Goal: Task Accomplishment & Management: Manage account settings

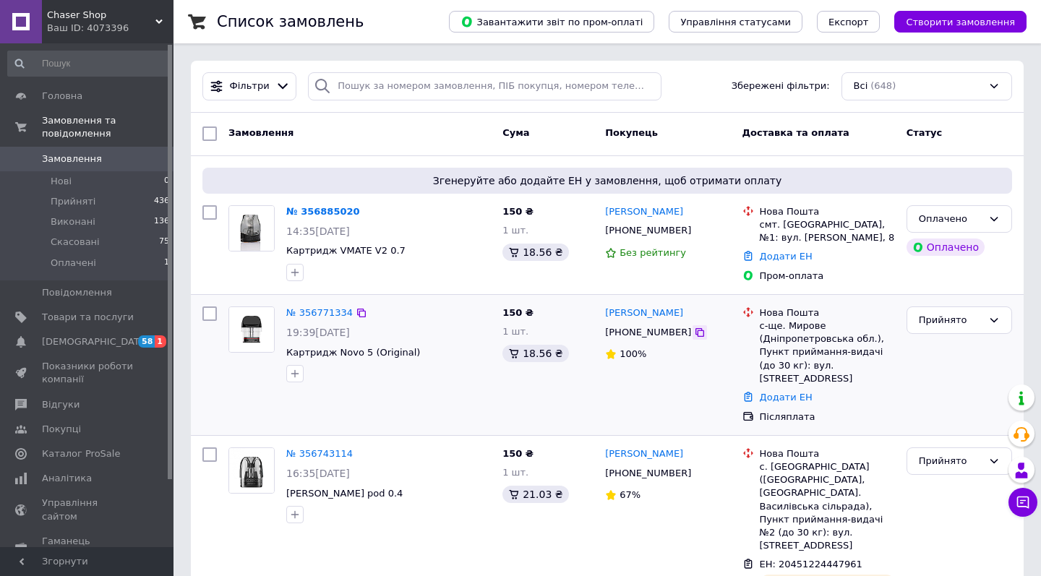
click at [694, 332] on icon at bounding box center [700, 333] width 12 height 12
click at [808, 327] on div "с-ще. Мирове (Дніпропетровська обл.), Пункт приймання-видачі (до 30 кг): вул. Л…" at bounding box center [827, 353] width 135 height 66
copy div "Мирове"
click at [787, 390] on div "Додати ЕН" at bounding box center [827, 398] width 141 height 20
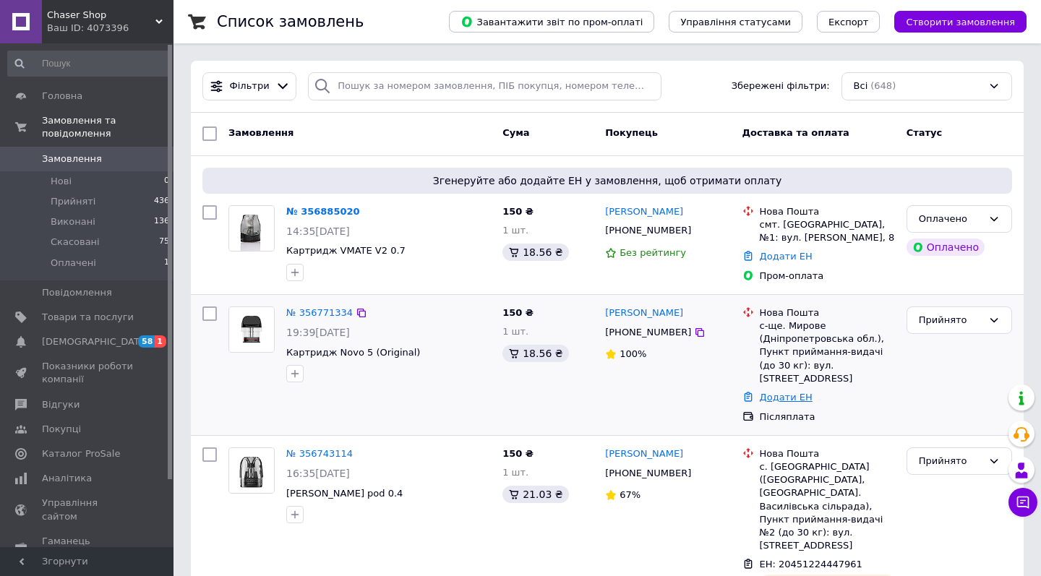
click at [784, 392] on link "Додати ЕН" at bounding box center [786, 397] width 53 height 11
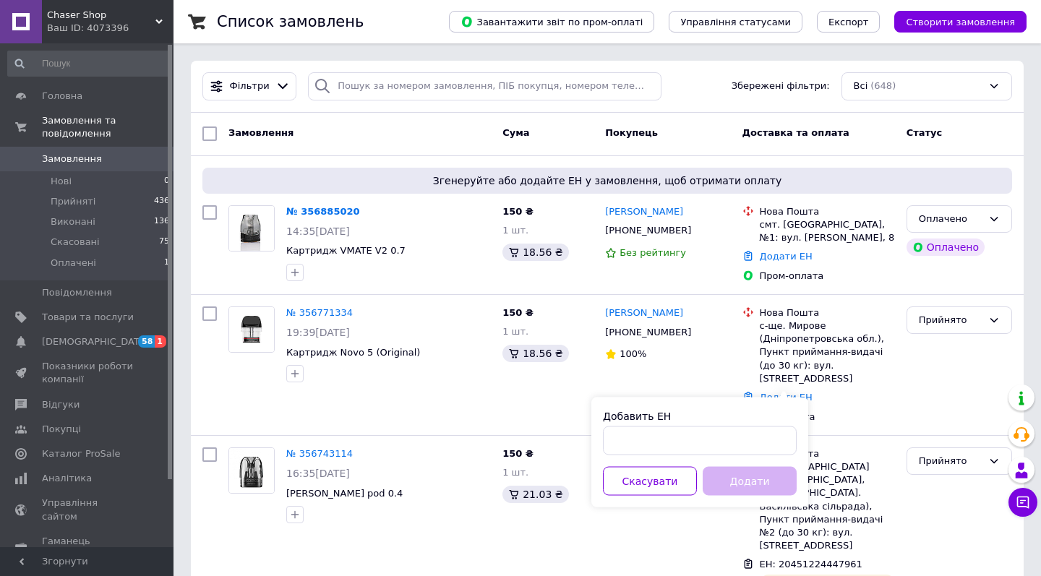
click at [748, 420] on div "Добавить ЕН" at bounding box center [700, 416] width 194 height 14
paste input "20451225146568"
click at [746, 436] on input "20451225146568" at bounding box center [700, 441] width 194 height 29
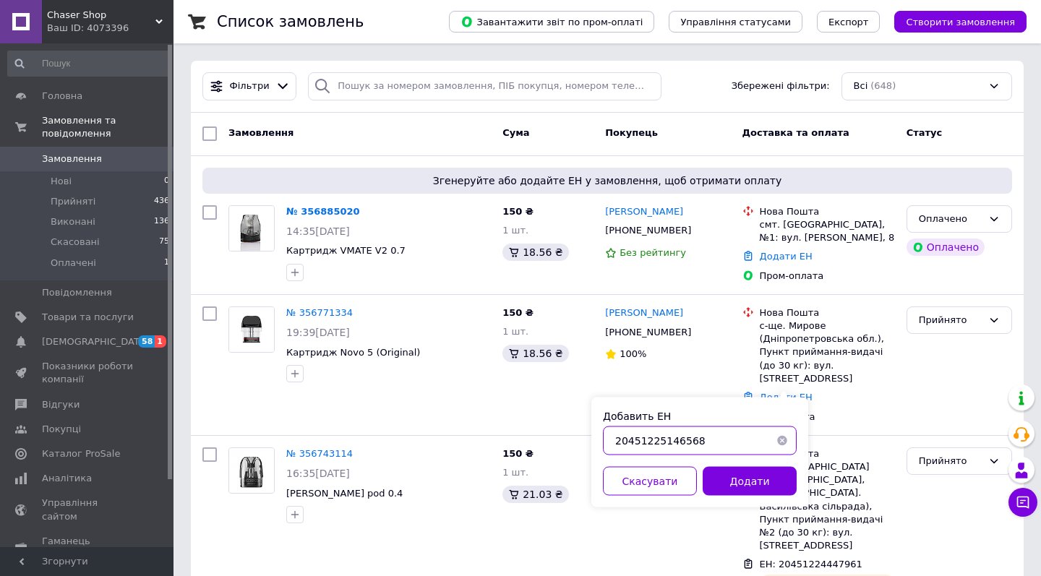
drag, startPoint x: 667, startPoint y: 440, endPoint x: 727, endPoint y: 443, distance: 60.1
click at [727, 443] on input "20451225146568" at bounding box center [700, 441] width 194 height 29
type input "20451225146568"
click at [740, 482] on button "Додати" at bounding box center [750, 481] width 94 height 29
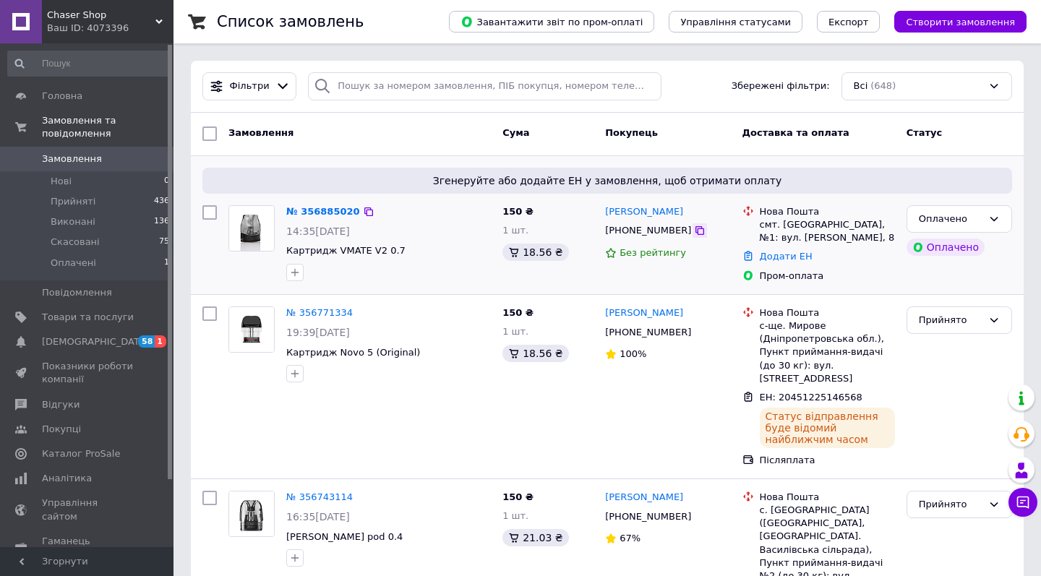
click at [694, 232] on icon at bounding box center [700, 231] width 12 height 12
click at [694, 226] on icon at bounding box center [700, 231] width 12 height 12
click at [810, 230] on div "смт. Більшівці, №1: вул. Вічевий Майдан, 8" at bounding box center [827, 231] width 135 height 26
copy div "Більшівці"
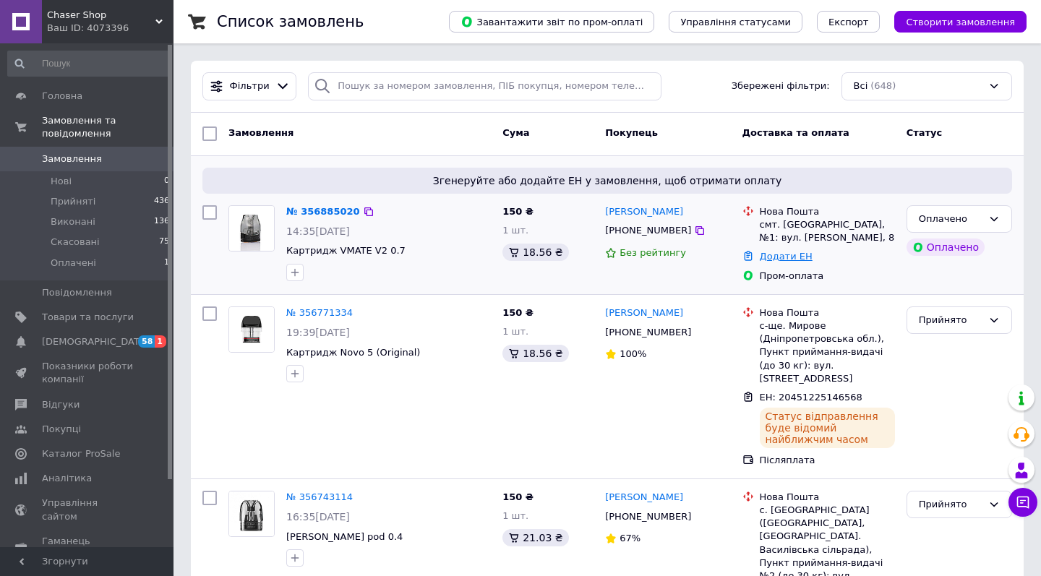
click at [798, 252] on link "Додати ЕН" at bounding box center [786, 256] width 53 height 11
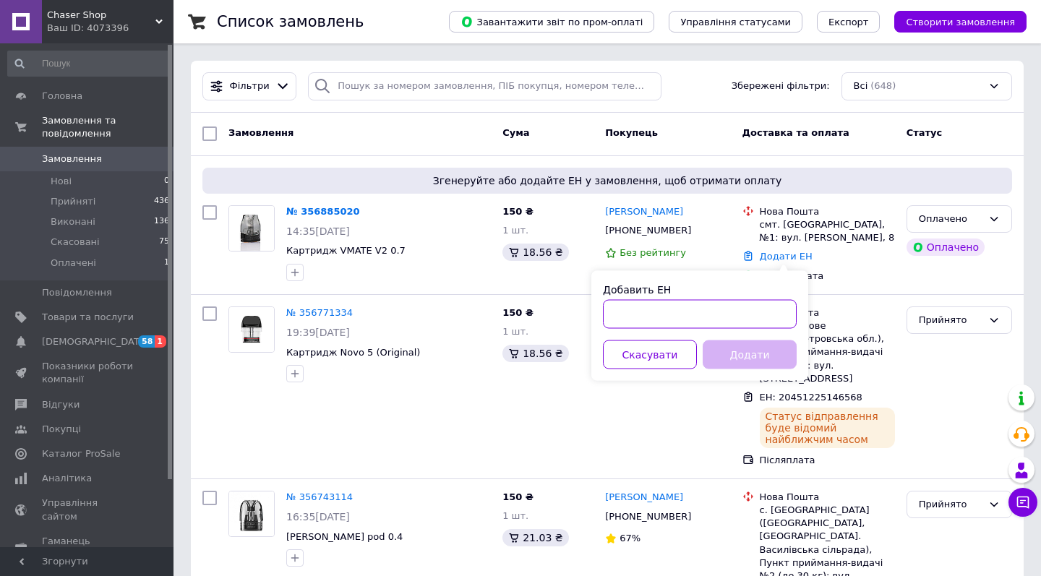
click at [715, 322] on input "Добавить ЕН" at bounding box center [700, 314] width 194 height 29
paste input "20451225148478"
drag, startPoint x: 670, startPoint y: 315, endPoint x: 737, endPoint y: 315, distance: 67.2
click at [736, 315] on input "20451225148478" at bounding box center [700, 314] width 194 height 29
type input "20451225148478"
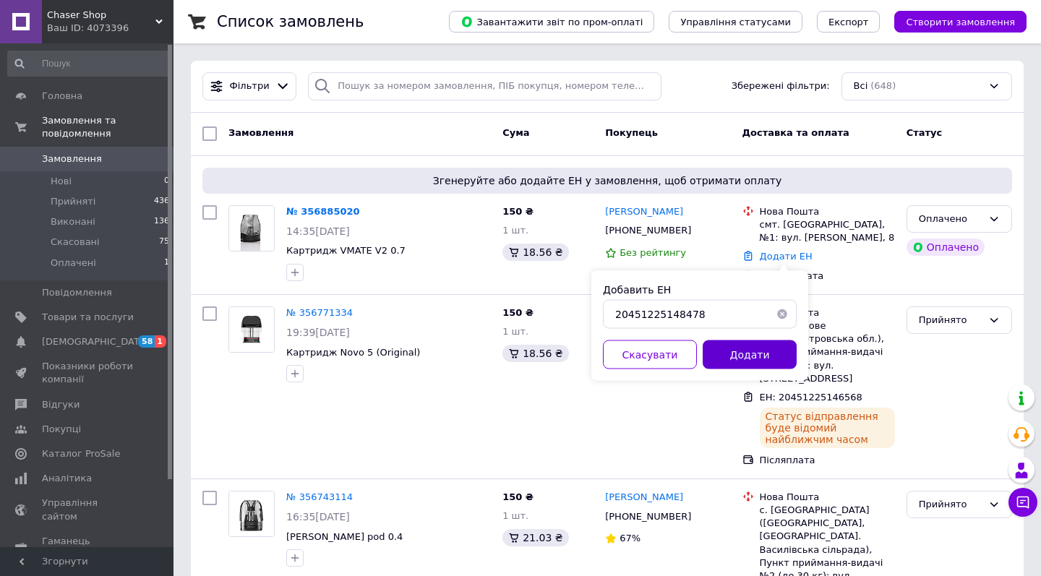
click at [737, 366] on button "Додати" at bounding box center [750, 355] width 94 height 29
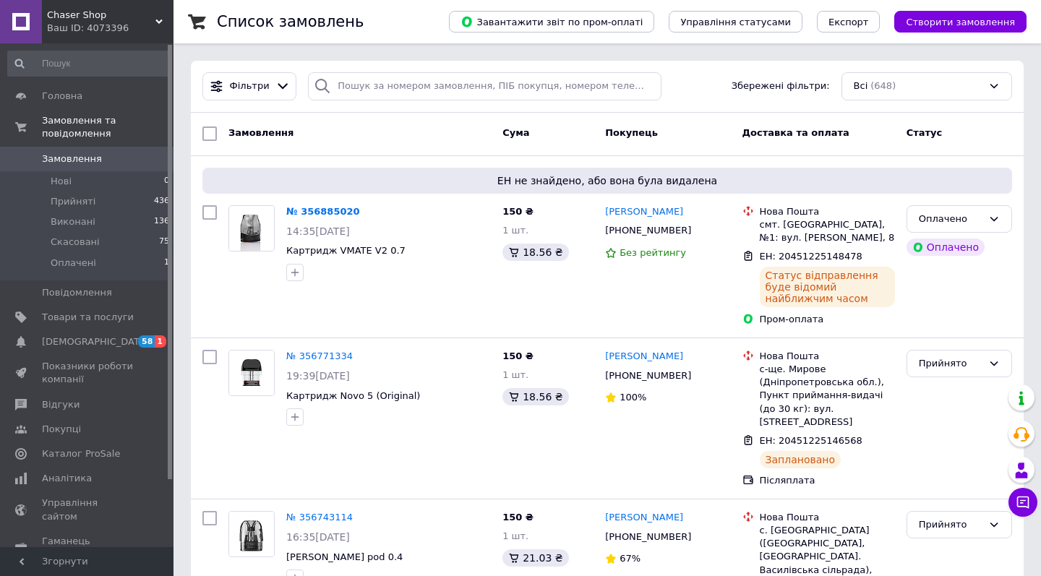
click at [141, 23] on div "Ваш ID: 4073396" at bounding box center [110, 28] width 127 height 13
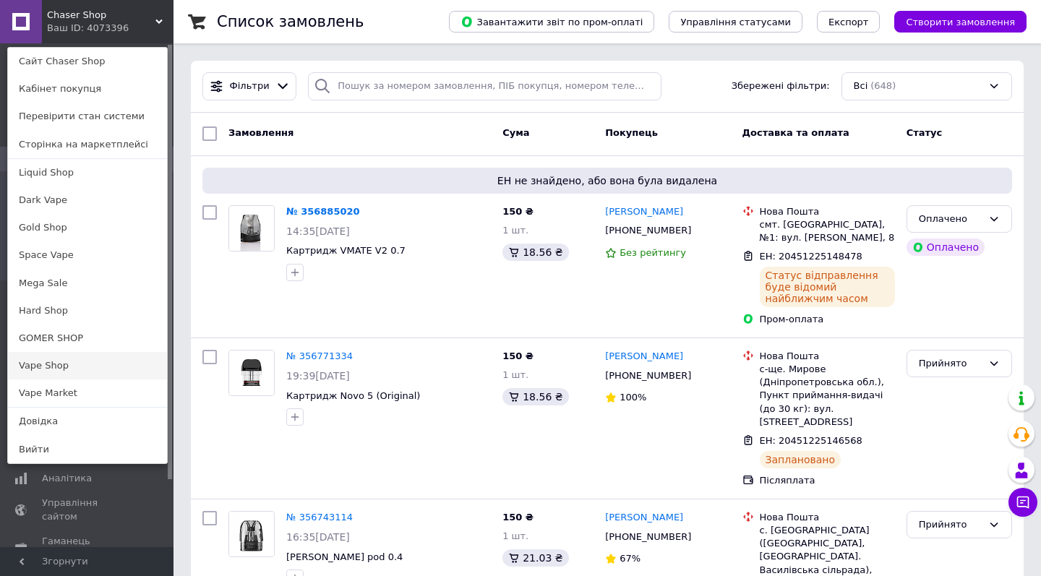
click at [83, 373] on link "Vape Shop" at bounding box center [87, 365] width 159 height 27
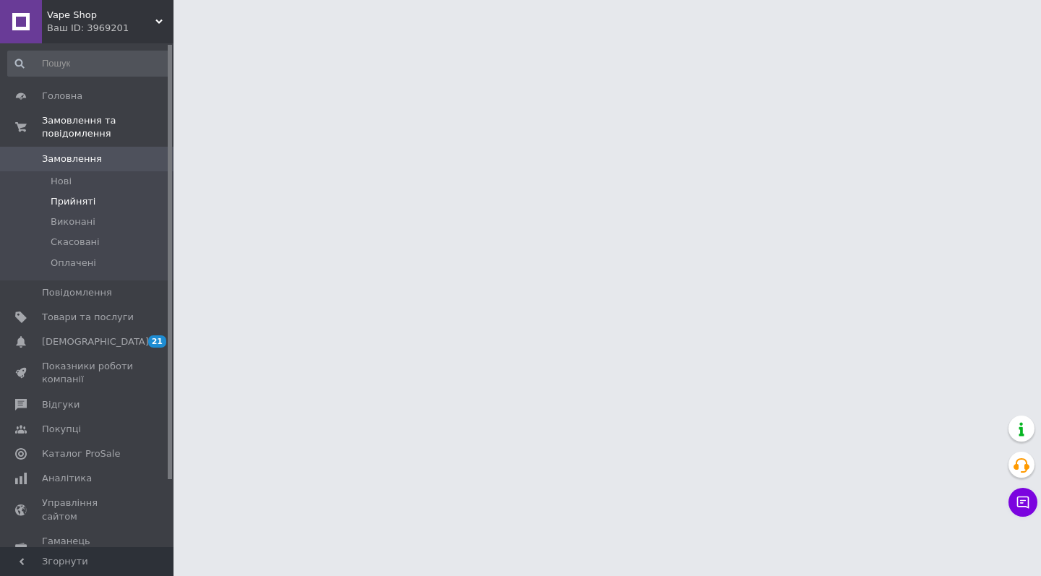
click at [86, 202] on span "Прийняті" at bounding box center [73, 201] width 45 height 13
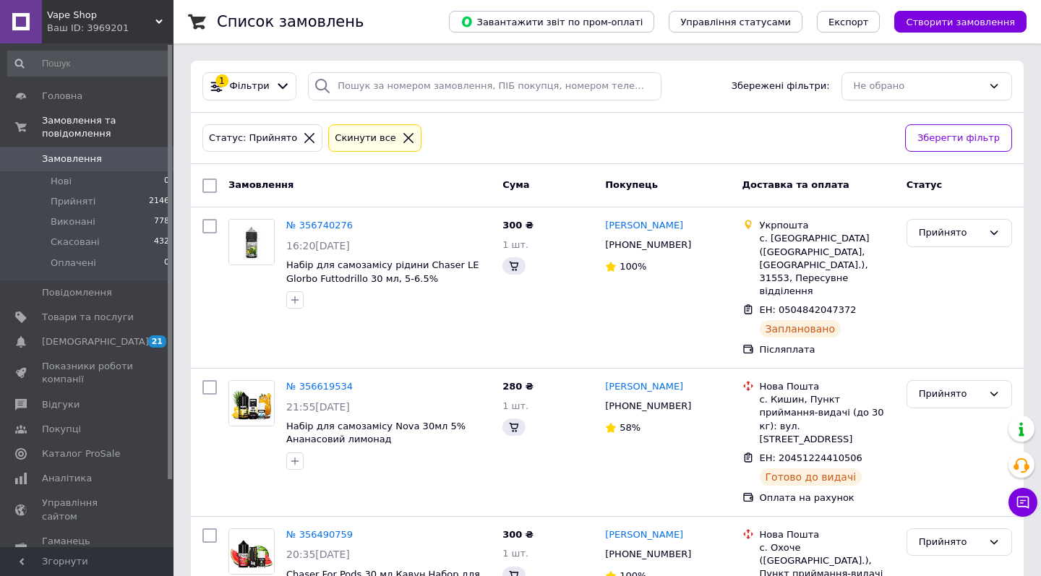
click at [132, 34] on div "Ваш ID: 3969201" at bounding box center [110, 28] width 127 height 13
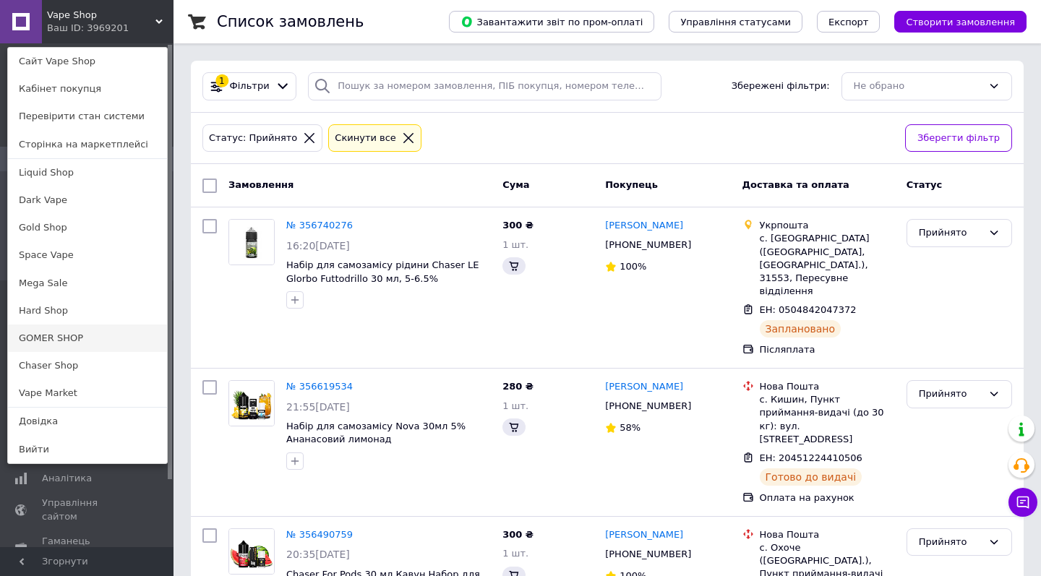
click at [110, 345] on link "GOMER SHOP" at bounding box center [87, 338] width 159 height 27
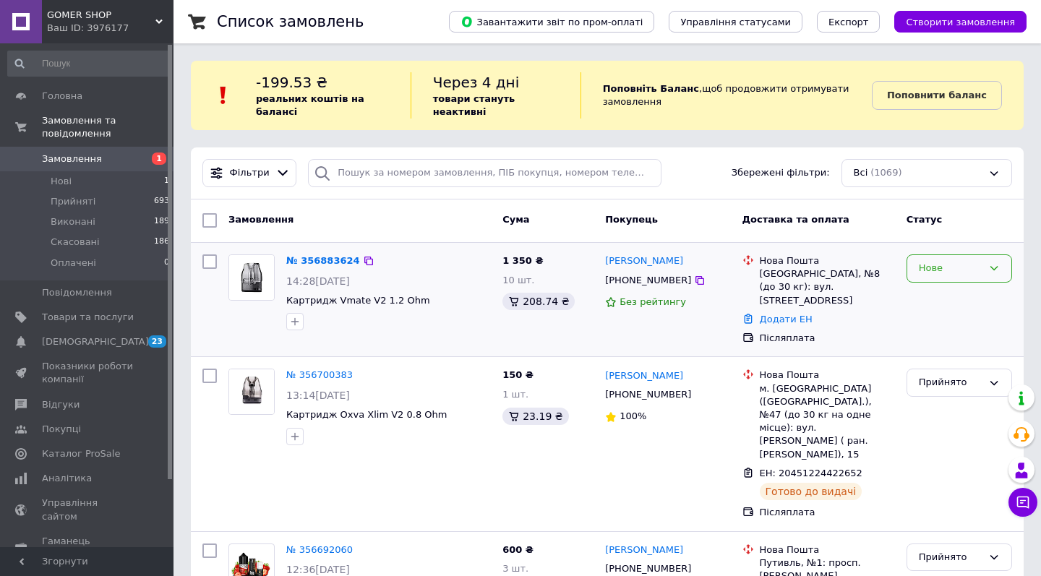
click at [919, 262] on div "Нове" at bounding box center [951, 268] width 64 height 15
click at [918, 297] on li "Прийнято" at bounding box center [959, 299] width 104 height 27
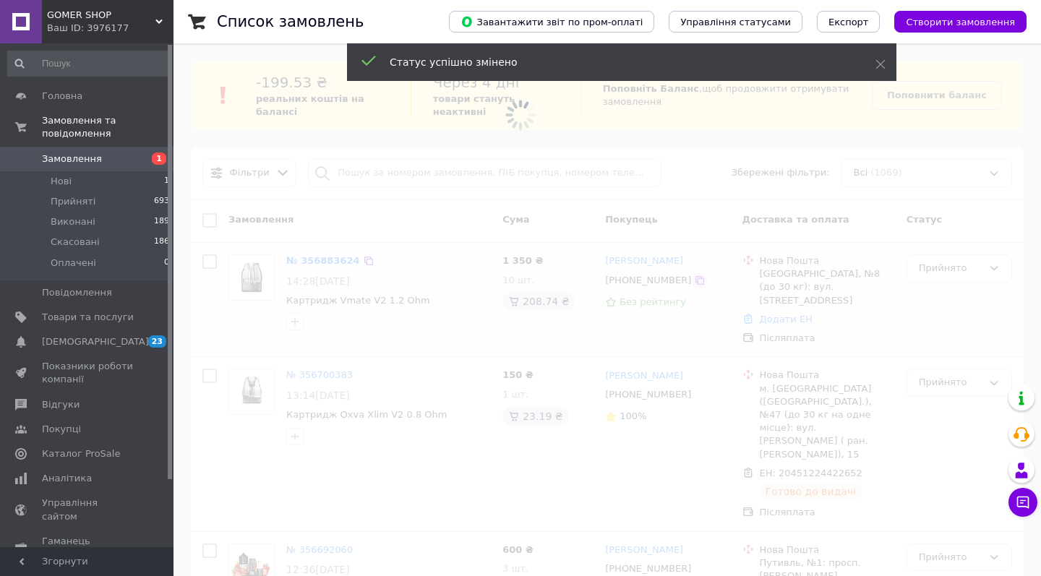
click at [690, 279] on span at bounding box center [520, 288] width 1041 height 576
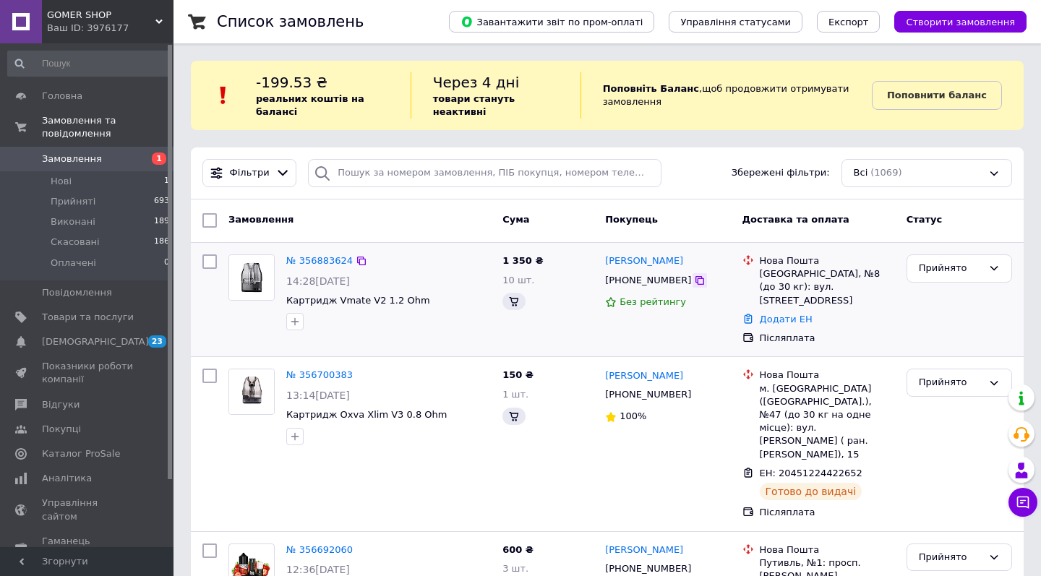
click at [694, 283] on icon at bounding box center [700, 281] width 12 height 12
click at [696, 281] on icon at bounding box center [700, 280] width 9 height 9
click at [784, 275] on div "Бориспіль, №8 (до 30 кг): вул. Соцмістечко, 157а" at bounding box center [827, 288] width 135 height 40
copy div "Бориспіль"
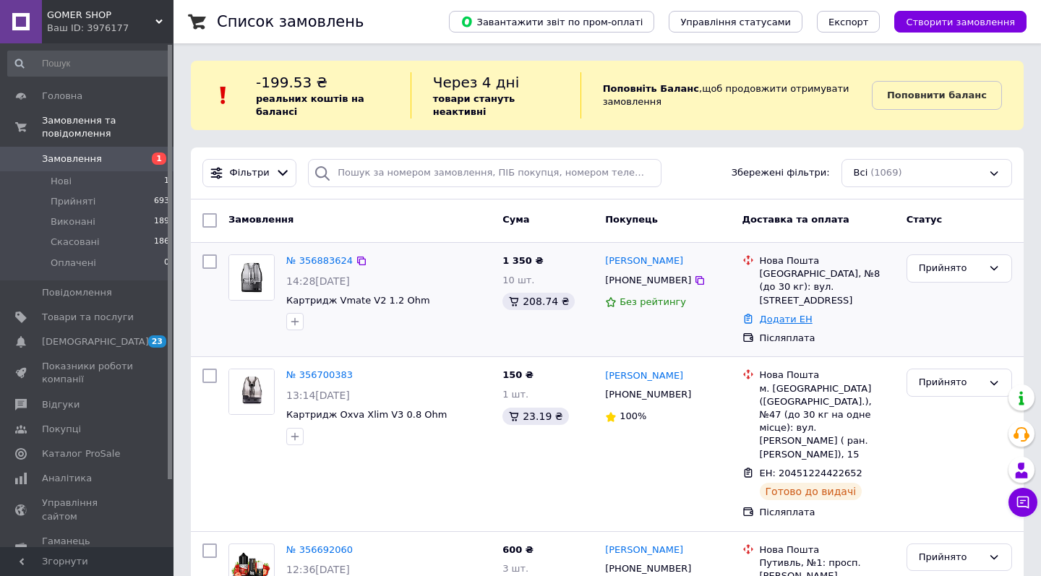
click at [763, 314] on link "Додати ЕН" at bounding box center [786, 319] width 53 height 11
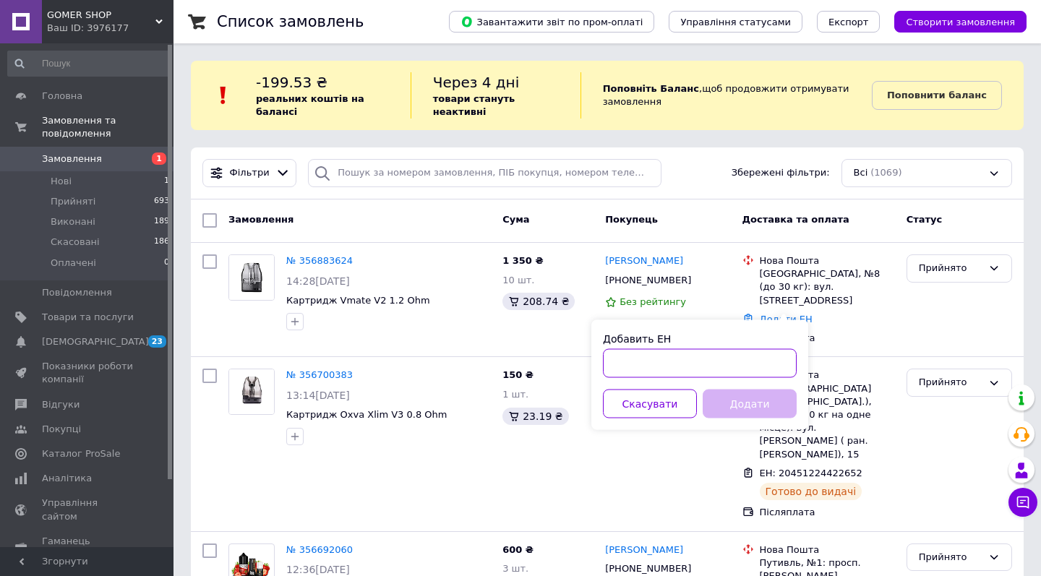
click at [752, 350] on input "Добавить ЕН" at bounding box center [700, 363] width 194 height 29
paste input "20451225151307"
drag, startPoint x: 669, startPoint y: 362, endPoint x: 730, endPoint y: 371, distance: 62.1
click at [729, 368] on input "20451225151307" at bounding box center [700, 363] width 194 height 29
type input "20451225151307"
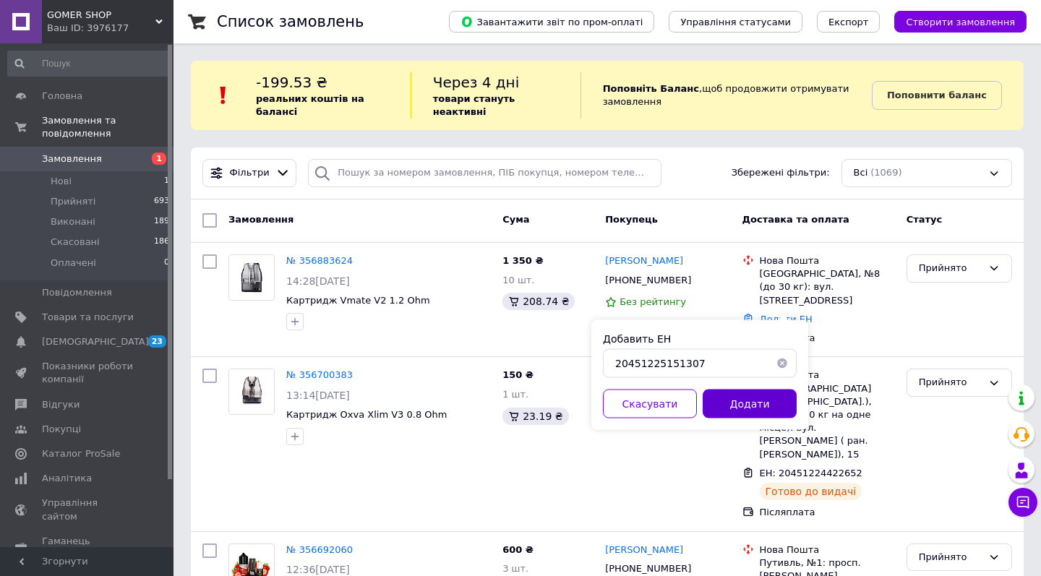
click at [743, 412] on button "Додати" at bounding box center [750, 404] width 94 height 29
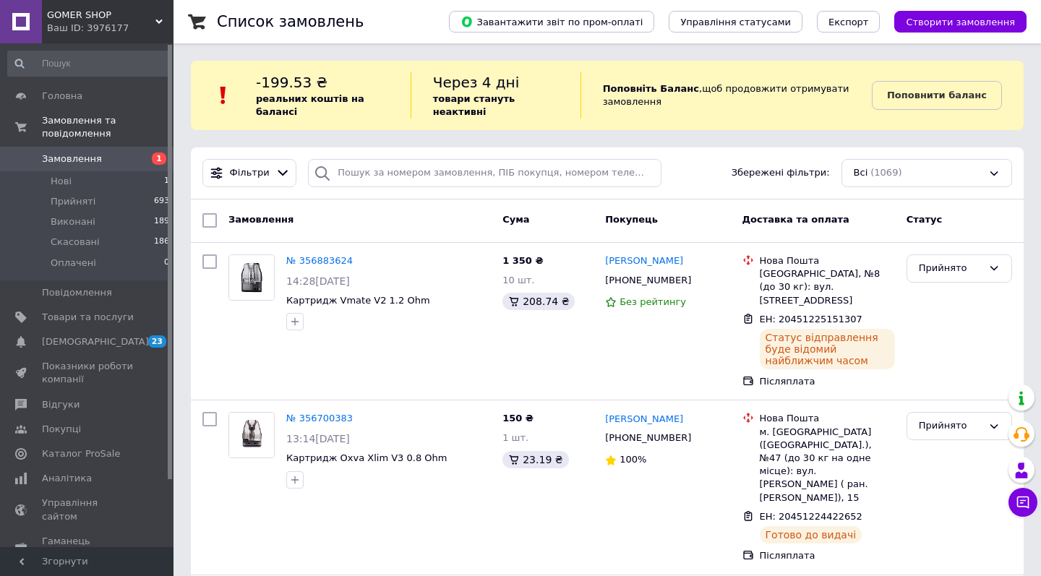
click at [151, 19] on span "GOMER SHOP" at bounding box center [101, 15] width 108 height 13
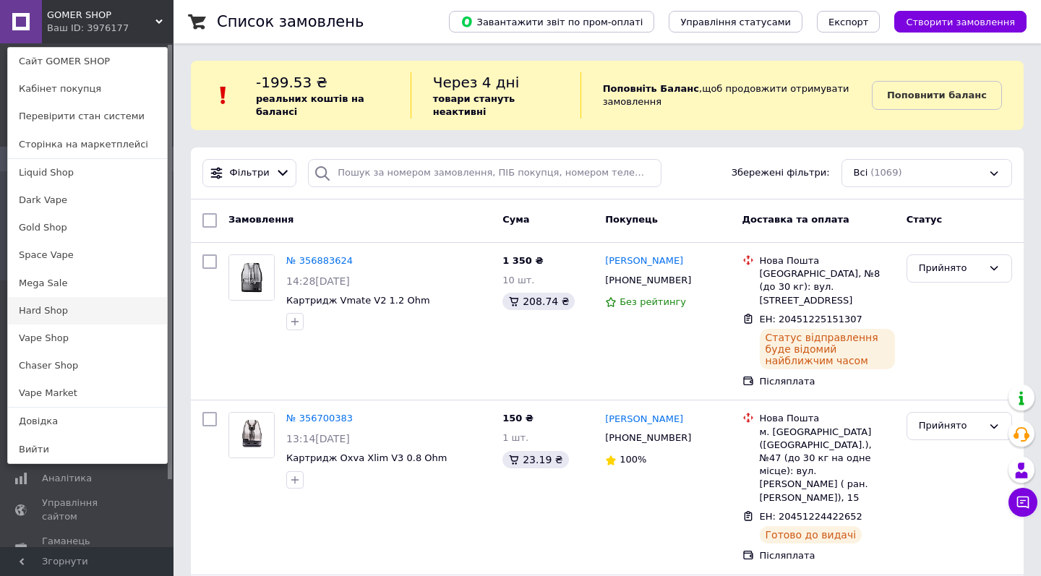
click at [74, 307] on link "Hard Shop" at bounding box center [87, 310] width 159 height 27
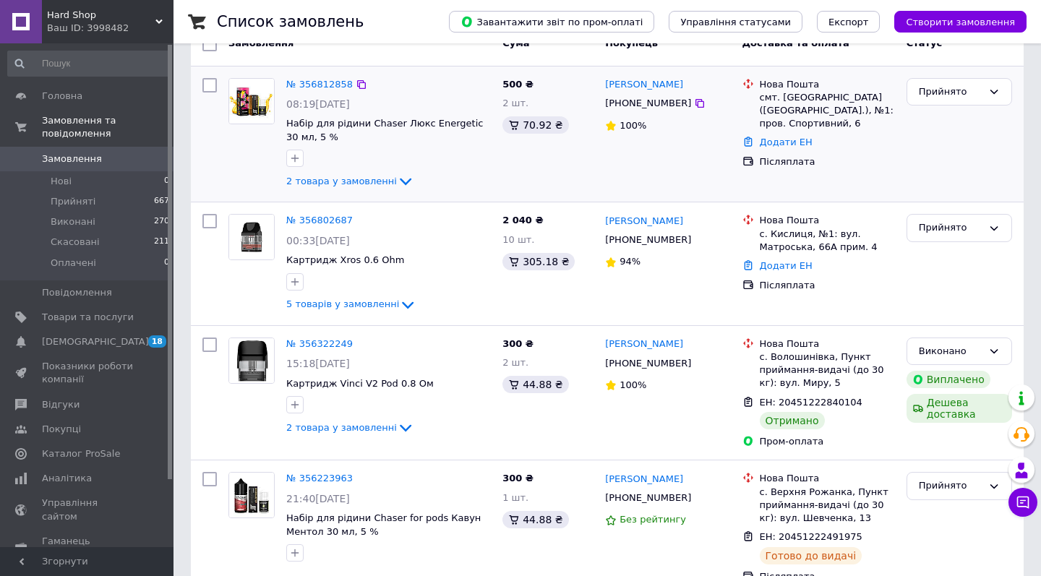
scroll to position [193, 0]
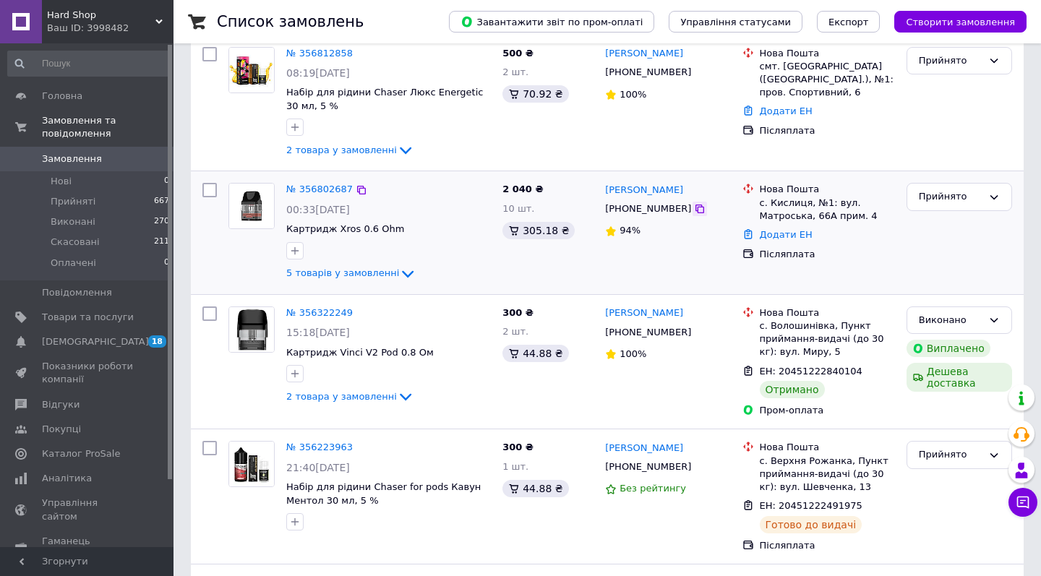
click at [694, 205] on icon at bounding box center [700, 209] width 12 height 12
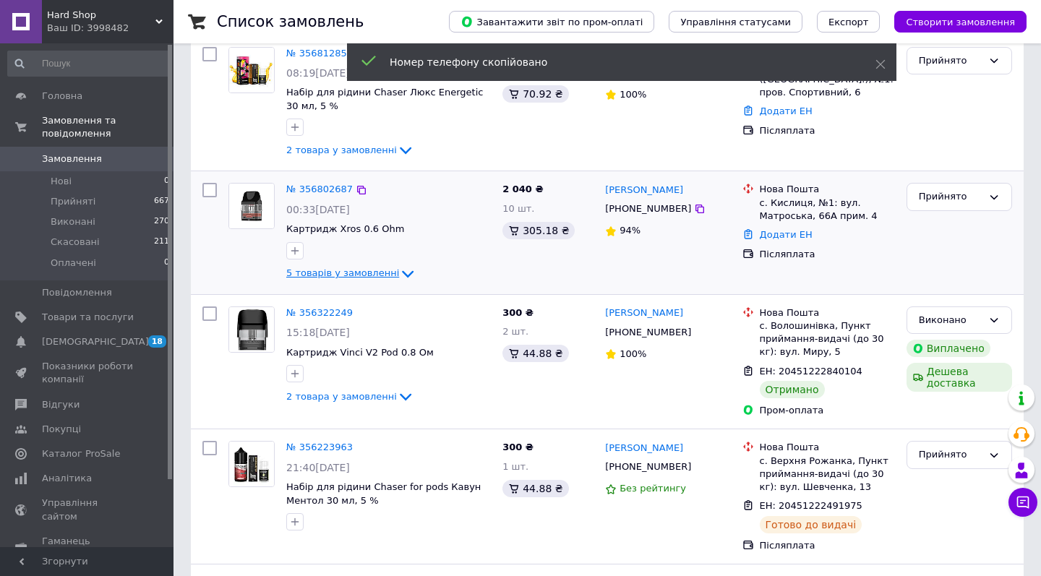
click at [361, 272] on span "5 товарів у замовленні" at bounding box center [342, 273] width 113 height 11
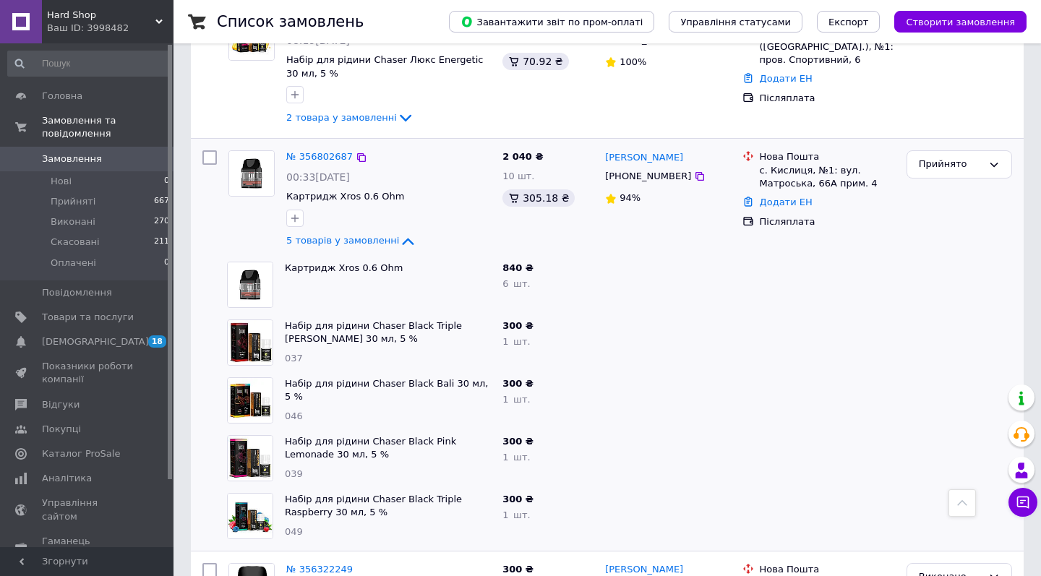
scroll to position [223, 0]
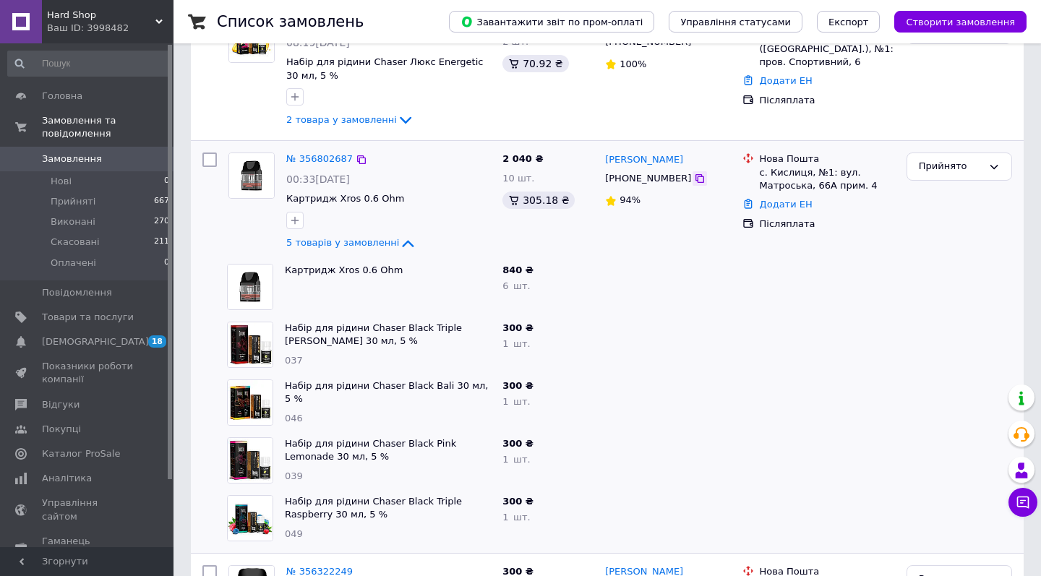
click at [694, 174] on icon at bounding box center [700, 179] width 12 height 12
click at [791, 171] on div "с. Кислиця, №1: вул. Матроська, 66А прим. 4" at bounding box center [827, 179] width 135 height 26
copy div "Кислиця"
click at [784, 199] on link "Додати ЕН" at bounding box center [786, 204] width 53 height 11
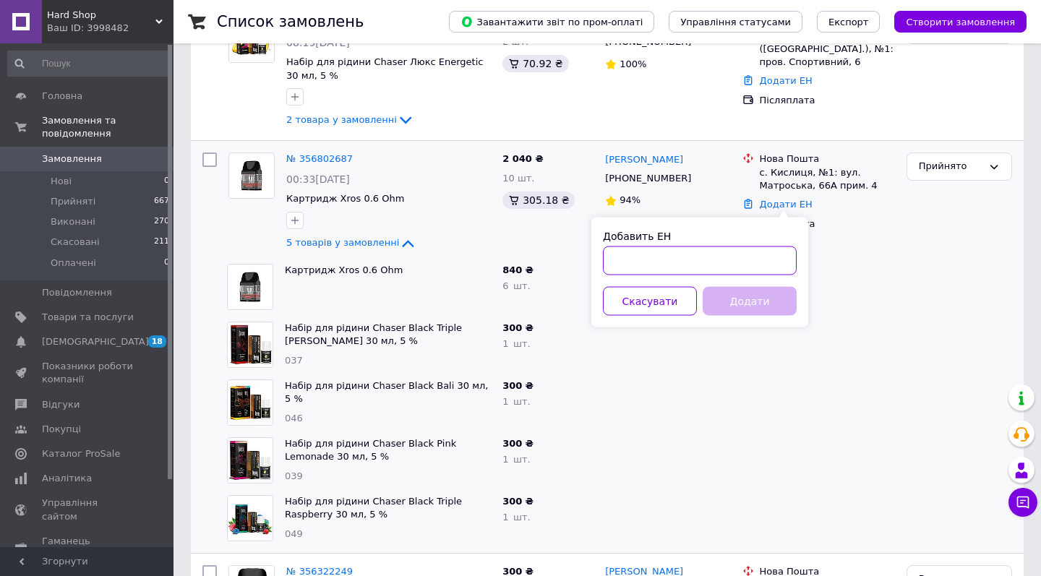
click at [729, 267] on input "Добавить ЕН" at bounding box center [700, 261] width 194 height 29
paste input "20451225154762"
drag, startPoint x: 669, startPoint y: 260, endPoint x: 737, endPoint y: 263, distance: 67.3
click at [737, 263] on input "20451225154762" at bounding box center [700, 261] width 194 height 29
type input "20451225154762"
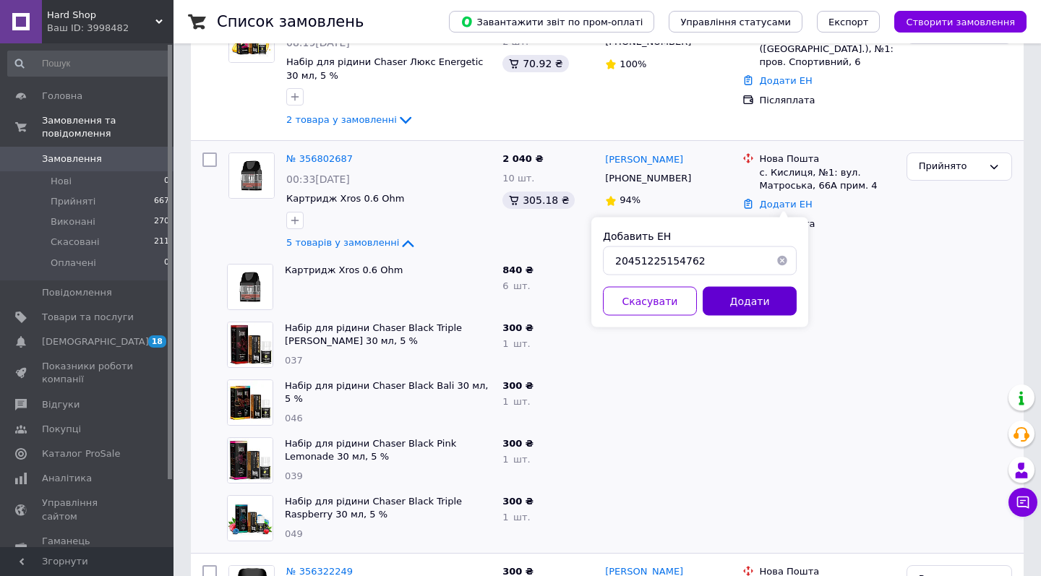
click at [750, 306] on button "Додати" at bounding box center [750, 301] width 94 height 29
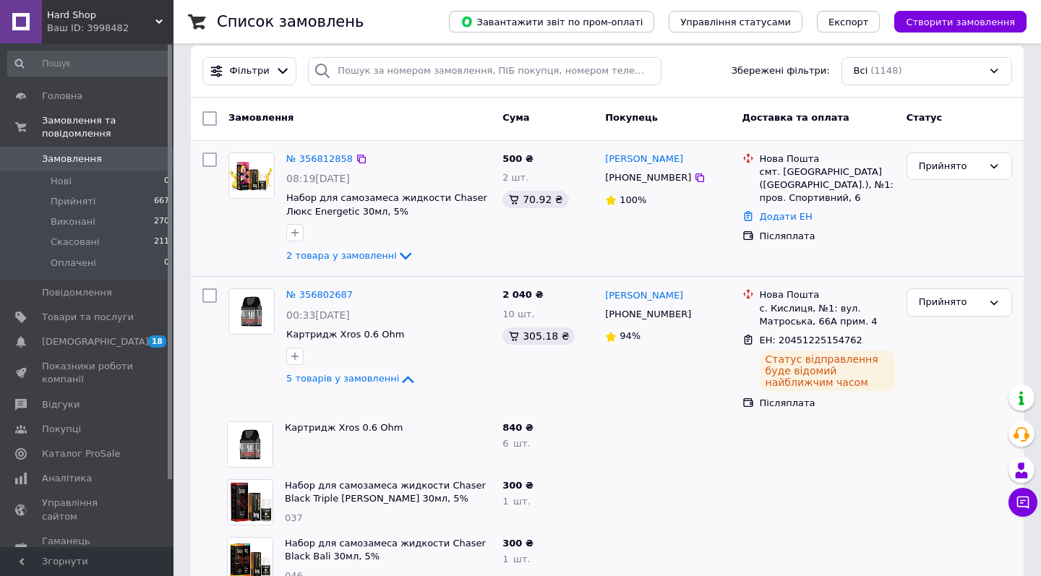
scroll to position [82, 0]
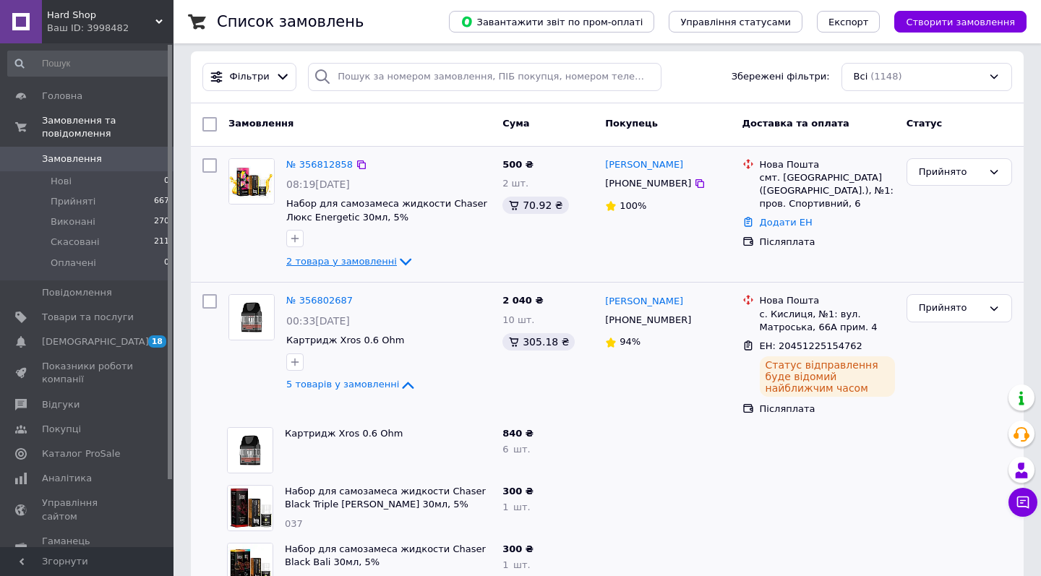
click at [351, 262] on span "2 товара у замовленні" at bounding box center [341, 261] width 111 height 11
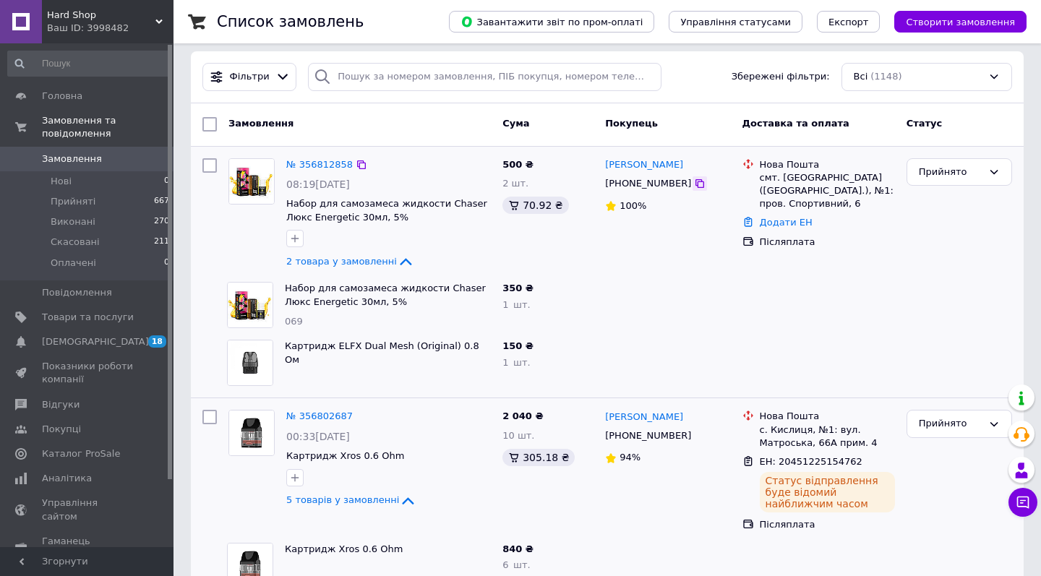
click at [696, 183] on icon at bounding box center [700, 183] width 9 height 9
click at [799, 224] on link "Додати ЕН" at bounding box center [786, 222] width 53 height 11
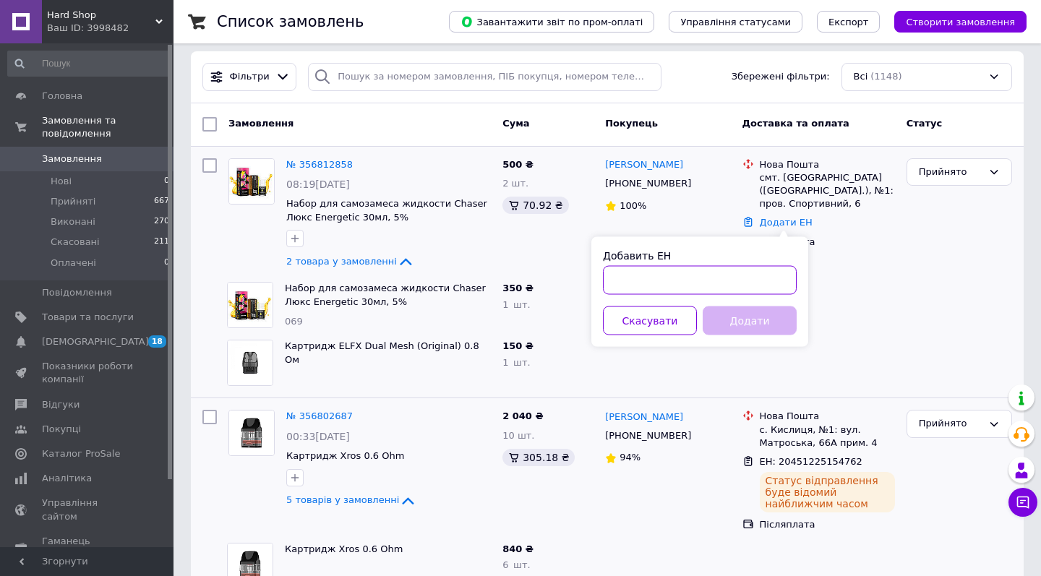
click at [749, 283] on input "Добавить ЕН" at bounding box center [700, 280] width 194 height 29
paste input "20451225157480"
drag, startPoint x: 668, startPoint y: 279, endPoint x: 745, endPoint y: 284, distance: 77.5
click at [744, 283] on input "20451225157480" at bounding box center [700, 280] width 194 height 29
type input "20451225157480"
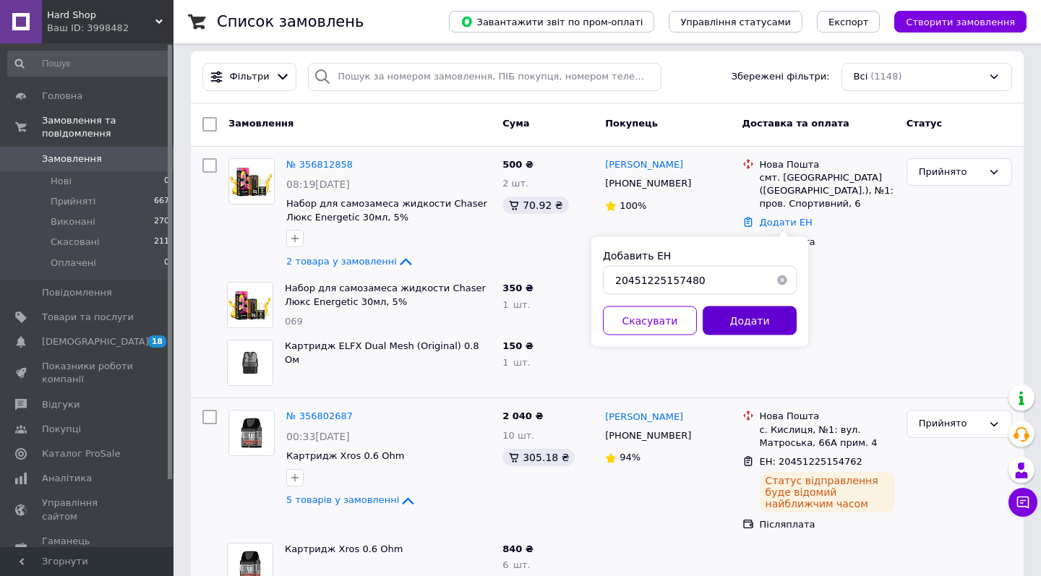
click at [745, 314] on button "Додати" at bounding box center [750, 321] width 94 height 29
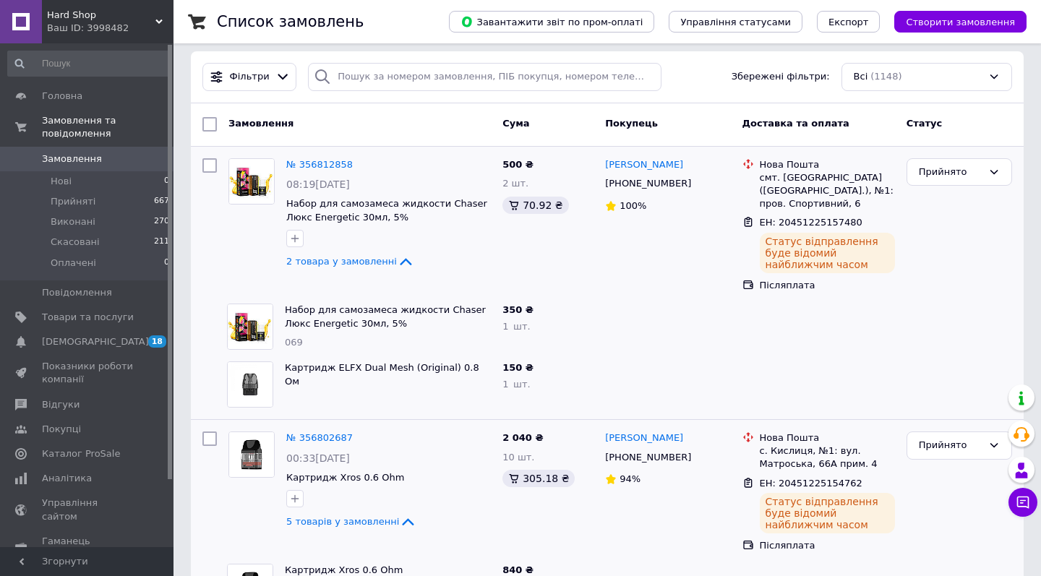
click at [111, 17] on span "Hard Shop" at bounding box center [101, 15] width 108 height 13
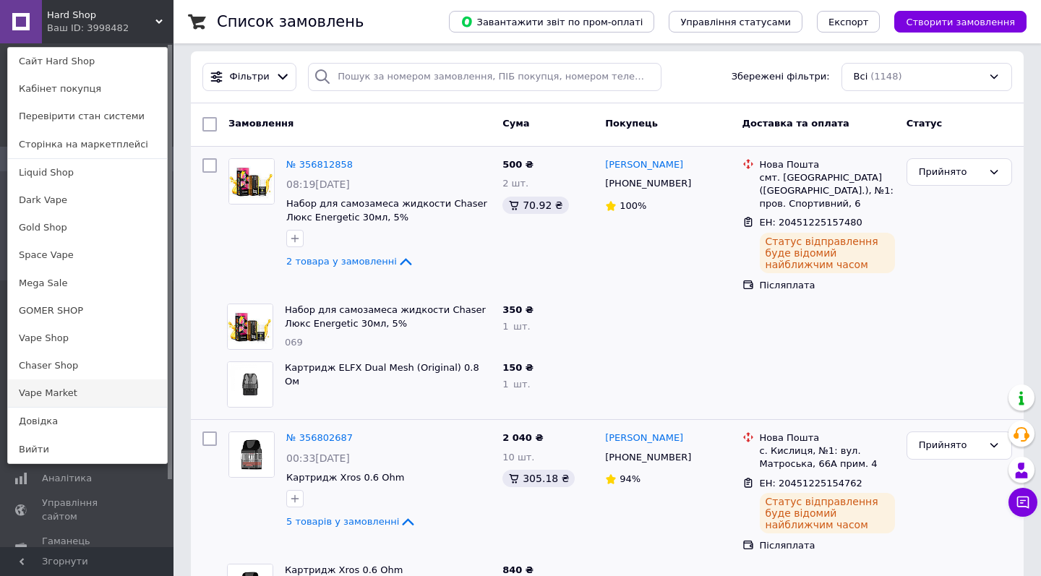
click at [106, 403] on link "Vape Market" at bounding box center [87, 393] width 159 height 27
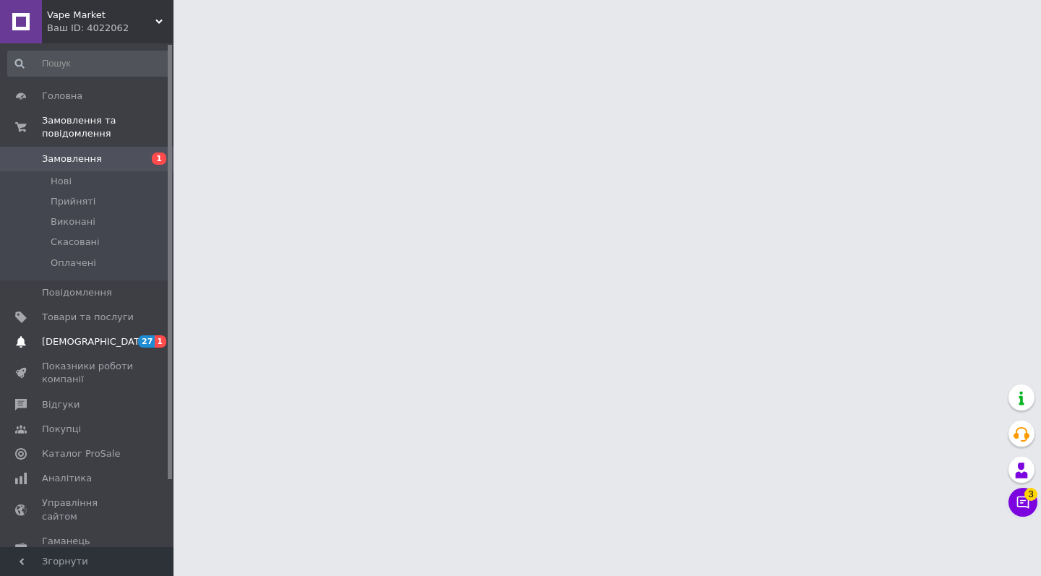
click at [116, 335] on span "[DEMOGRAPHIC_DATA]" at bounding box center [88, 341] width 92 height 13
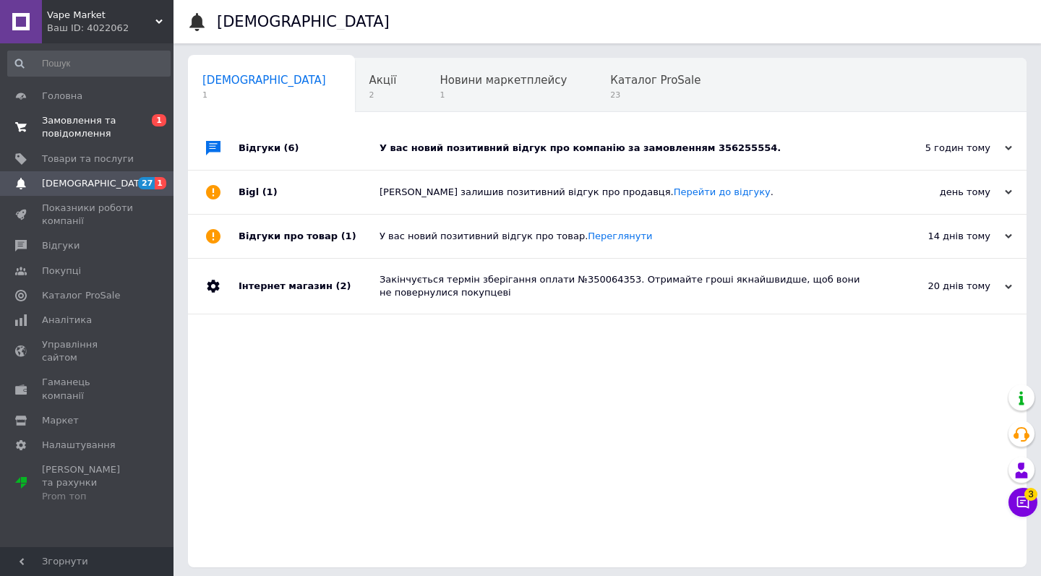
click at [116, 133] on span "Замовлення та повідомлення" at bounding box center [88, 127] width 92 height 26
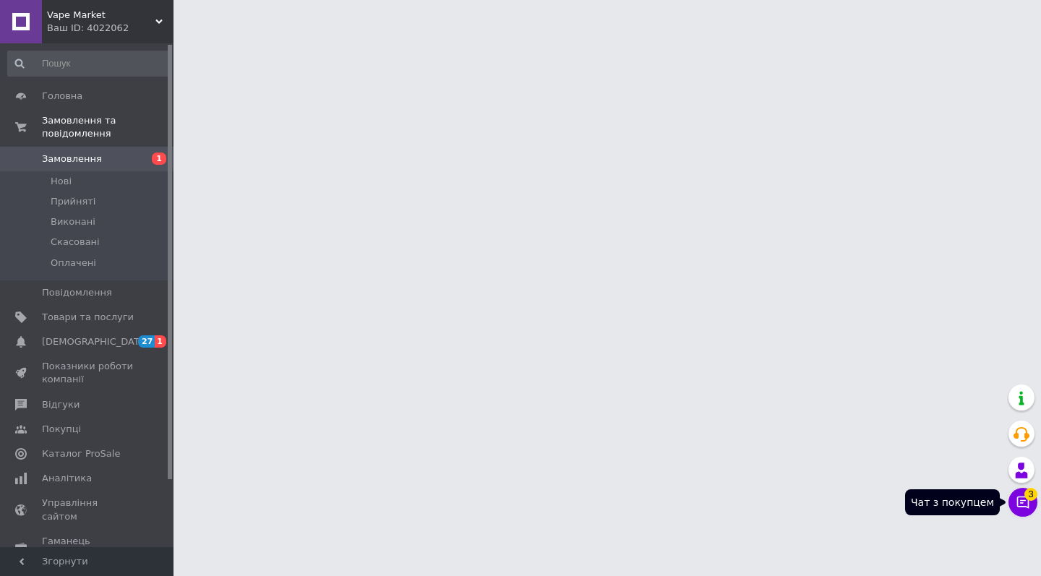
click at [1017, 498] on icon at bounding box center [1023, 503] width 12 height 12
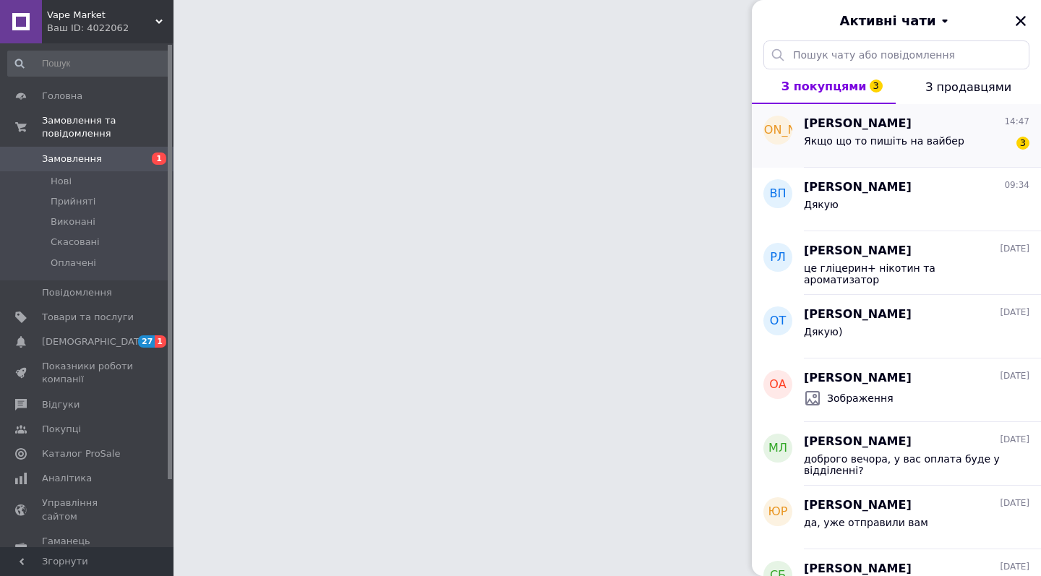
click at [904, 150] on div "Якщо що то пишіть на вайбер" at bounding box center [884, 145] width 161 height 20
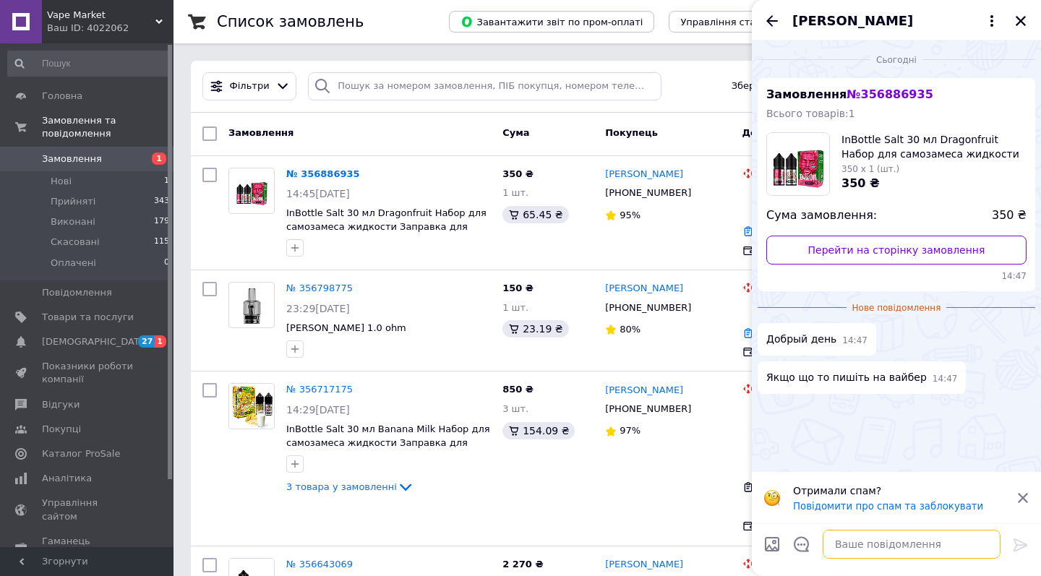
click at [899, 536] on textarea at bounding box center [912, 544] width 178 height 29
type textarea "доброго дня добре"
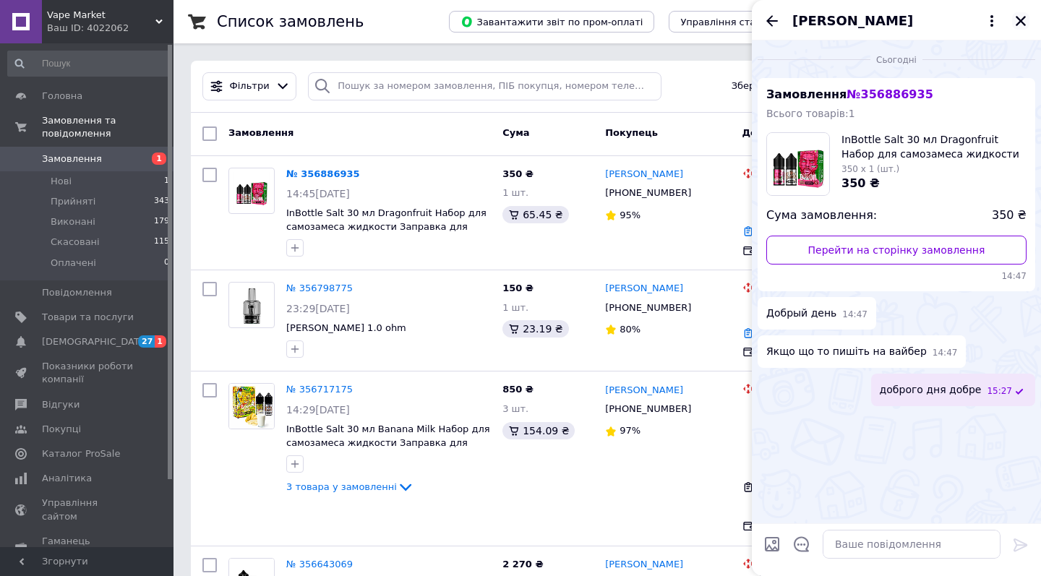
click at [1020, 14] on icon "Закрити" at bounding box center [1020, 20] width 13 height 13
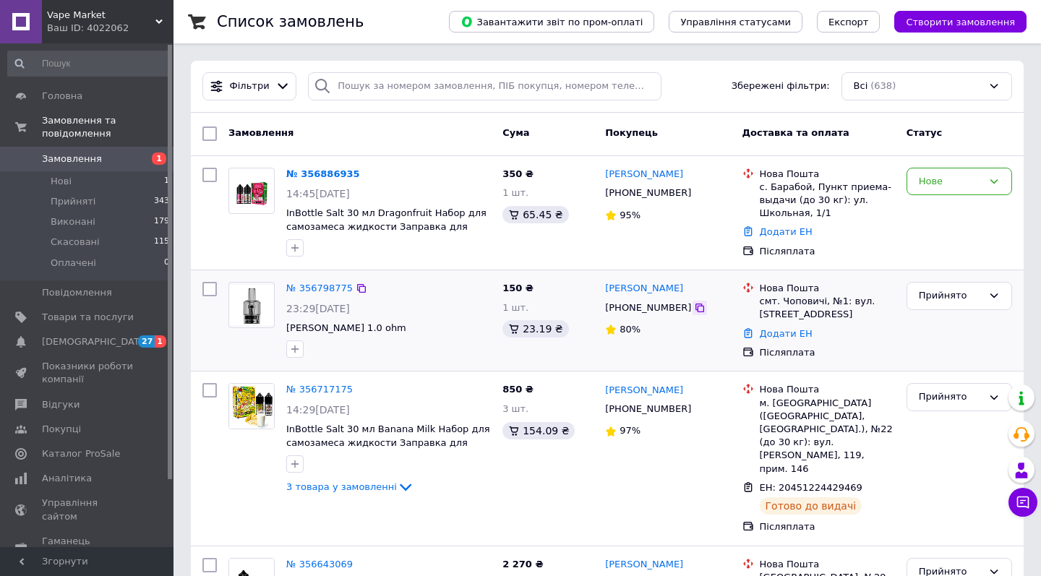
click at [694, 307] on icon at bounding box center [700, 308] width 12 height 12
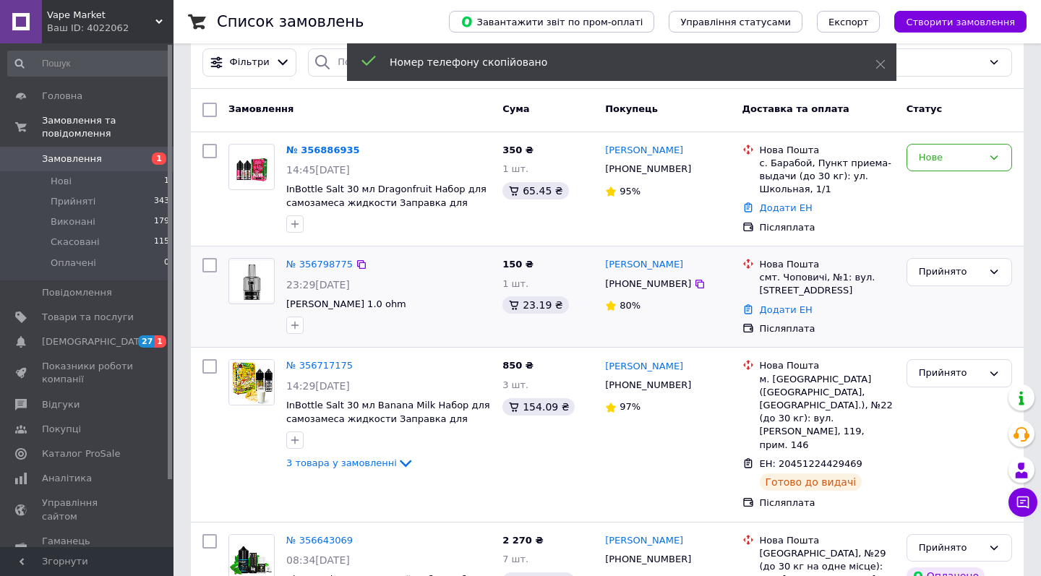
scroll to position [35, 0]
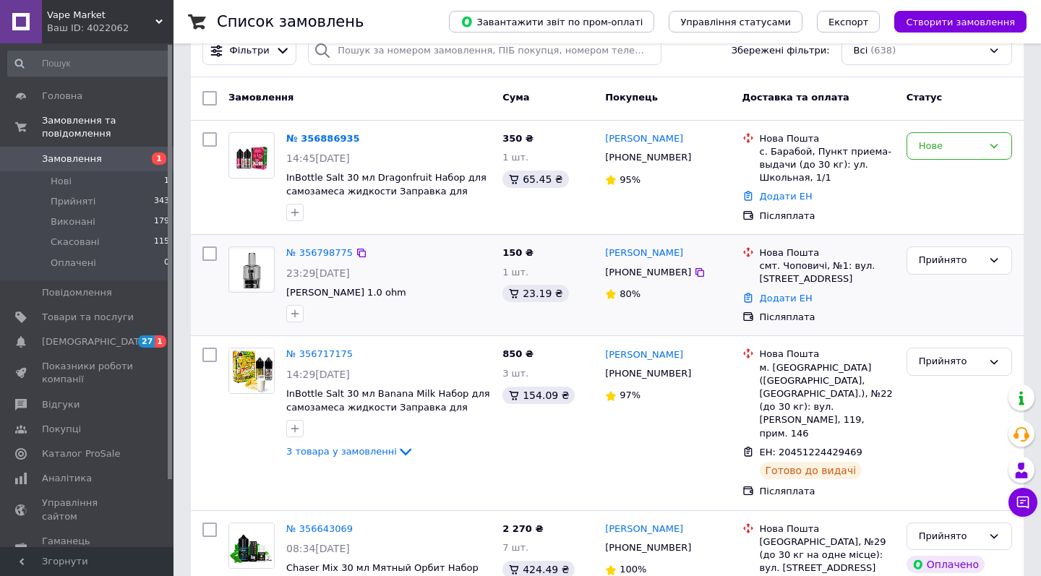
click at [790, 266] on div "смт. Чоповичі, №1: вул. Вайсера, 3а" at bounding box center [827, 273] width 135 height 26
copy div "Чоповичі"
click at [787, 301] on link "Додати ЕН" at bounding box center [786, 298] width 53 height 11
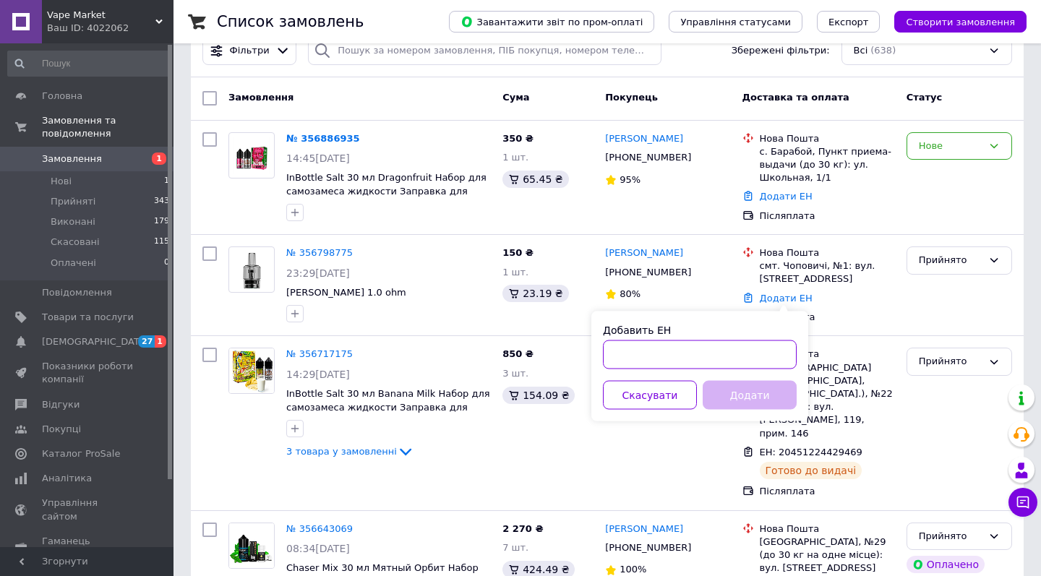
click at [705, 367] on input "Добавить ЕН" at bounding box center [700, 355] width 194 height 29
paste input "20451225159729"
drag, startPoint x: 670, startPoint y: 356, endPoint x: 731, endPoint y: 356, distance: 60.7
click at [731, 356] on input "20451225159729" at bounding box center [700, 355] width 194 height 29
type input "20451225159729"
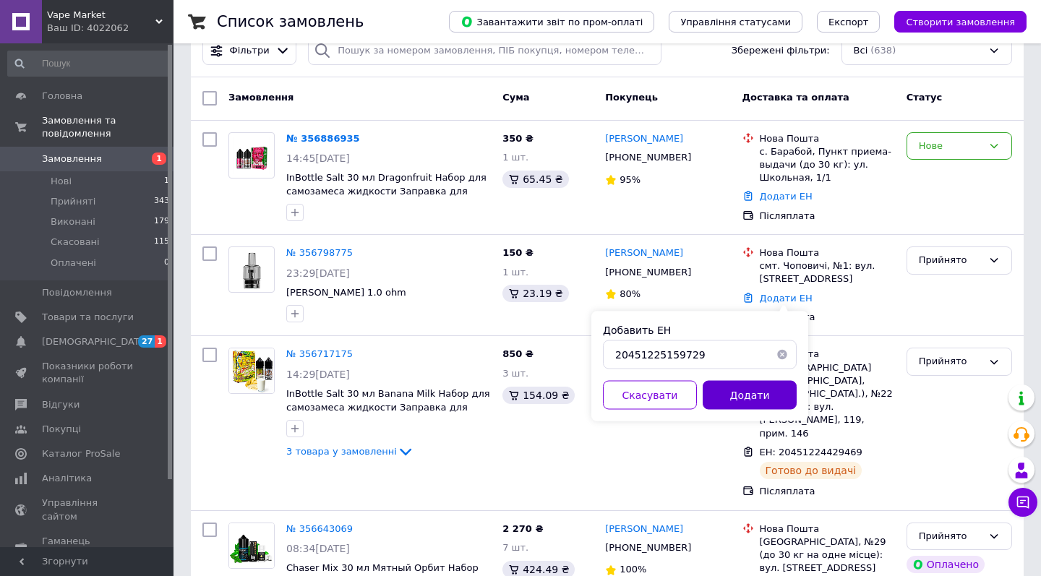
click at [722, 395] on button "Додати" at bounding box center [750, 395] width 94 height 29
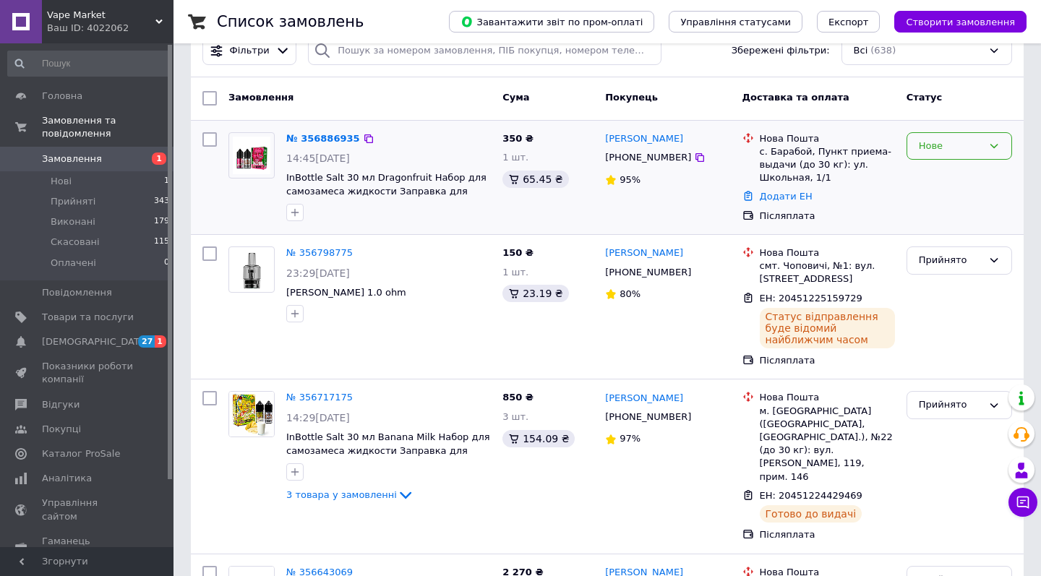
click at [956, 136] on div "Нове" at bounding box center [960, 146] width 106 height 28
click at [944, 172] on li "Прийнято" at bounding box center [959, 176] width 104 height 27
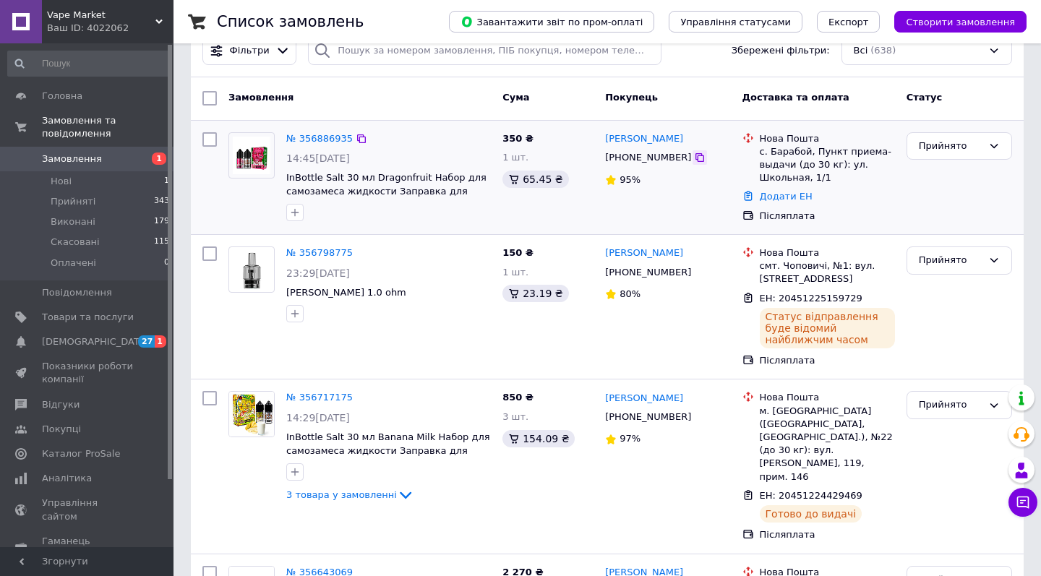
click at [694, 154] on icon at bounding box center [700, 158] width 12 height 12
click at [694, 161] on icon at bounding box center [700, 158] width 12 height 12
click at [782, 149] on div "с. Барабой, Пункт приема-выдачи (до 30 кг): ул. Школьная, 1/1" at bounding box center [827, 165] width 135 height 40
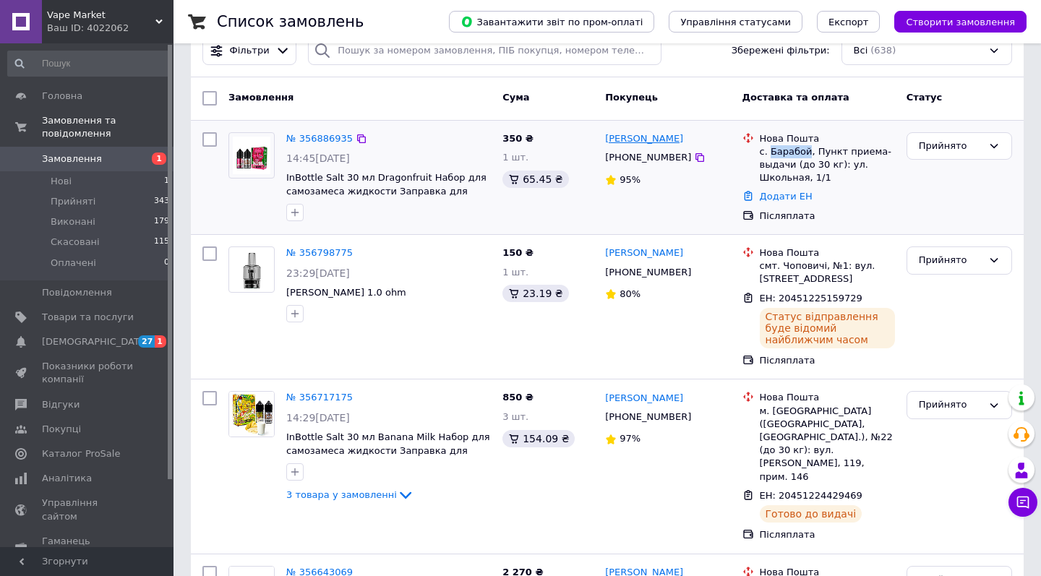
copy div "Барабой"
click at [785, 202] on link "Додати ЕН" at bounding box center [786, 196] width 53 height 11
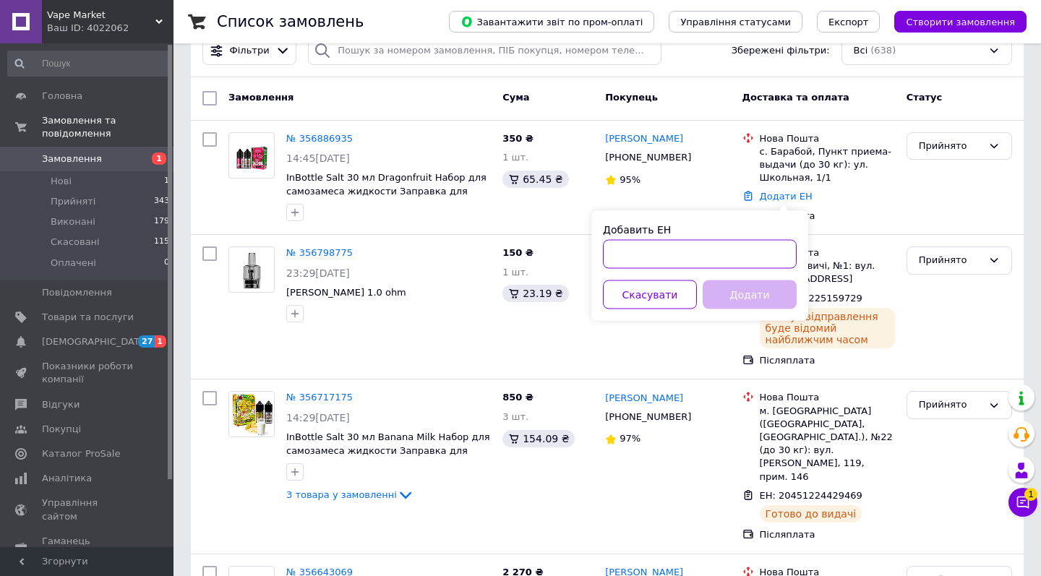
click at [757, 254] on input "Добавить ЕН" at bounding box center [700, 254] width 194 height 29
paste input "20451225163013"
drag, startPoint x: 669, startPoint y: 254, endPoint x: 739, endPoint y: 254, distance: 70.1
click at [739, 254] on input "20451225163013" at bounding box center [700, 254] width 194 height 29
type input "20451225163013"
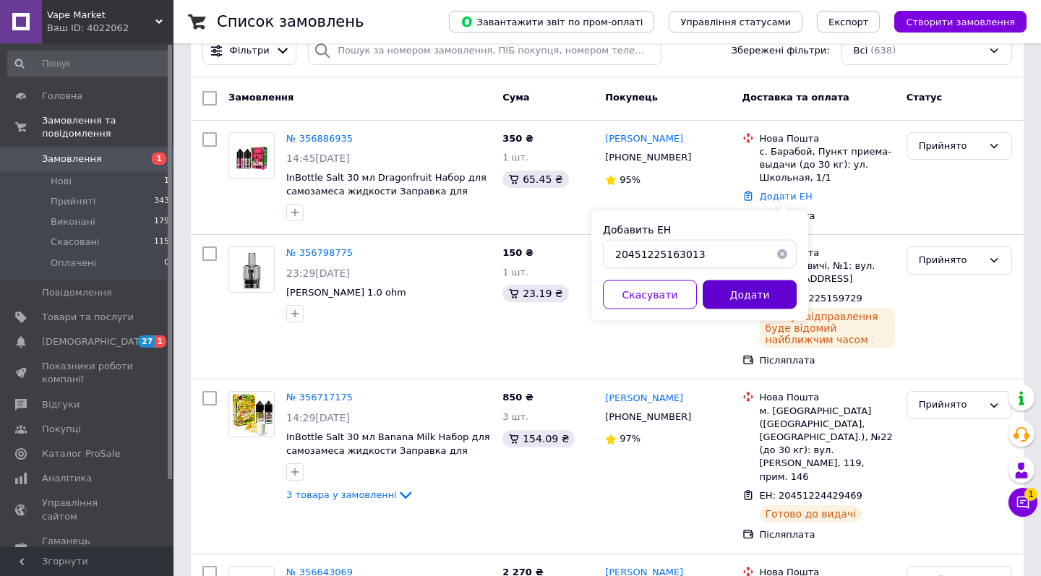
click at [740, 305] on button "Додати" at bounding box center [750, 295] width 94 height 29
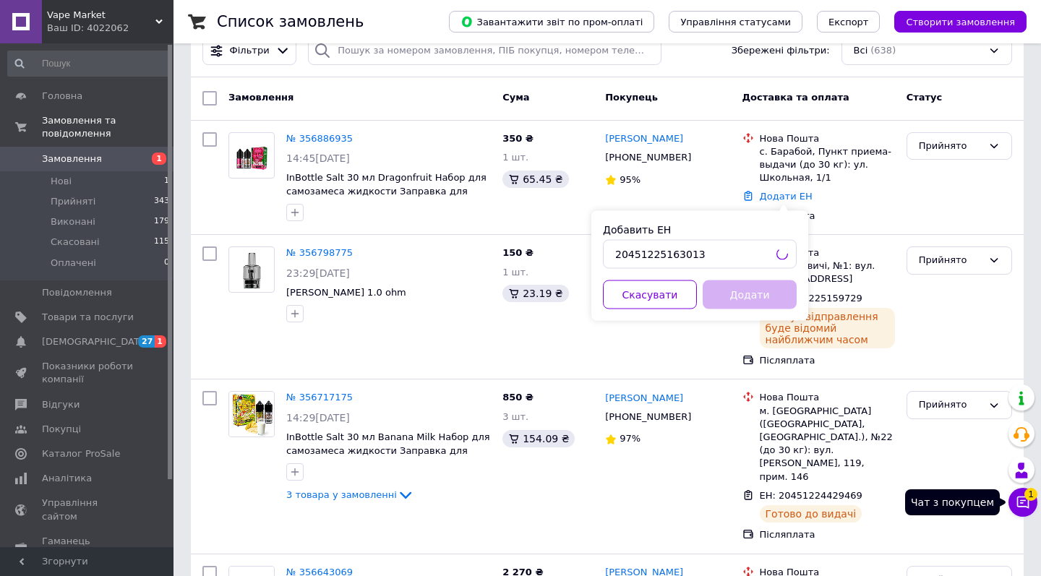
click at [1016, 503] on button "Чат з покупцем 1" at bounding box center [1023, 502] width 29 height 29
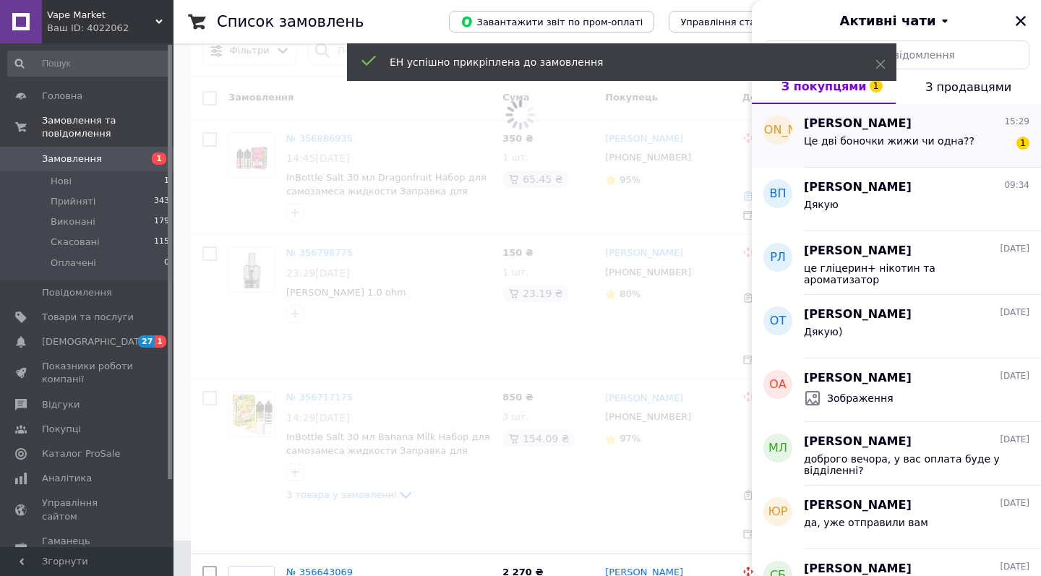
click at [986, 143] on div "Це дві боночки жижи чи одна?? 1" at bounding box center [917, 143] width 226 height 23
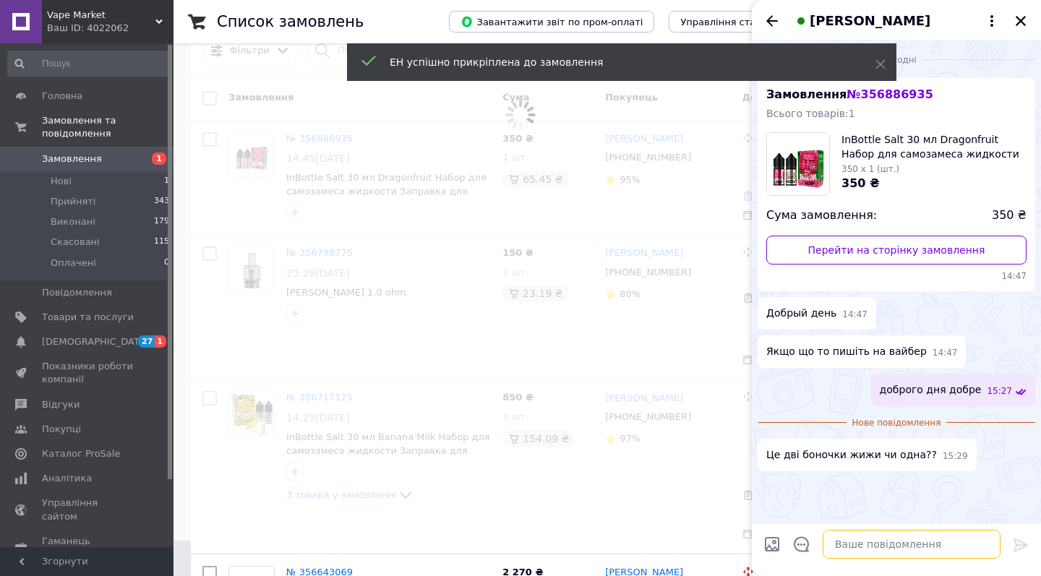
click at [891, 552] on textarea at bounding box center [912, 544] width 178 height 29
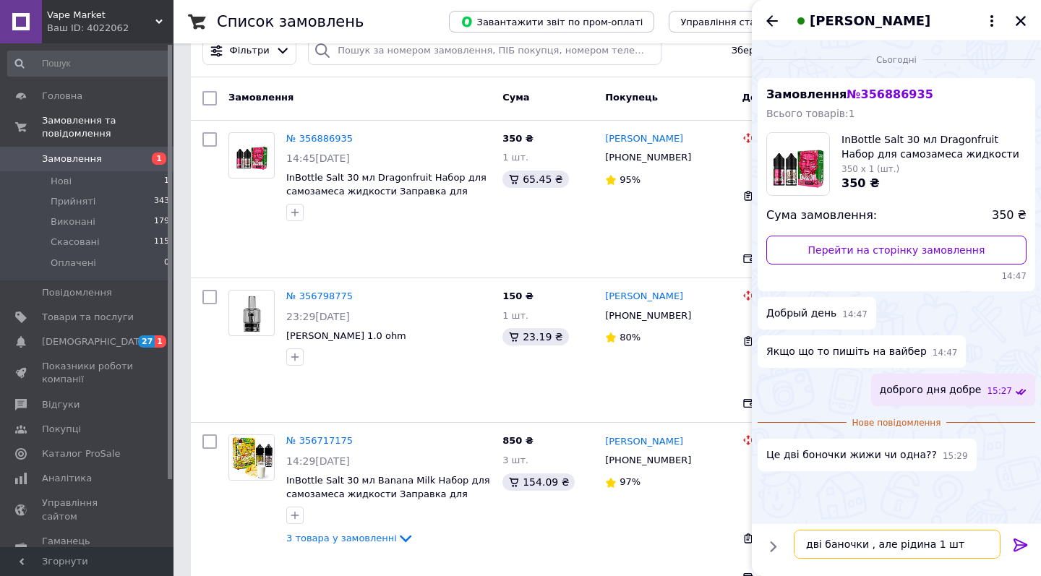
type textarea "дві баночки , але рідина 1 шт"
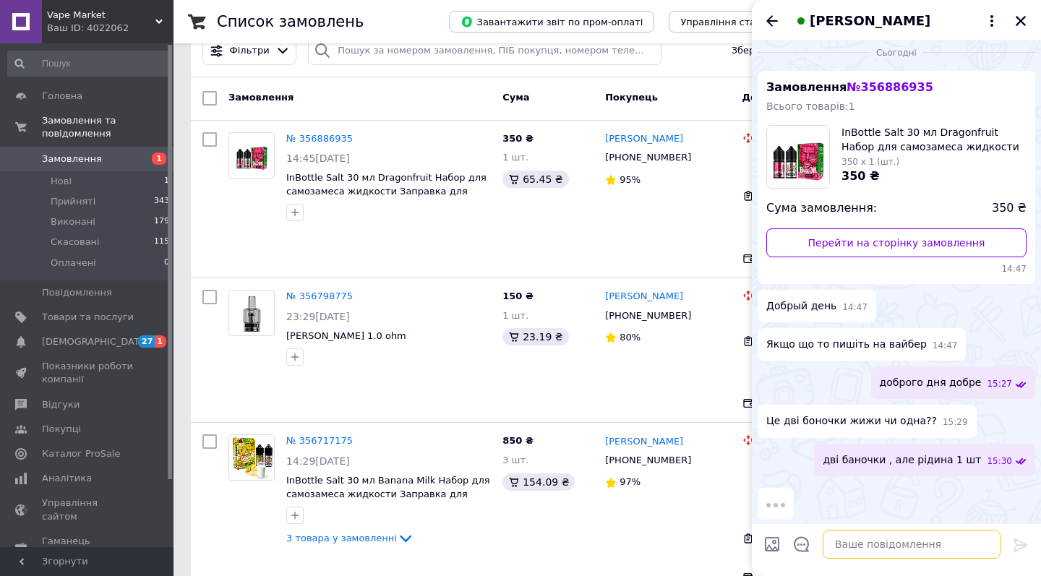
scroll to position [2, 0]
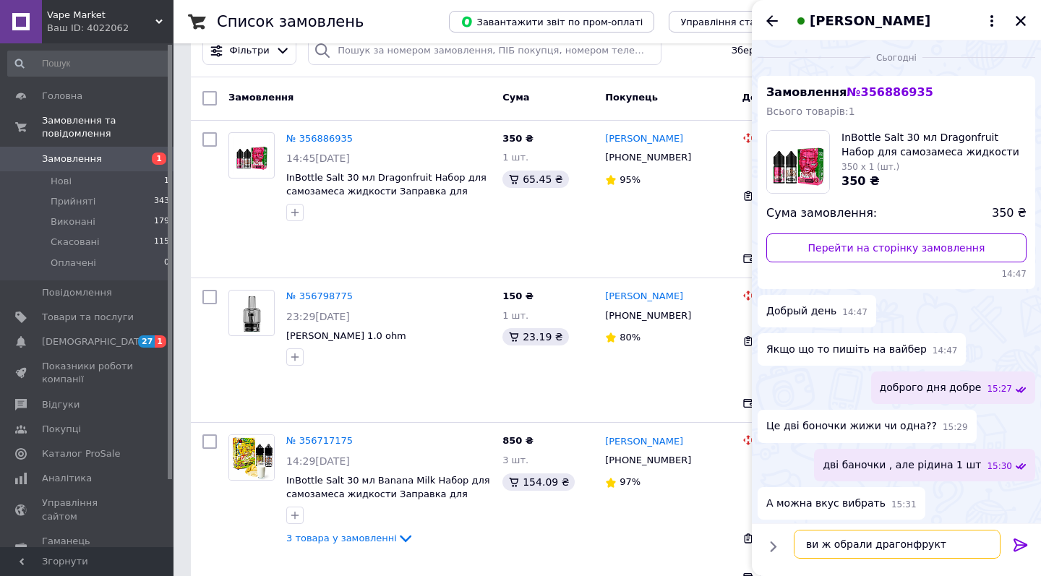
type textarea "ви ж обрали драгонфрукт"
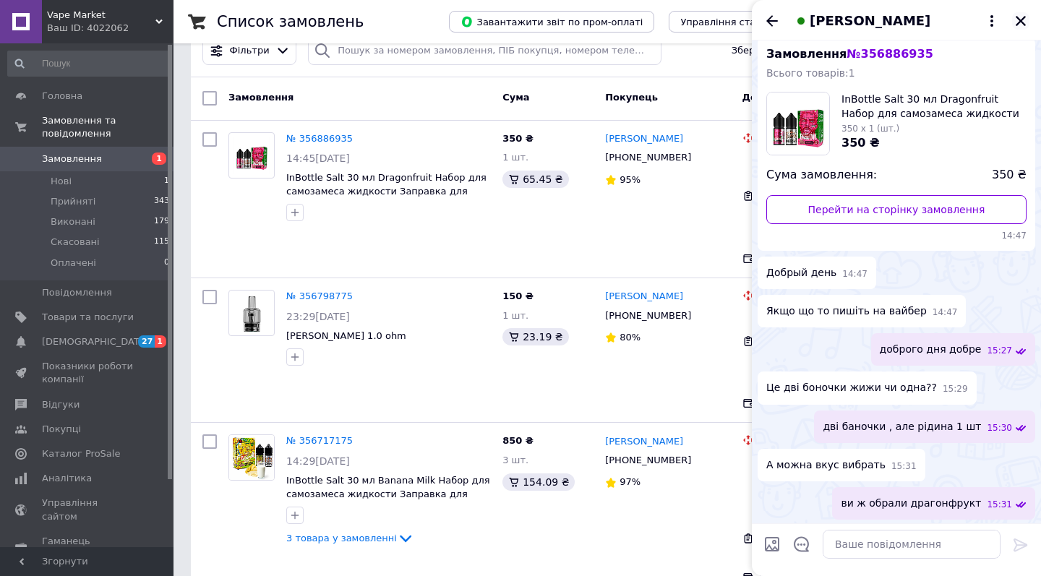
click at [1023, 20] on icon "Закрити" at bounding box center [1020, 20] width 13 height 13
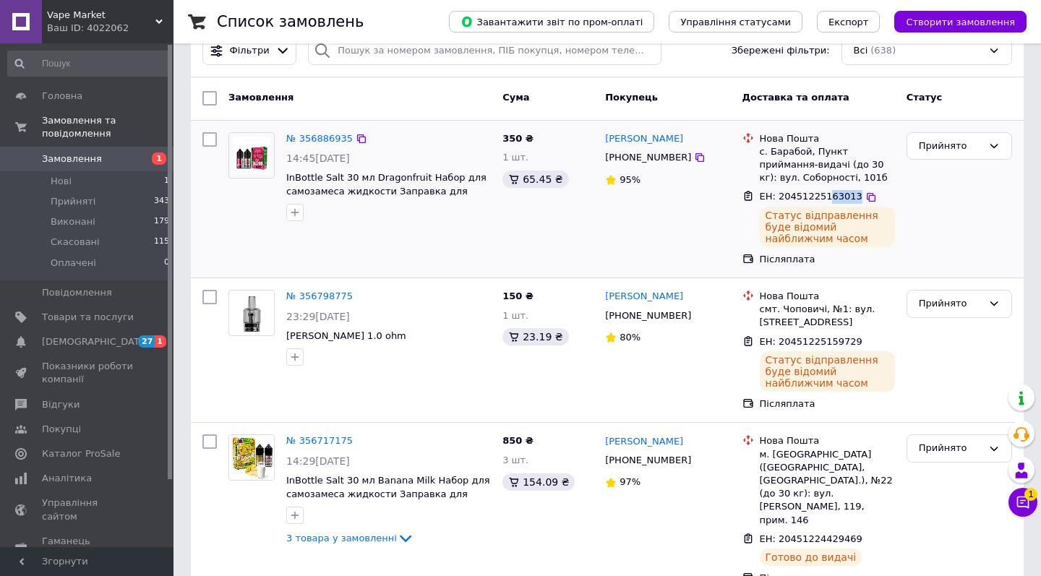
drag, startPoint x: 828, startPoint y: 195, endPoint x: 852, endPoint y: 195, distance: 24.6
click at [852, 195] on span "ЕН: 20451225163013" at bounding box center [811, 196] width 103 height 11
copy span "63013"
click at [1020, 510] on button "Чат з покупцем 2" at bounding box center [1023, 502] width 29 height 29
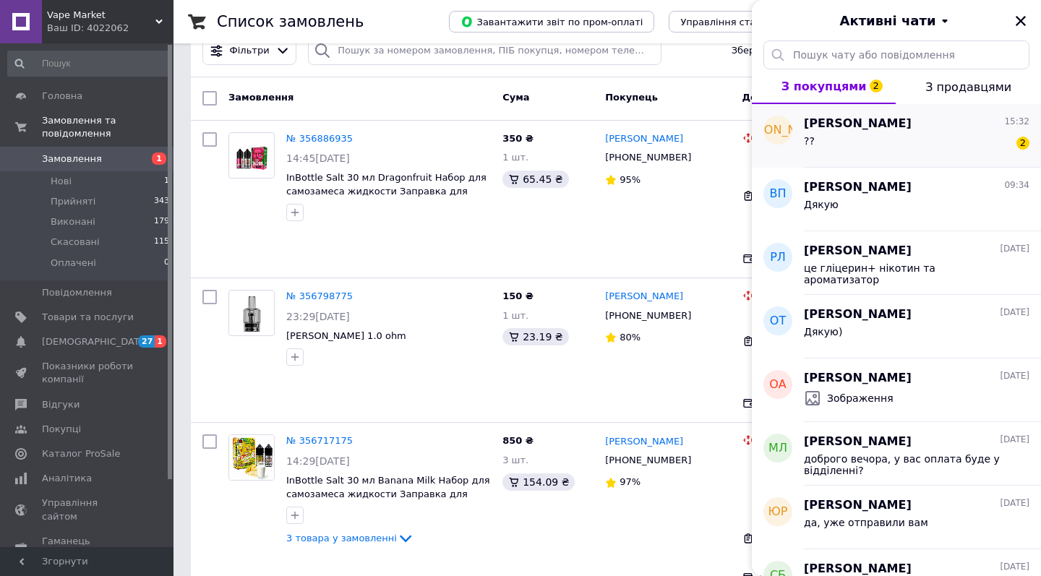
click at [899, 136] on div "?? 2" at bounding box center [917, 143] width 226 height 23
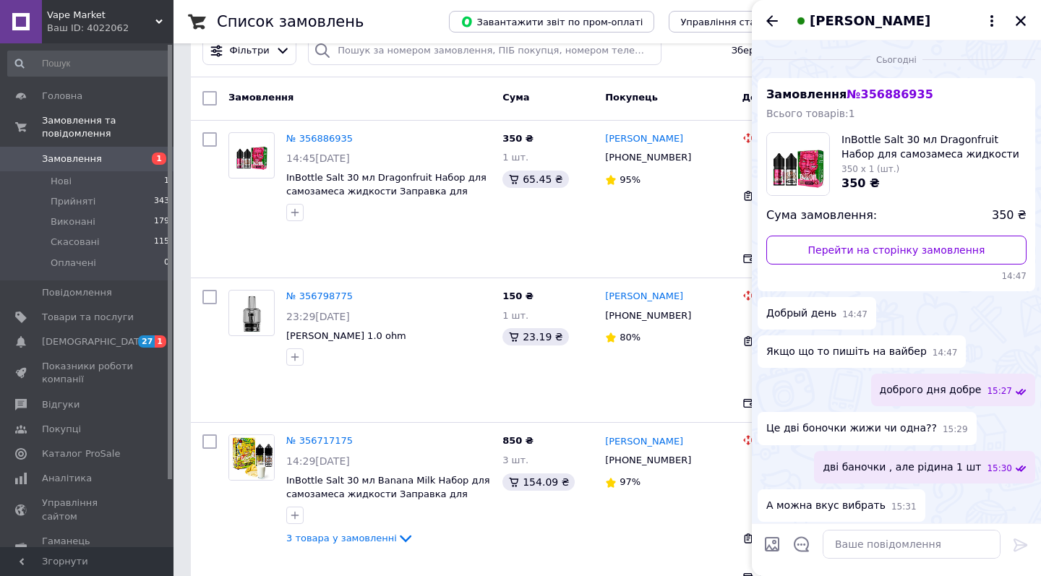
scroll to position [143, 0]
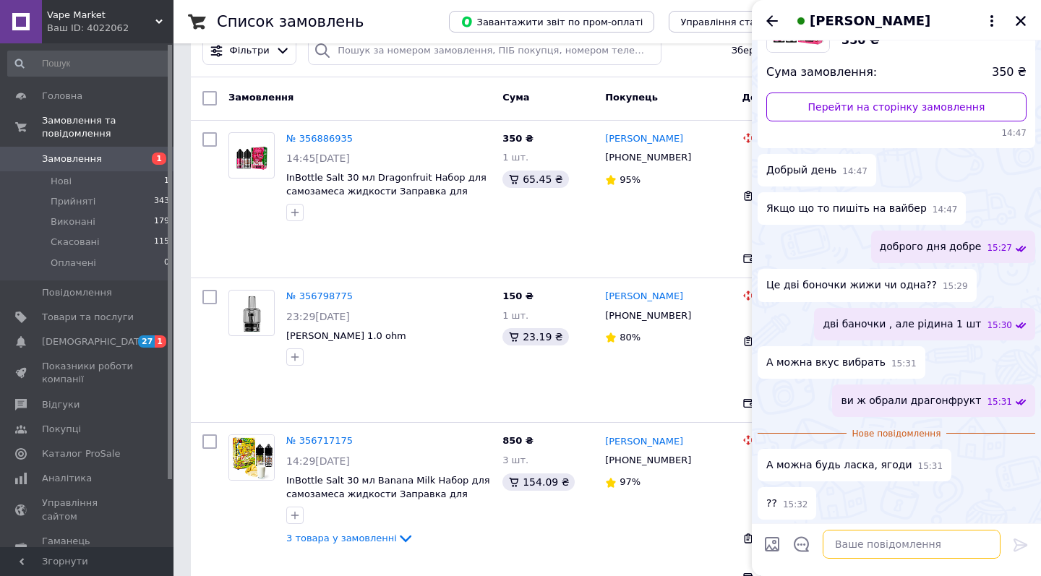
click at [878, 556] on textarea at bounding box center [912, 544] width 178 height 29
type textarea "так"
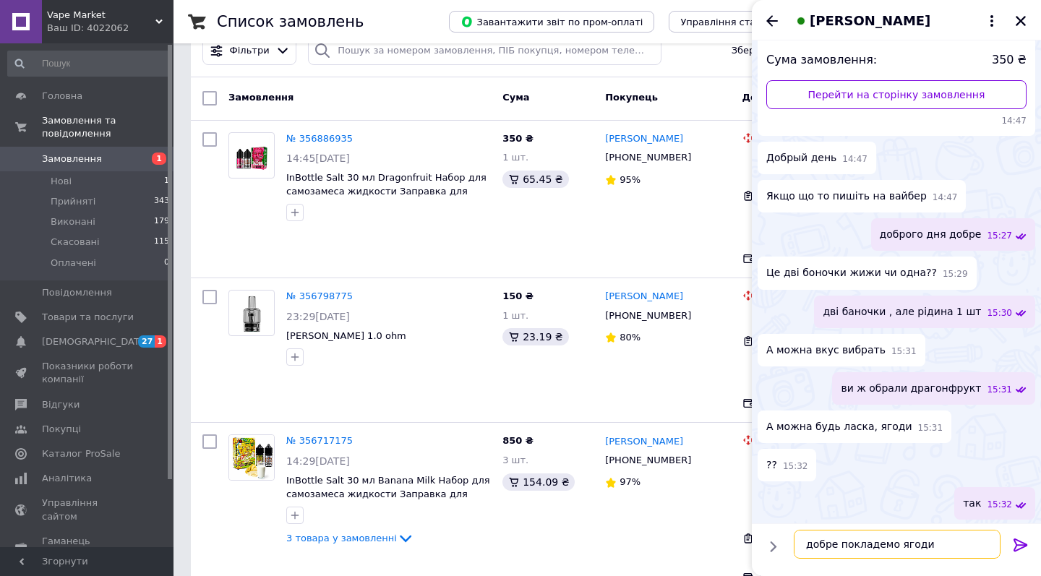
type textarea "добре покладемо ягоди"
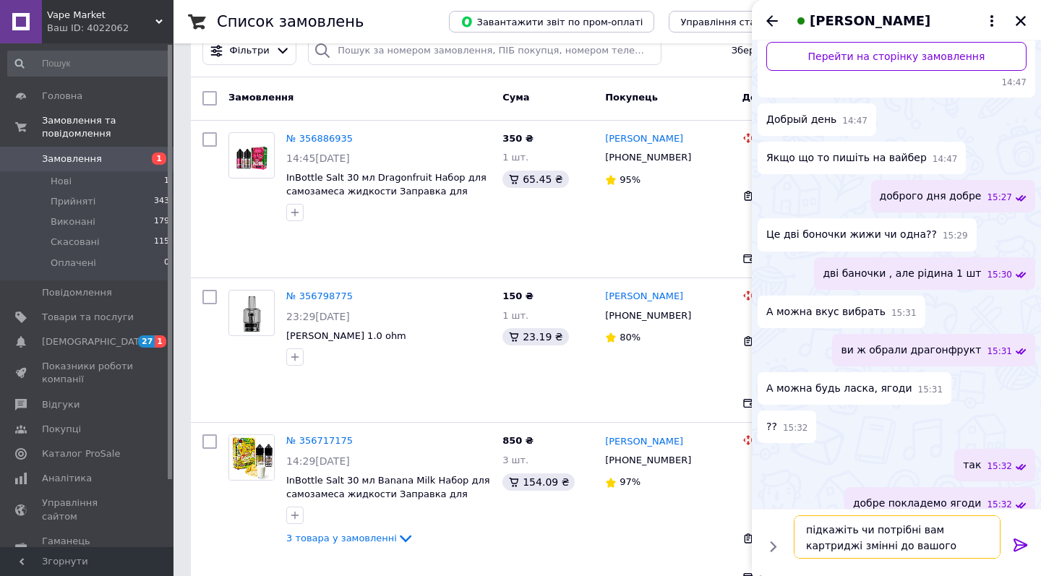
type textarea "підкажіть чи потрібні вам картриджі змінні до вашого пристрою?"
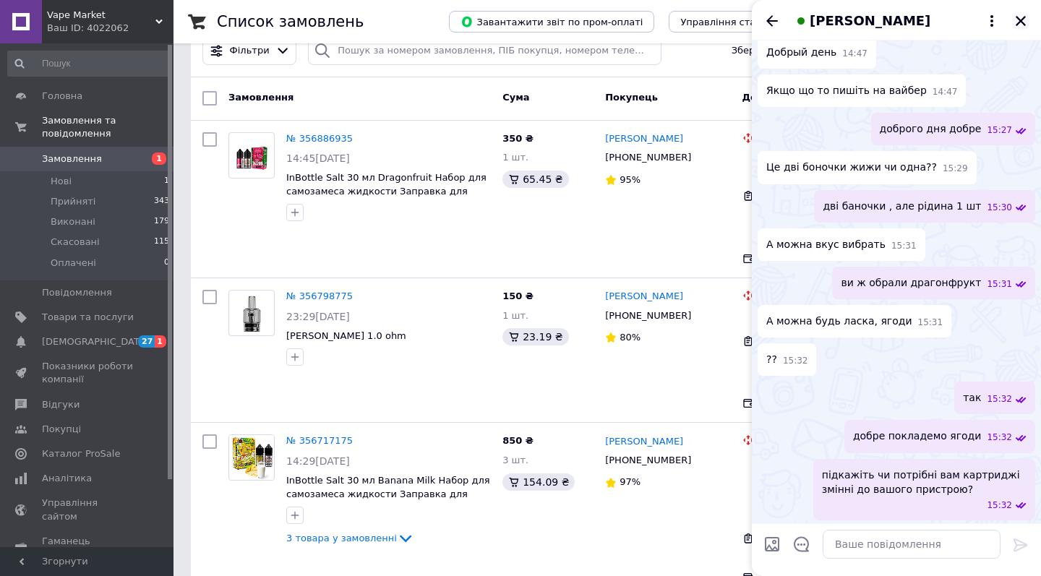
click at [1023, 23] on icon "Закрити" at bounding box center [1021, 21] width 10 height 10
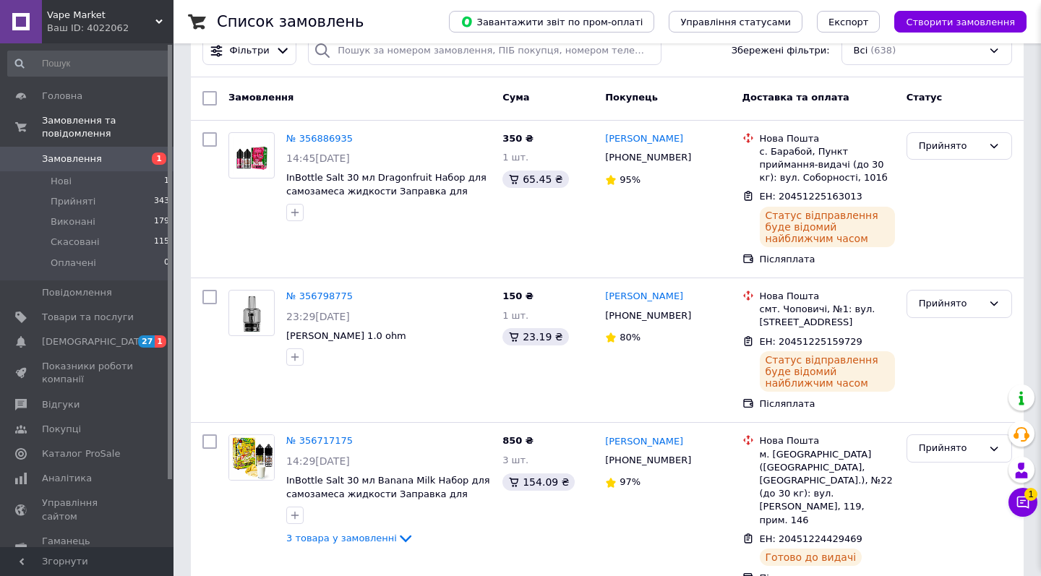
scroll to position [299, 0]
click at [158, 7] on div "Vape Market Ваш ID: 4022062" at bounding box center [108, 21] width 132 height 43
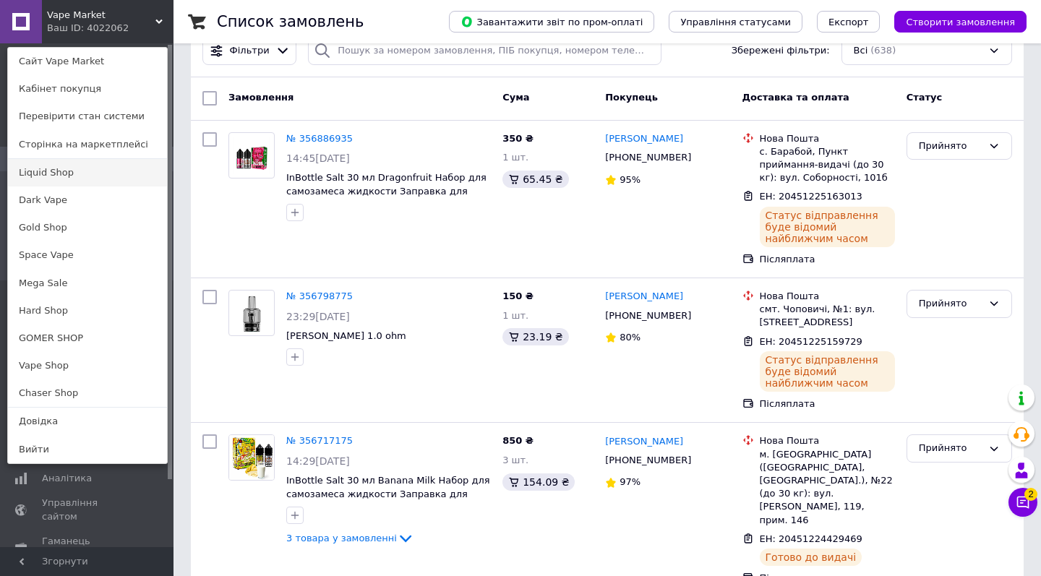
click at [51, 176] on link "Liquid Shop" at bounding box center [87, 172] width 159 height 27
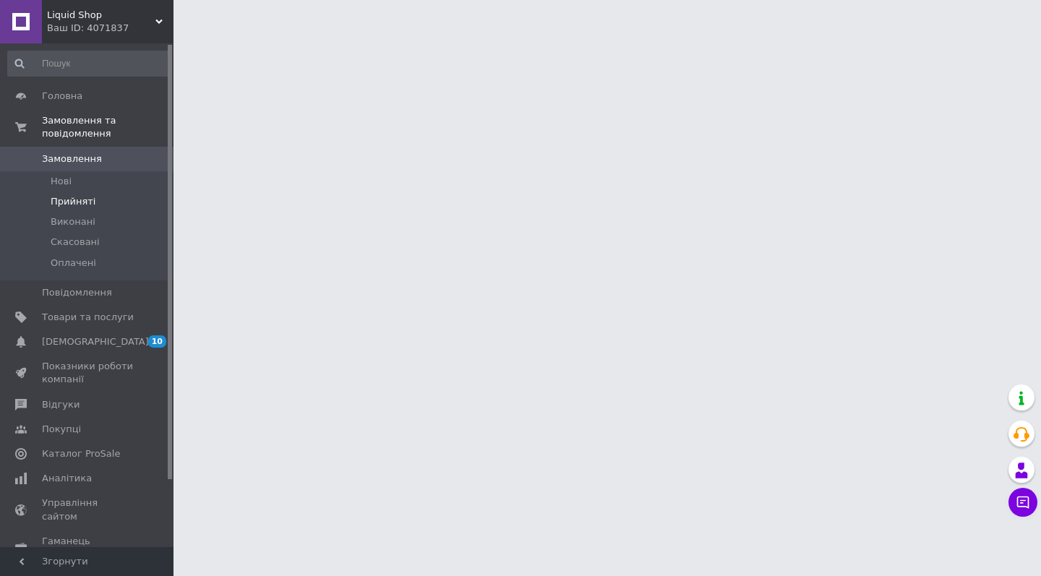
click at [113, 197] on li "Прийняті" at bounding box center [89, 202] width 178 height 20
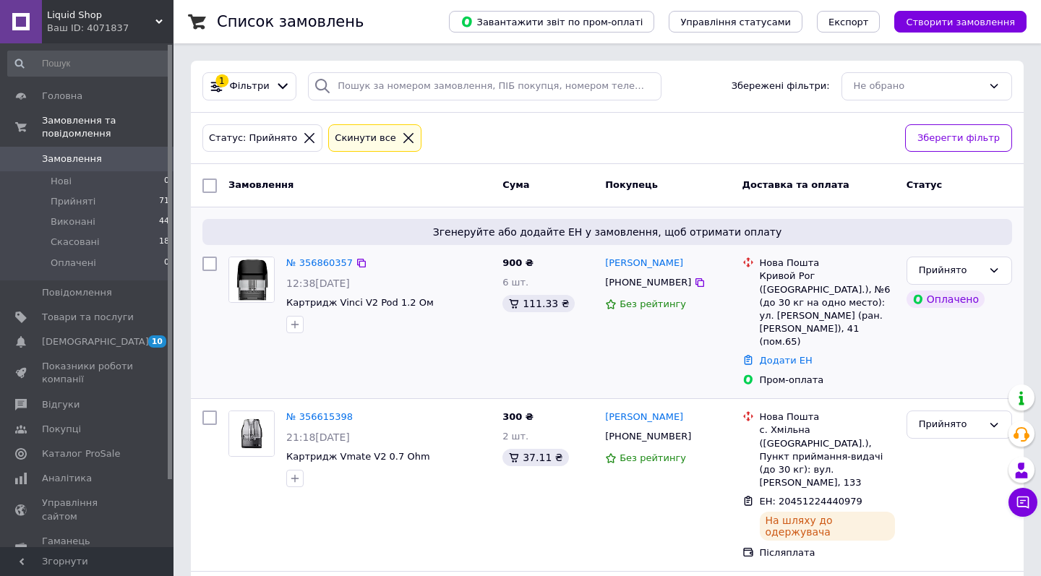
click at [694, 283] on div "[PHONE_NUMBER]" at bounding box center [668, 283] width 128 height 16
click at [696, 281] on icon at bounding box center [700, 282] width 9 height 9
drag, startPoint x: 761, startPoint y: 278, endPoint x: 828, endPoint y: 278, distance: 67.2
click at [828, 278] on div "Кривой Рог ([GEOGRAPHIC_DATA].), №6 (до 30 кг на одно место): ул. [PERSON_NAME]…" at bounding box center [827, 309] width 135 height 79
copy div "Кривой Рог"
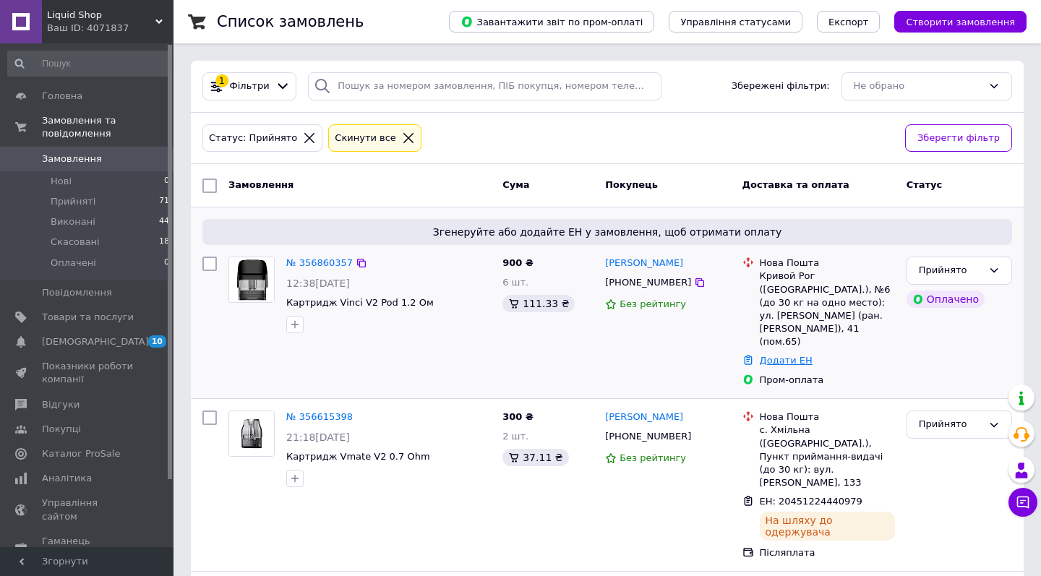
click at [795, 355] on link "Додати ЕН" at bounding box center [786, 360] width 53 height 11
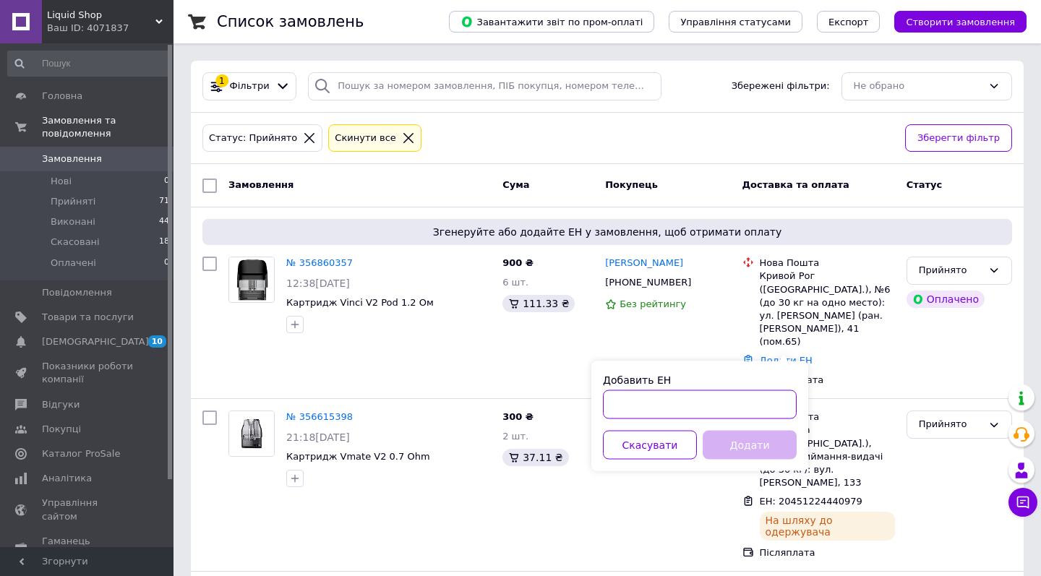
click at [740, 416] on input "Добавить ЕН" at bounding box center [700, 404] width 194 height 29
paste input "20451225169166"
drag, startPoint x: 668, startPoint y: 405, endPoint x: 706, endPoint y: 406, distance: 38.3
click at [704, 406] on input "20451225169166" at bounding box center [700, 404] width 194 height 29
type input "20451225169166"
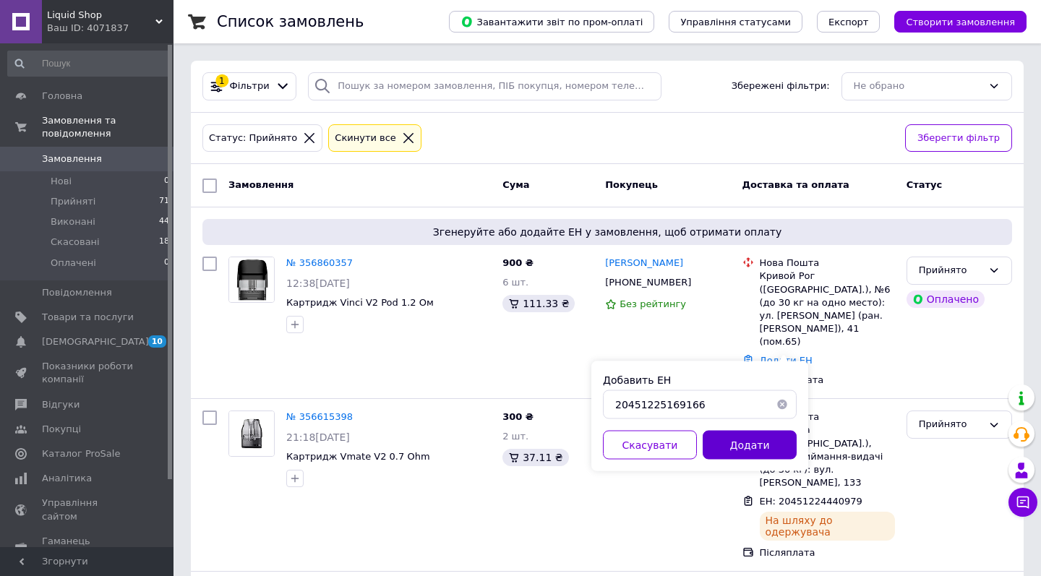
click at [735, 450] on button "Додати" at bounding box center [750, 445] width 94 height 29
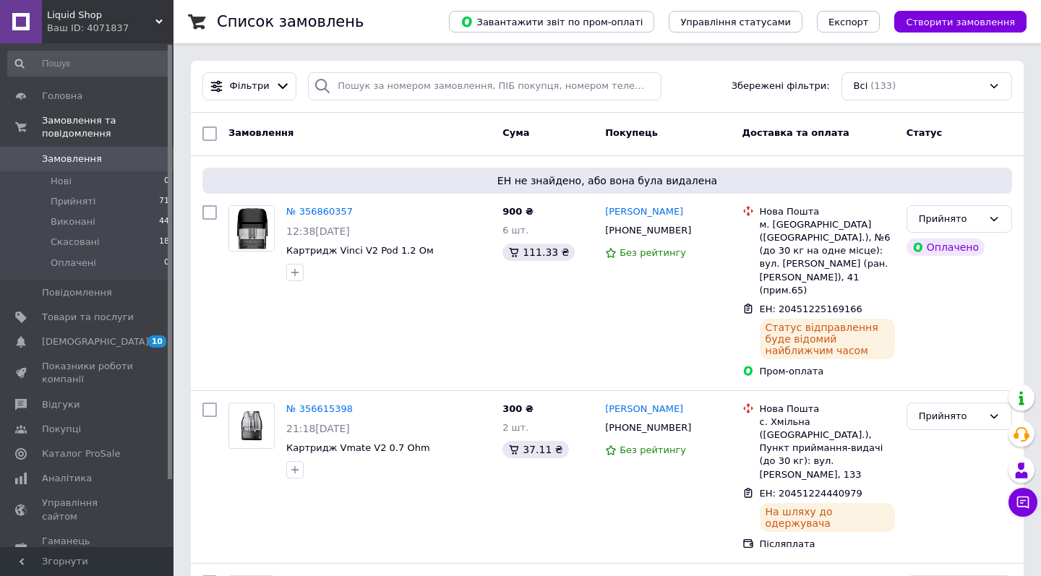
click at [147, 22] on div "Ваш ID: 4071837" at bounding box center [110, 28] width 127 height 13
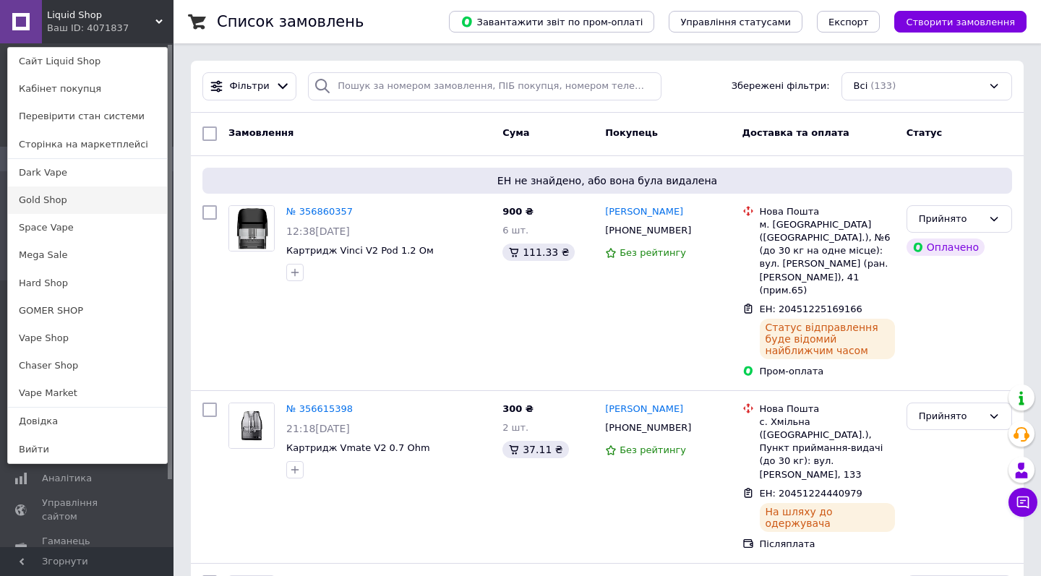
click at [139, 199] on link "Gold Shop" at bounding box center [87, 200] width 159 height 27
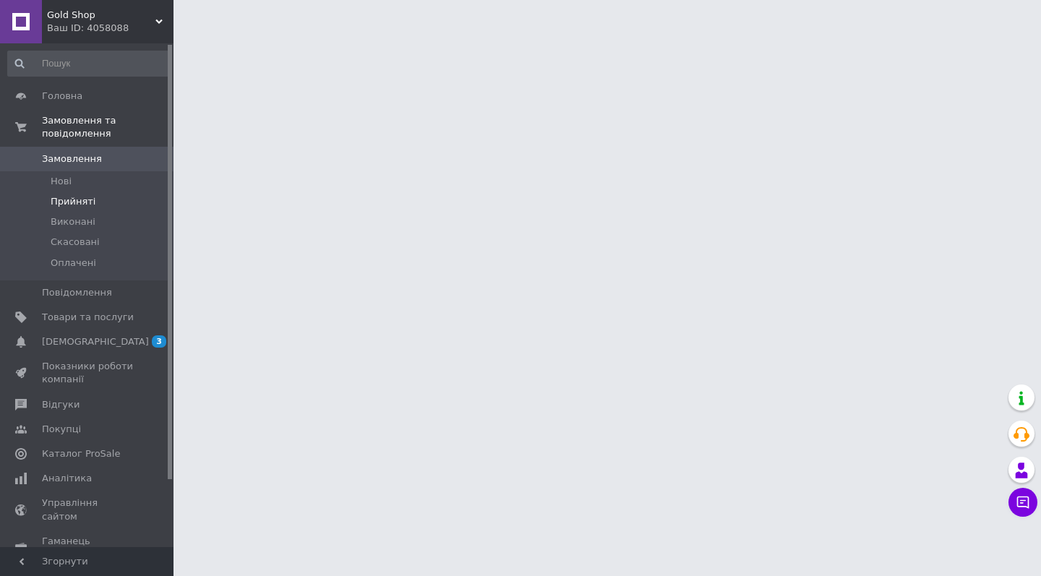
click at [119, 202] on li "Прийняті" at bounding box center [89, 202] width 178 height 20
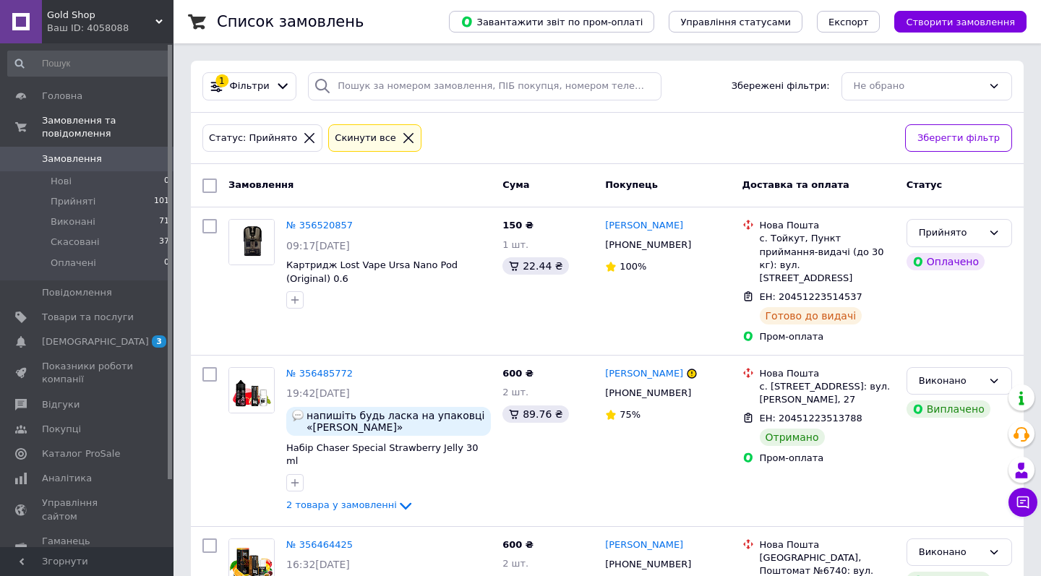
click at [129, 9] on span "Gold Shop" at bounding box center [101, 15] width 108 height 13
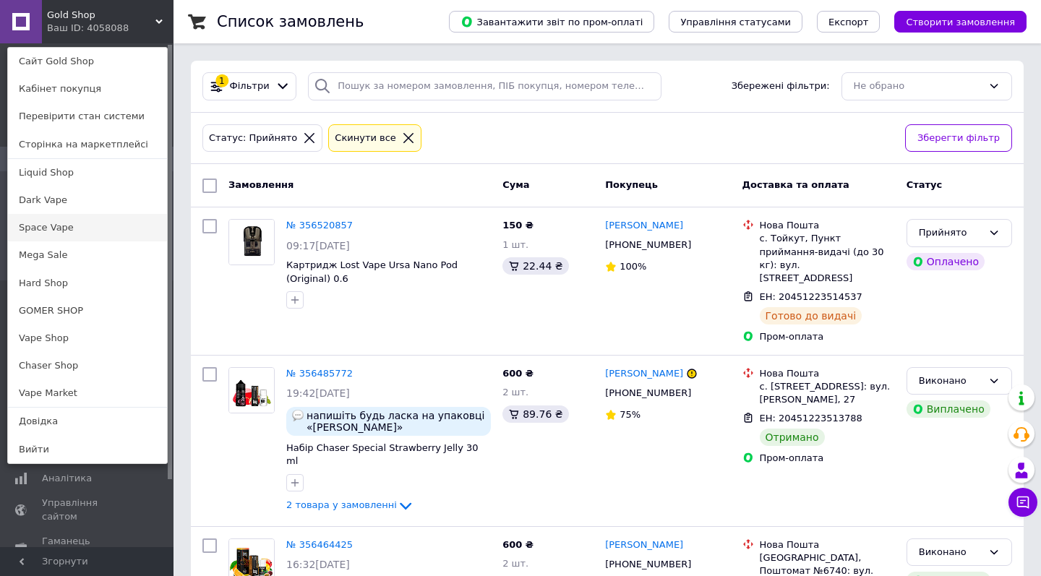
click at [113, 223] on link "Space Vape" at bounding box center [87, 227] width 159 height 27
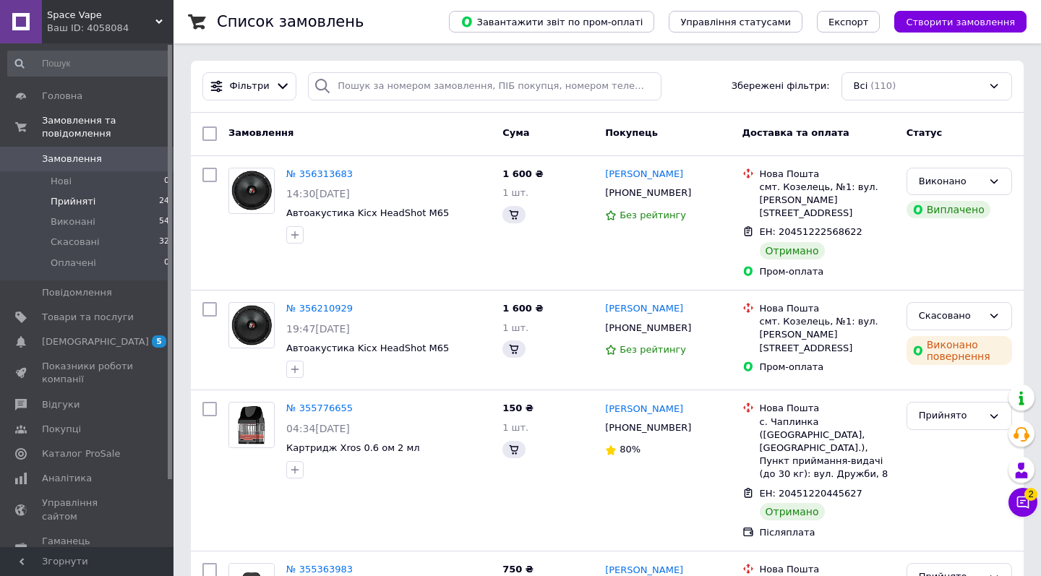
click at [110, 202] on li "Прийняті 24" at bounding box center [89, 202] width 178 height 20
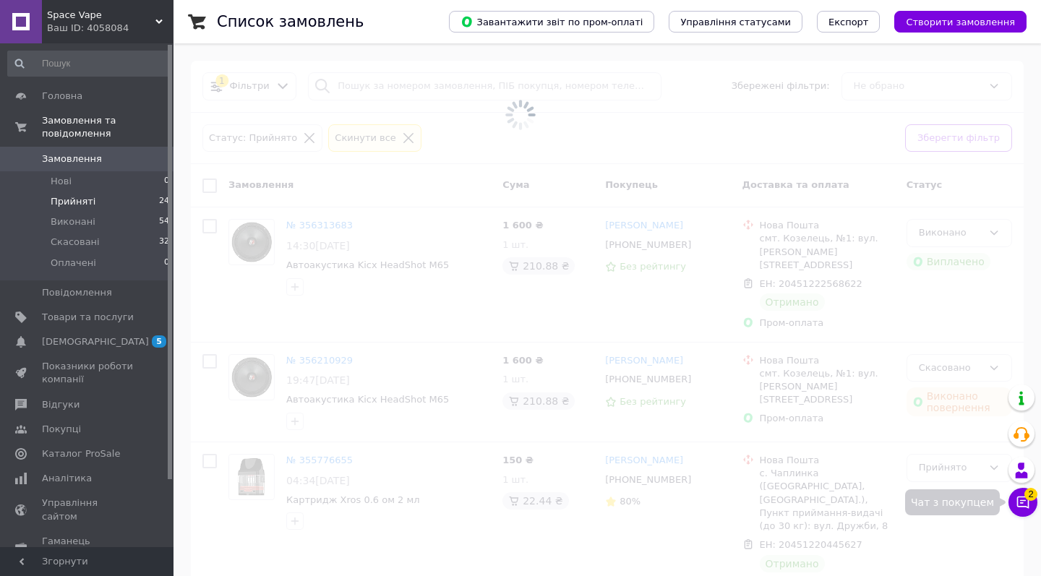
click at [1019, 502] on icon at bounding box center [1023, 502] width 14 height 14
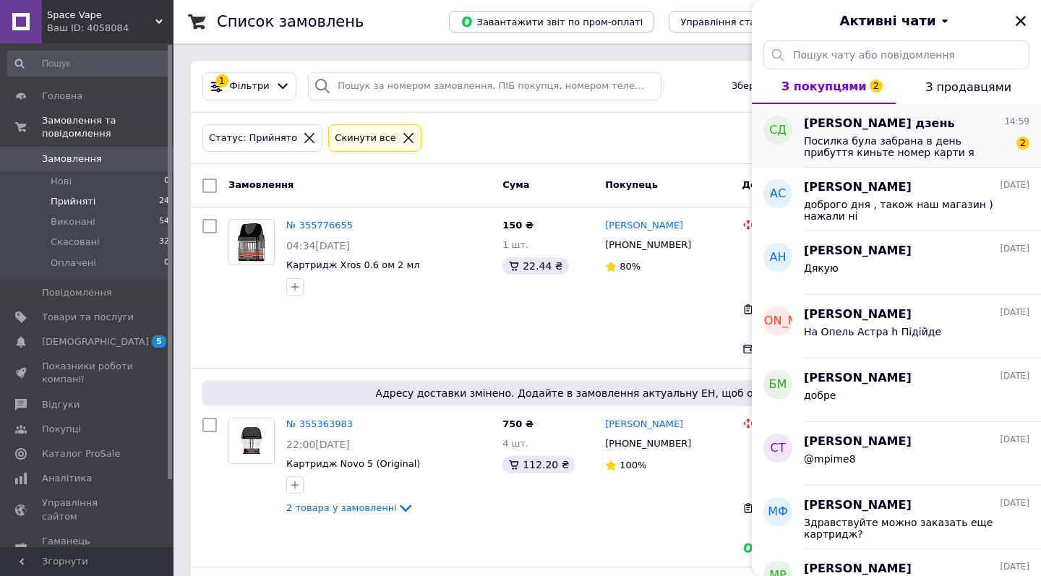
click at [940, 144] on span "Посилка була забрана в день прибуття киньте номер карти я перекину кошти" at bounding box center [906, 146] width 205 height 23
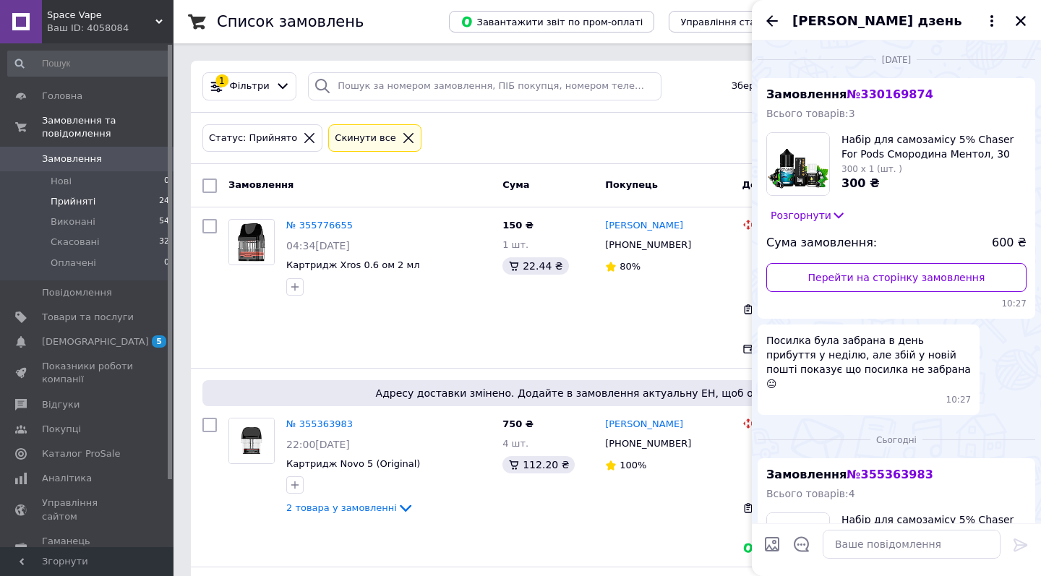
scroll to position [312, 0]
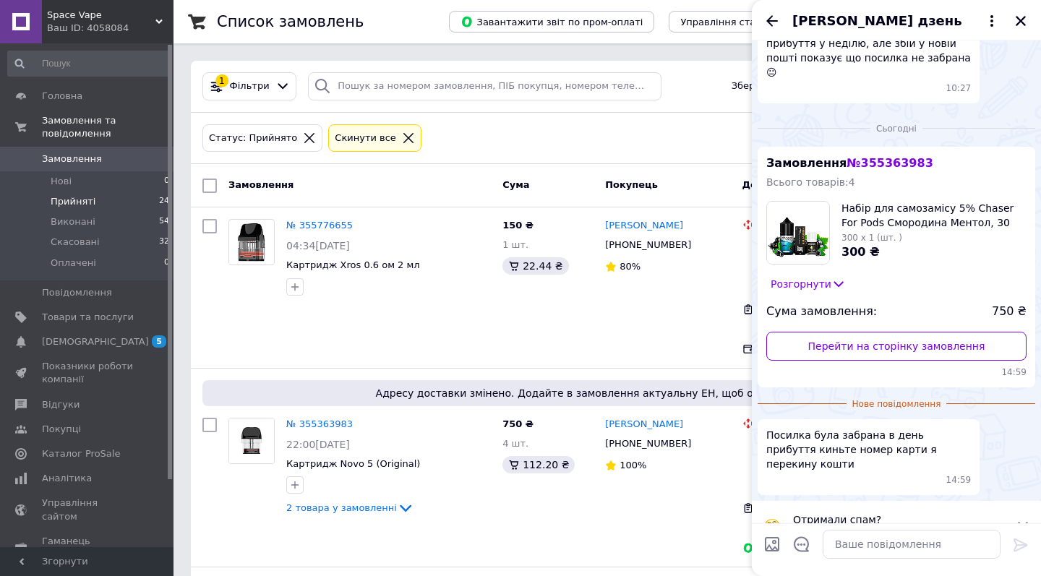
click at [1023, 522] on icon at bounding box center [1023, 527] width 10 height 10
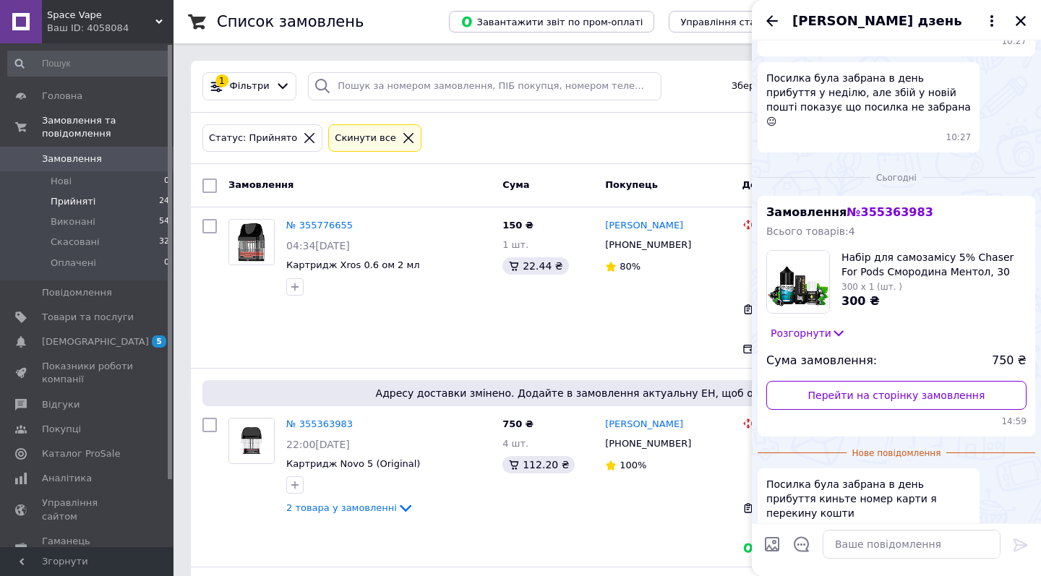
scroll to position [262, 0]
click at [1023, 9] on div "Софія дзень" at bounding box center [896, 20] width 289 height 40
click at [1020, 24] on icon "Закрити" at bounding box center [1020, 20] width 13 height 13
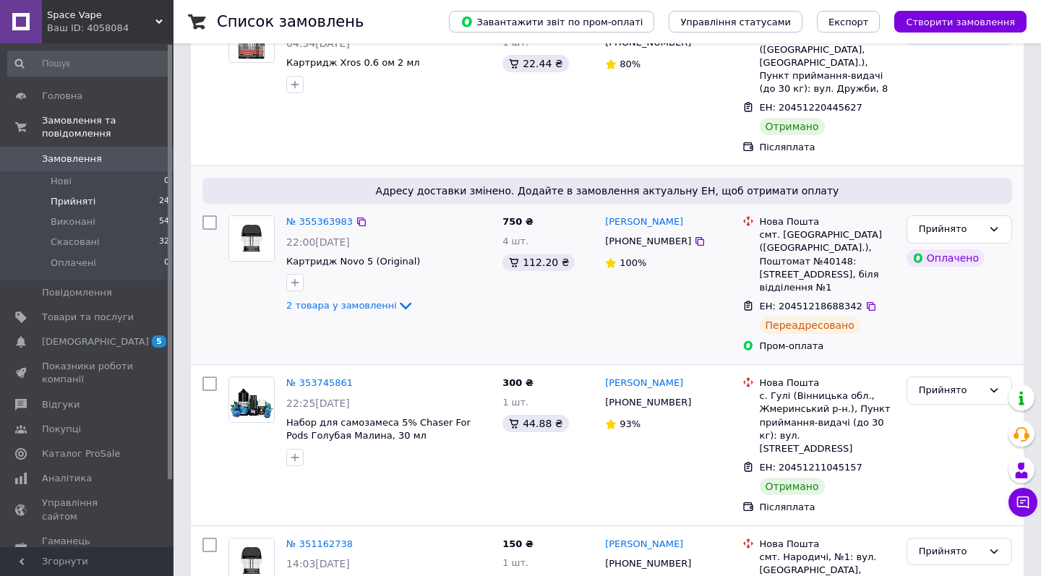
scroll to position [221, 0]
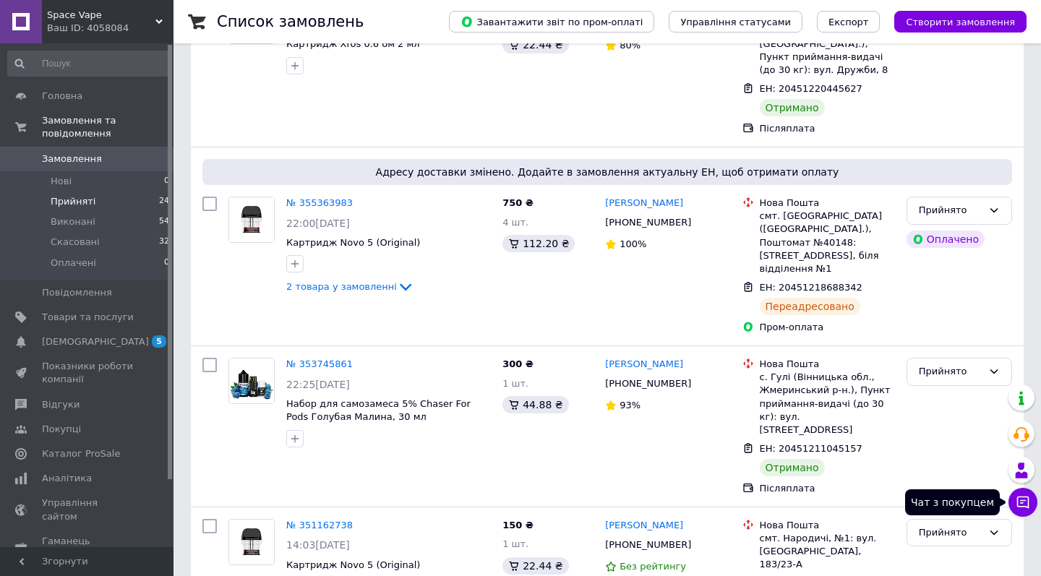
click at [1024, 499] on icon at bounding box center [1023, 502] width 14 height 14
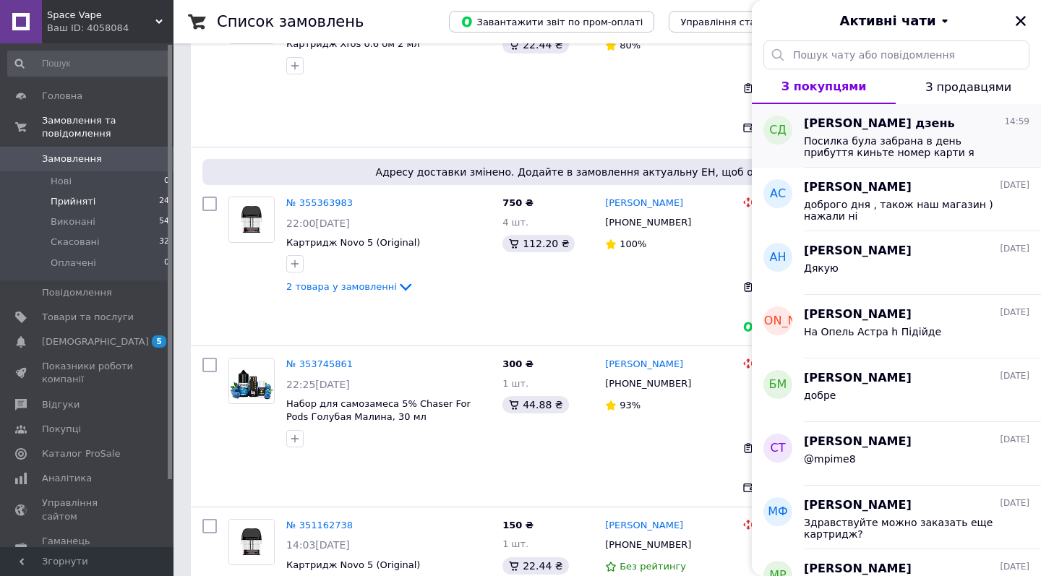
click at [943, 153] on span "Посилка була забрана в день прибуття киньте номер карти я перекину кошти" at bounding box center [906, 146] width 205 height 23
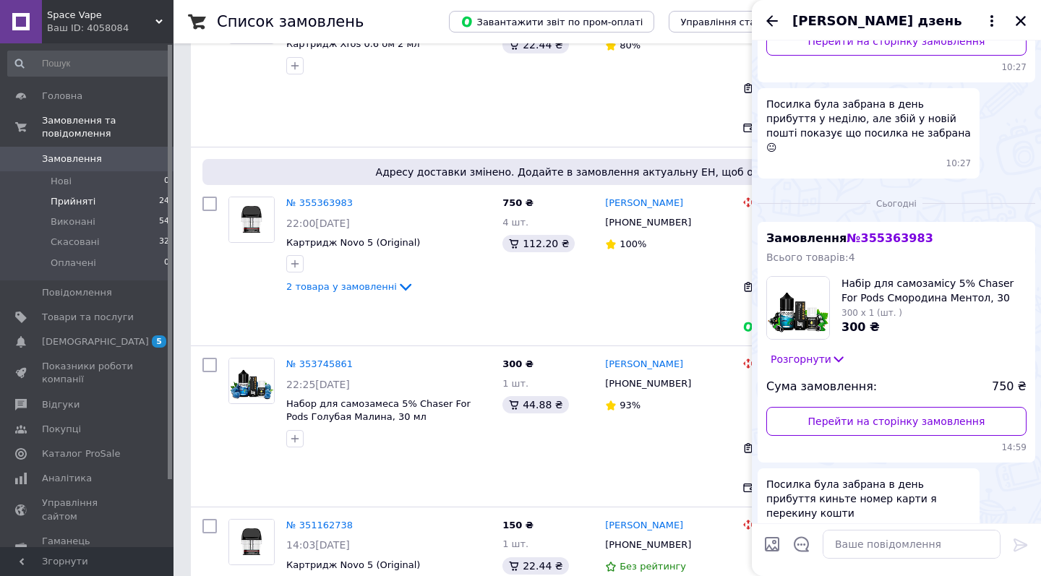
scroll to position [236, 0]
click at [904, 542] on textarea at bounding box center [912, 544] width 178 height 29
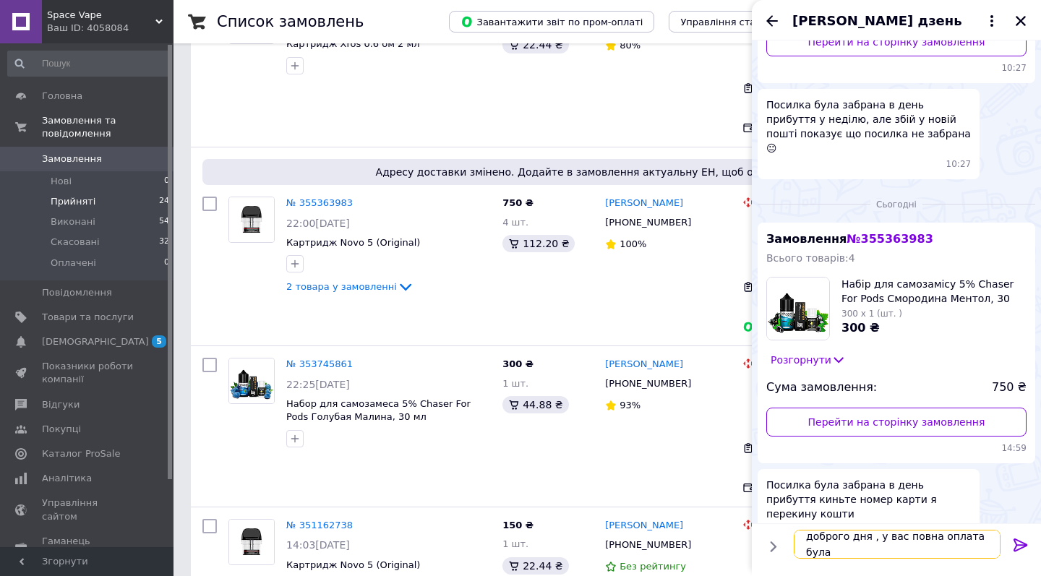
scroll to position [1, 0]
type textarea "доброго дня , у вас повна оплата була на карту"
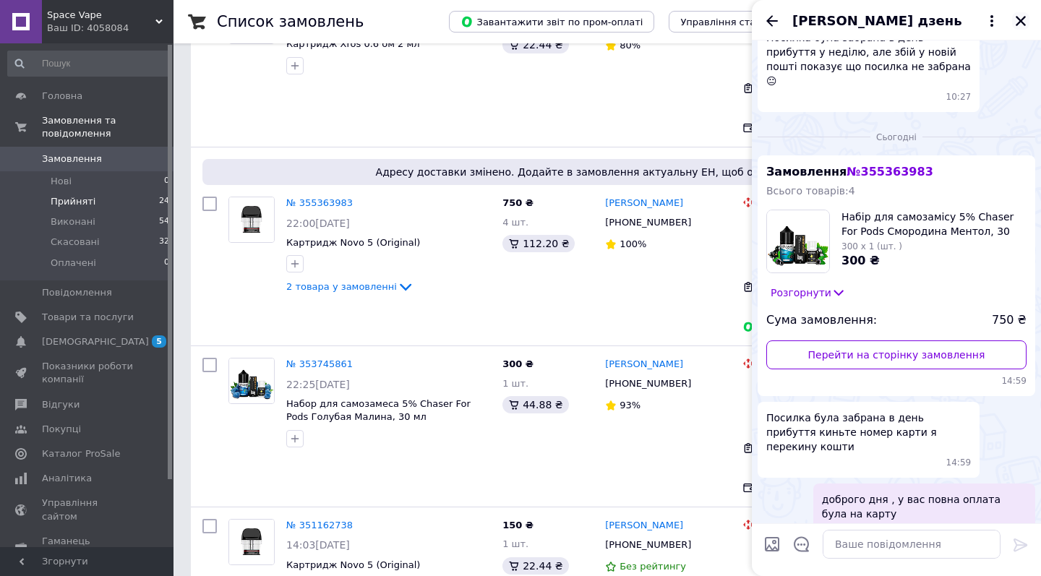
click at [1015, 18] on icon "Закрити" at bounding box center [1020, 20] width 13 height 13
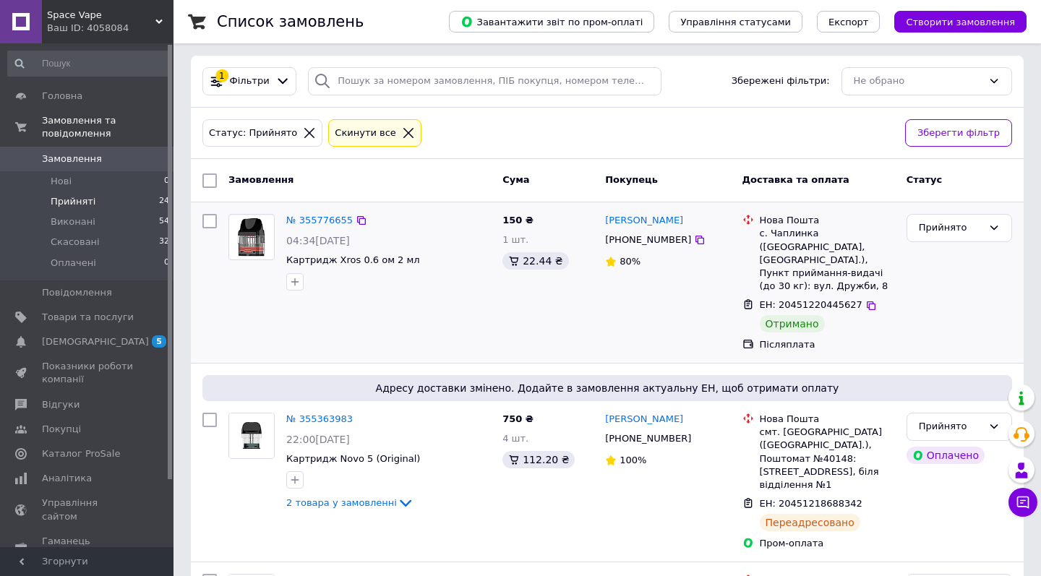
scroll to position [49, 0]
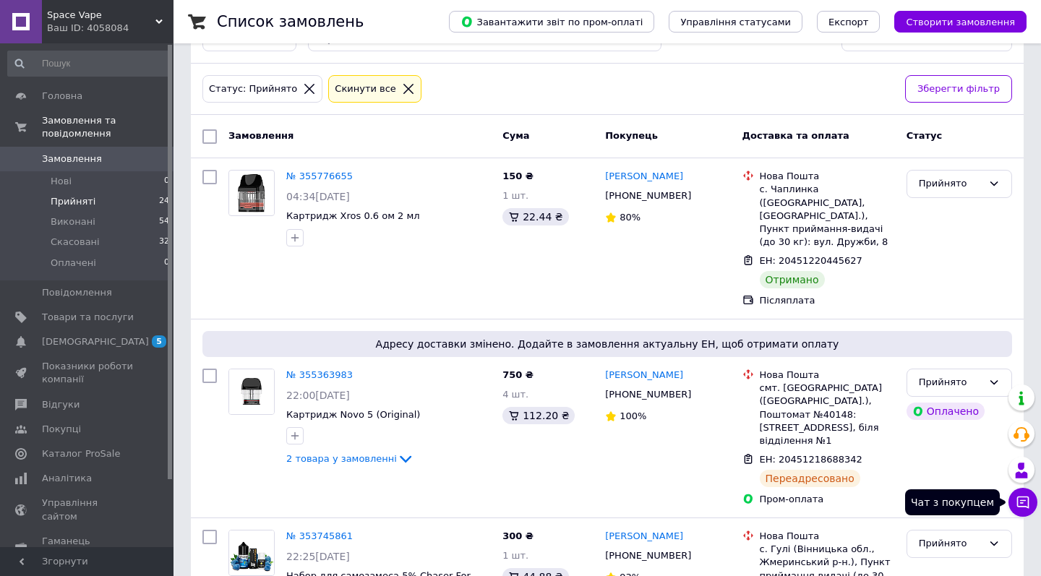
click at [1027, 509] on icon at bounding box center [1023, 502] width 14 height 14
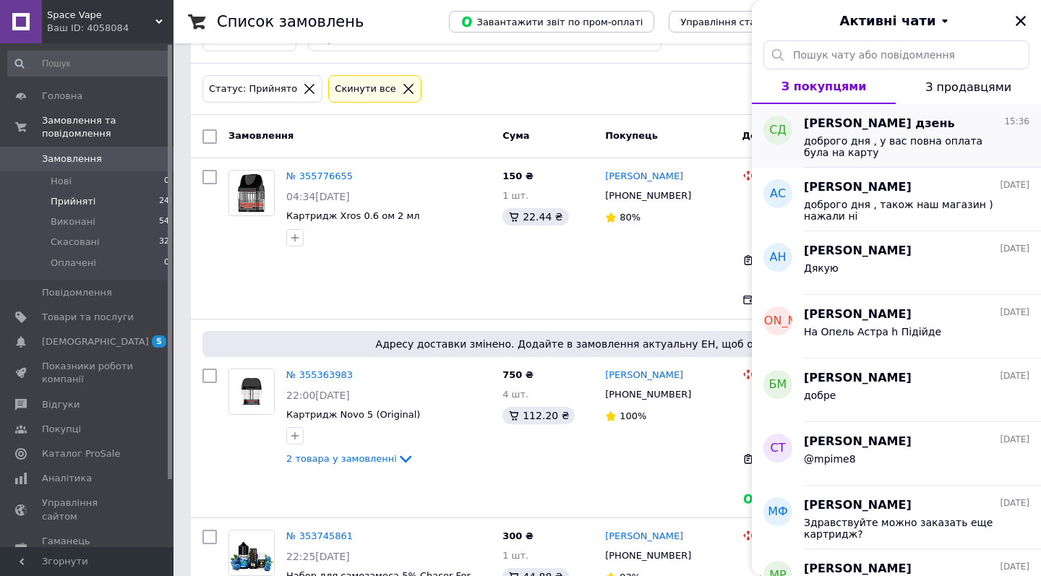
click at [878, 132] on div "доброго дня , у вас повна оплата була на карту" at bounding box center [917, 145] width 226 height 26
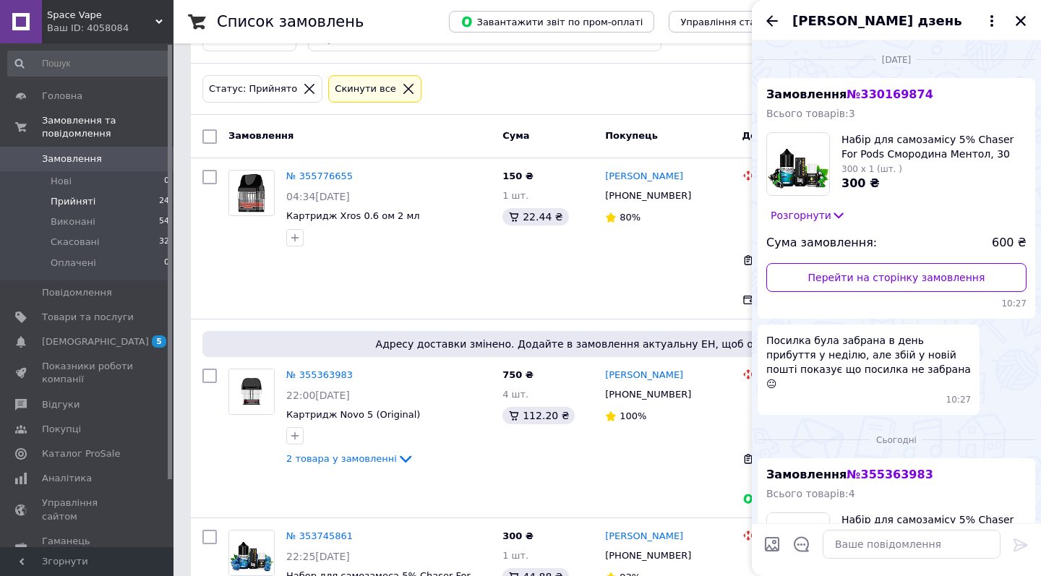
scroll to position [303, 0]
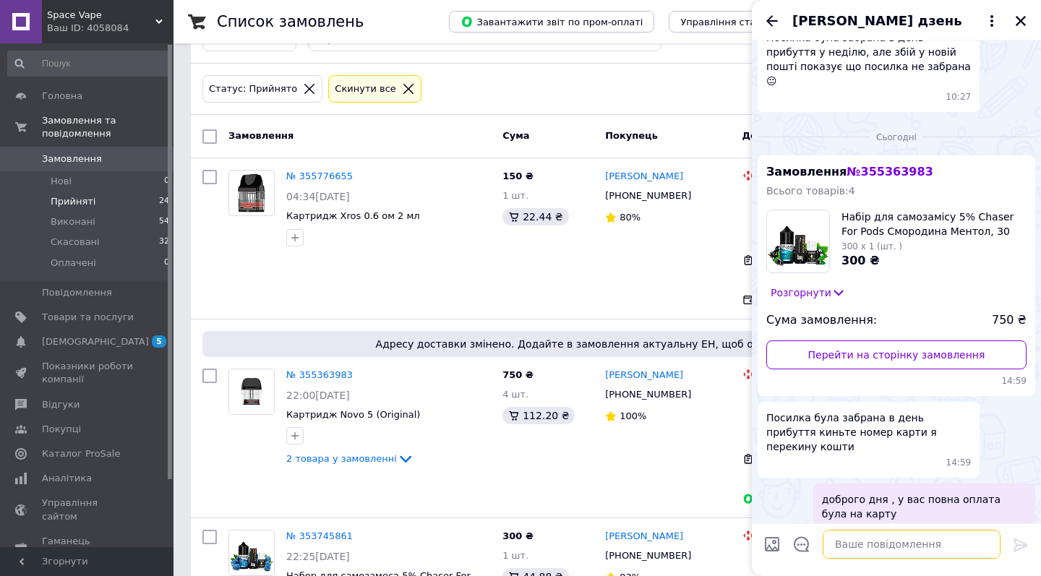
click at [906, 544] on textarea at bounding box center [912, 544] width 178 height 29
type textarea "ну в сенсі про оплата"
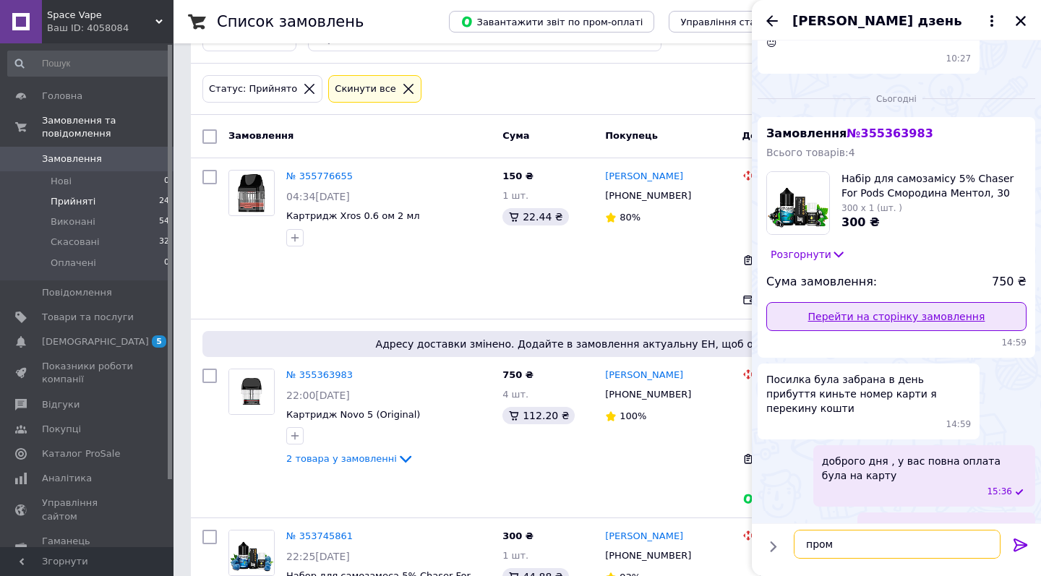
type textarea "пром"
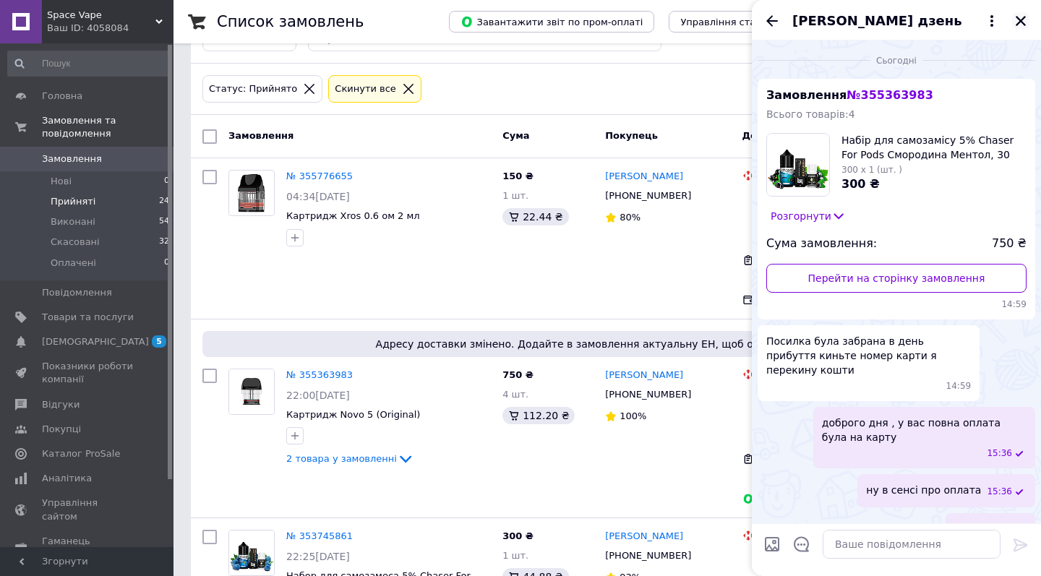
click at [1024, 25] on icon "Закрити" at bounding box center [1021, 21] width 10 height 10
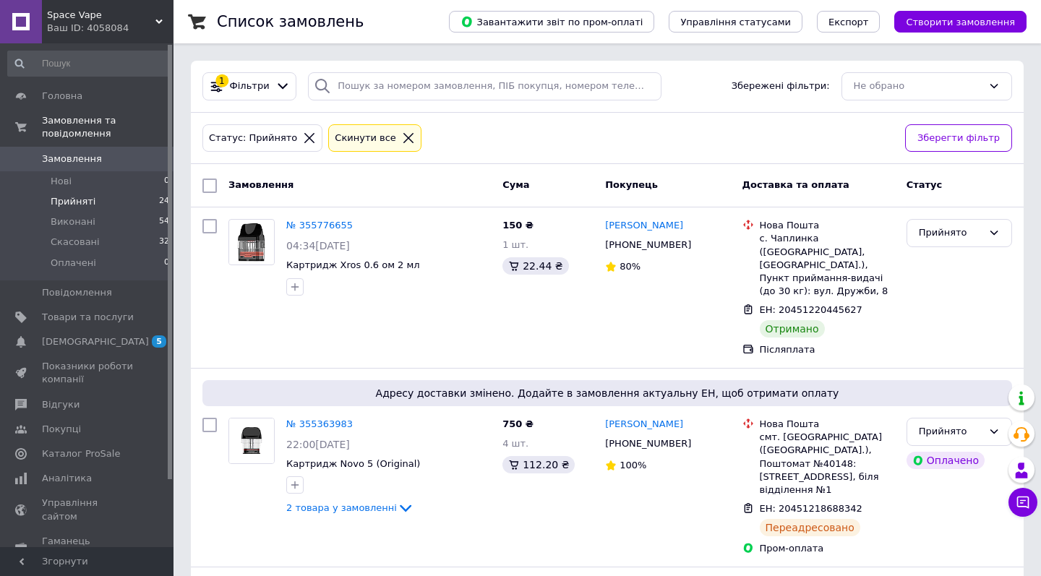
scroll to position [0, 0]
click at [148, 4] on div "Space Vape Ваш ID: 4058084" at bounding box center [108, 21] width 132 height 43
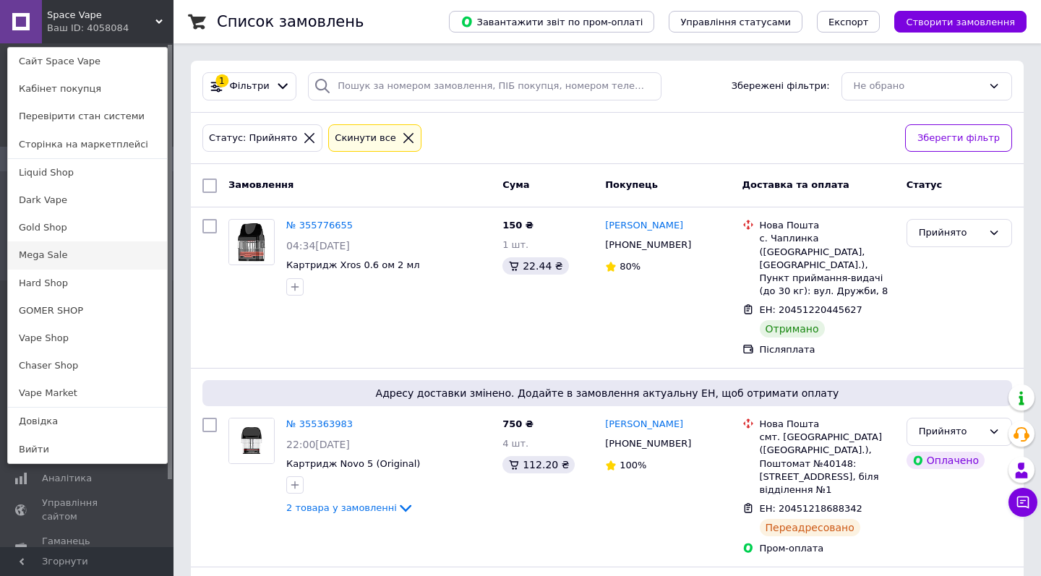
click at [100, 255] on link "Mega Sale" at bounding box center [87, 254] width 159 height 27
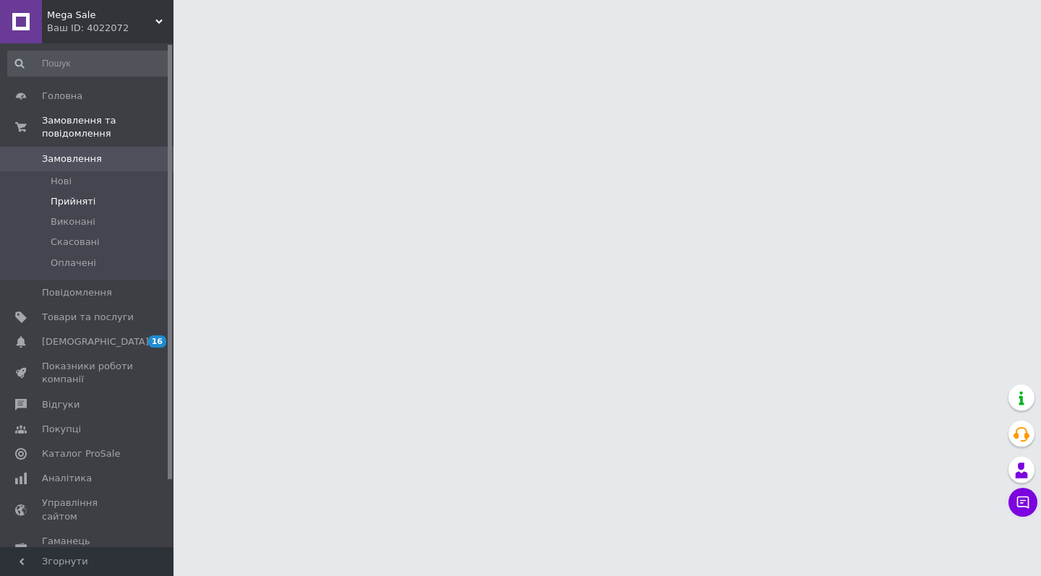
click at [104, 203] on li "Прийняті" at bounding box center [89, 202] width 178 height 20
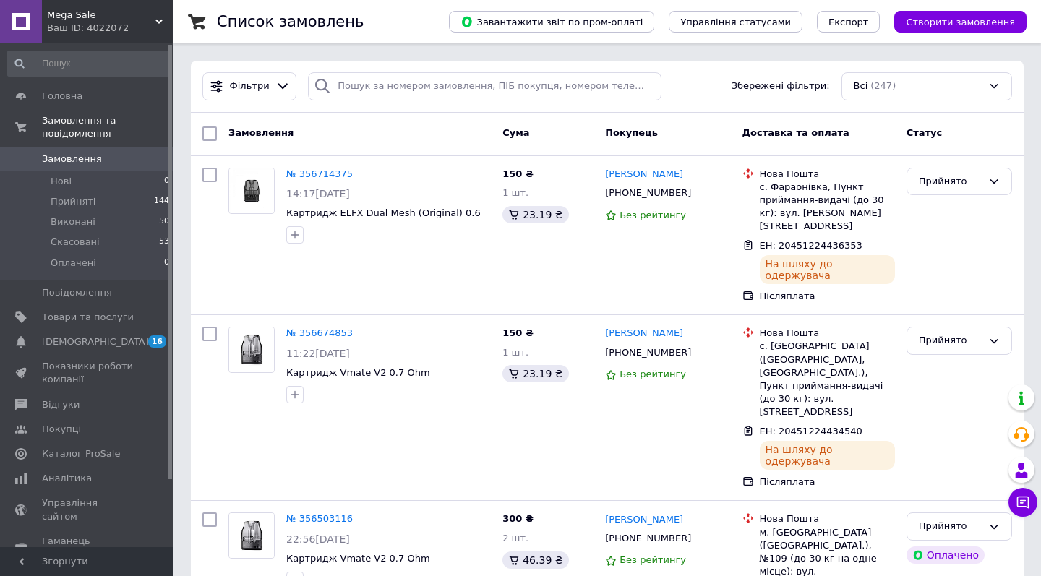
click at [95, 30] on div "Ваш ID: 4022072" at bounding box center [110, 28] width 127 height 13
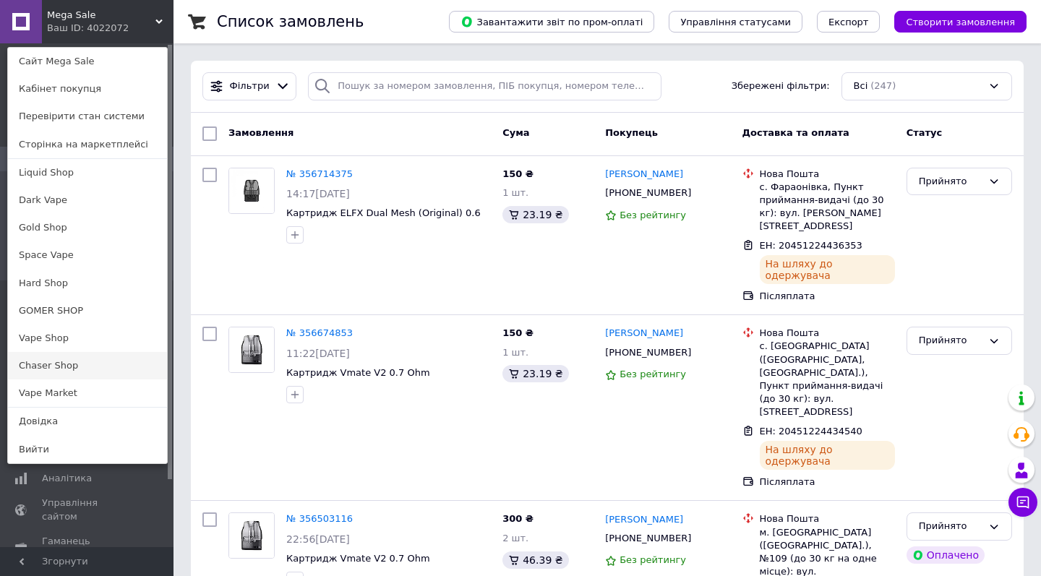
click at [124, 361] on link "Chaser Shop" at bounding box center [87, 365] width 159 height 27
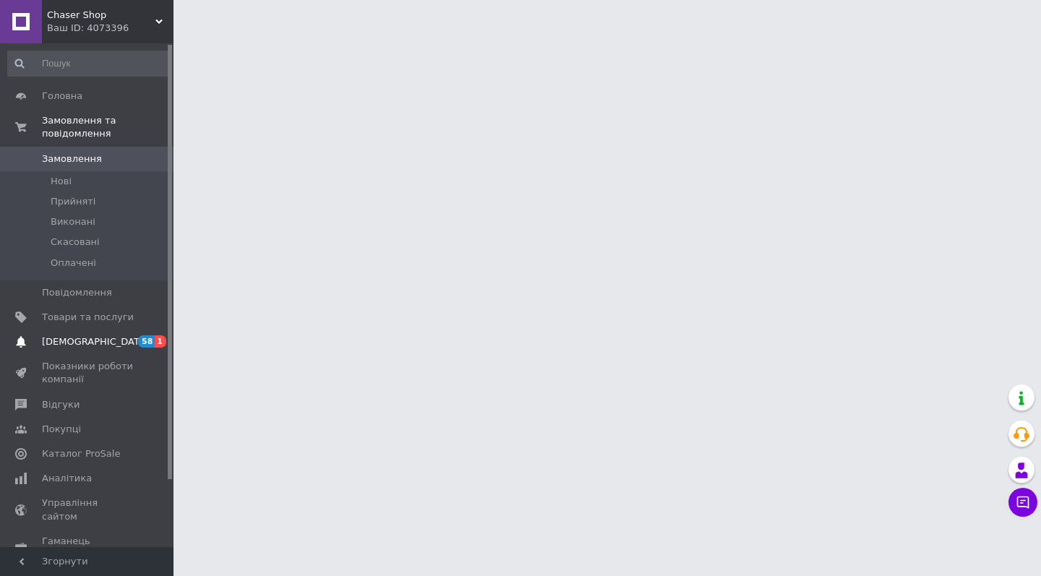
click at [131, 341] on span "[DEMOGRAPHIC_DATA]" at bounding box center [88, 341] width 92 height 13
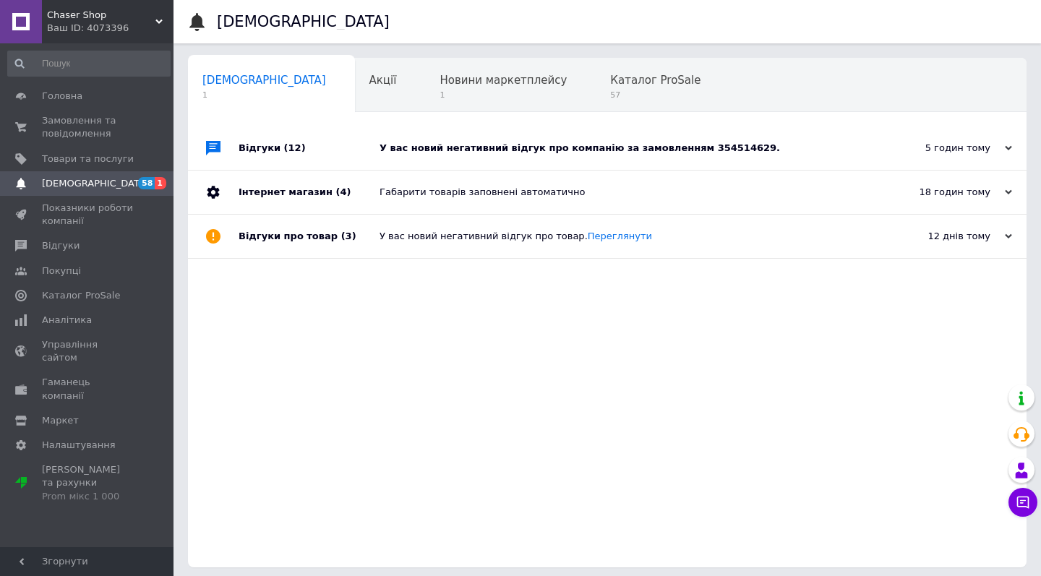
click at [371, 139] on div "Відгуки (12)" at bounding box center [309, 148] width 141 height 43
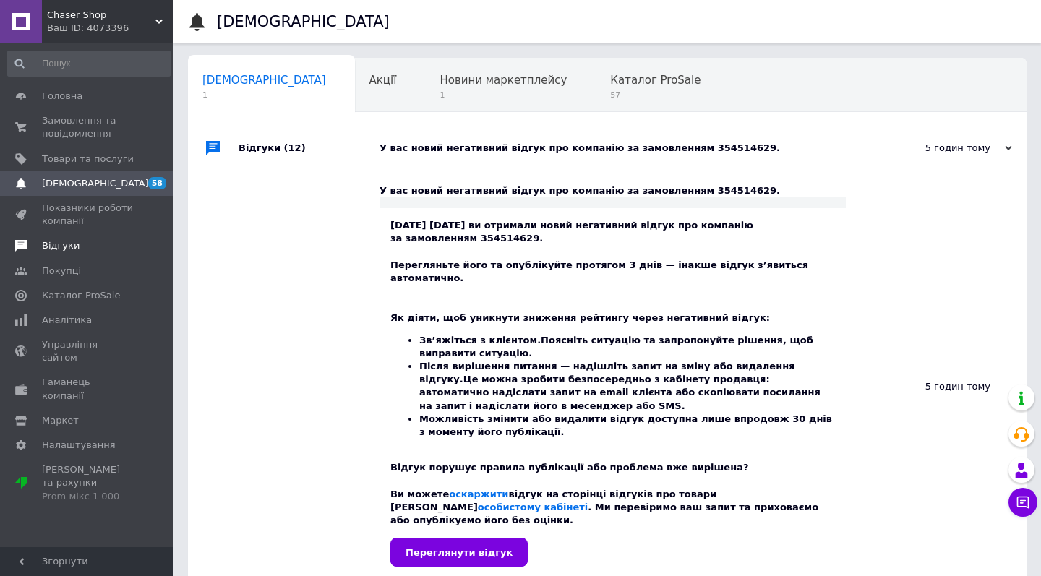
click at [114, 243] on span "Відгуки" at bounding box center [88, 245] width 92 height 13
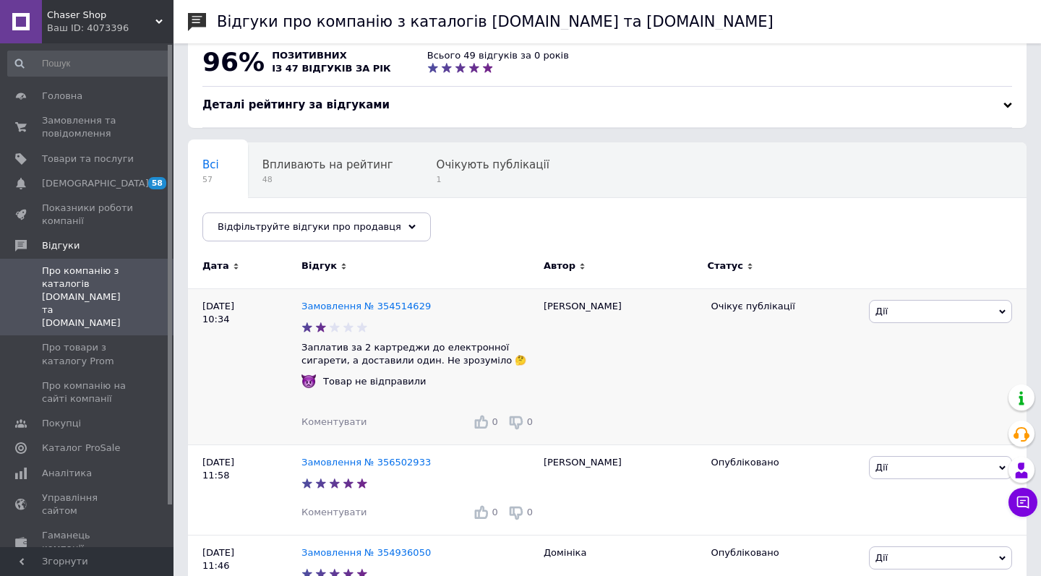
scroll to position [24, 0]
click at [355, 302] on link "Замовлення № 354514629" at bounding box center [365, 305] width 129 height 11
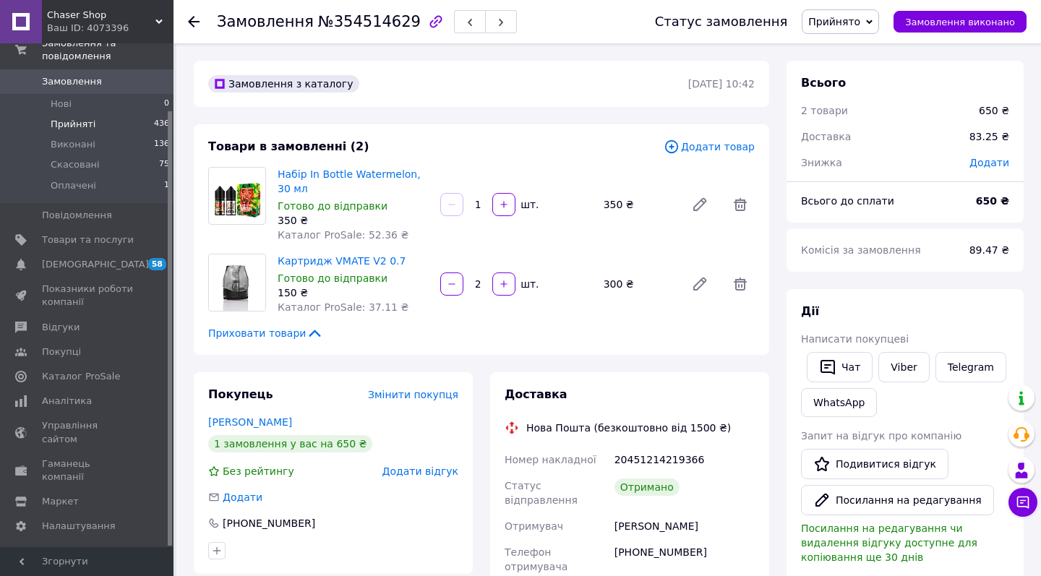
click at [91, 116] on li "Прийняті 436" at bounding box center [89, 124] width 178 height 20
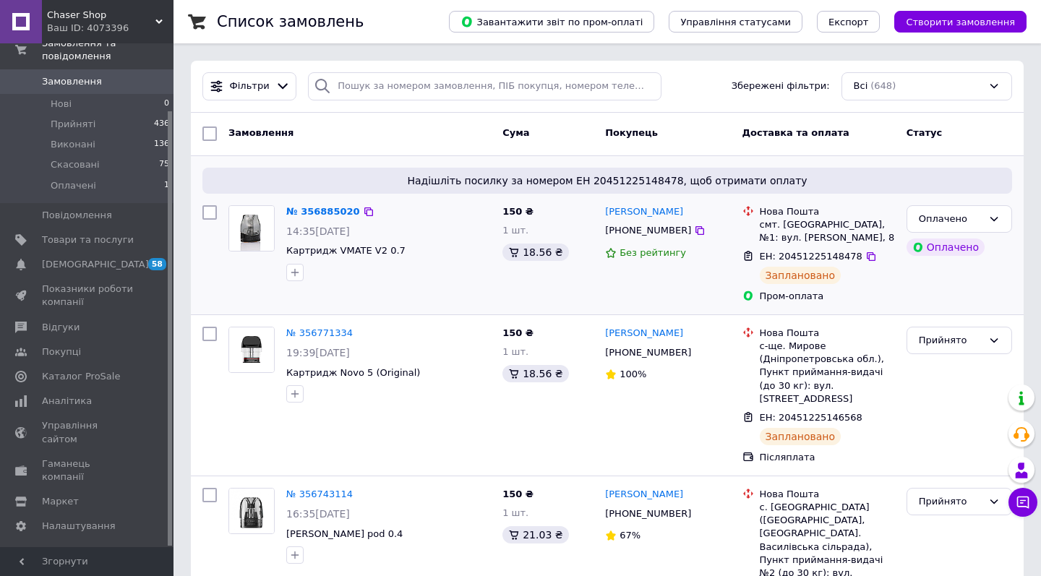
click at [961, 182] on span "Надішліть посилку за номером ЕН 20451225148478, щоб отримати оплату" at bounding box center [607, 181] width 798 height 14
click at [954, 218] on div "Оплачено" at bounding box center [951, 219] width 64 height 15
click at [949, 246] on li "Прийнято" at bounding box center [959, 249] width 104 height 27
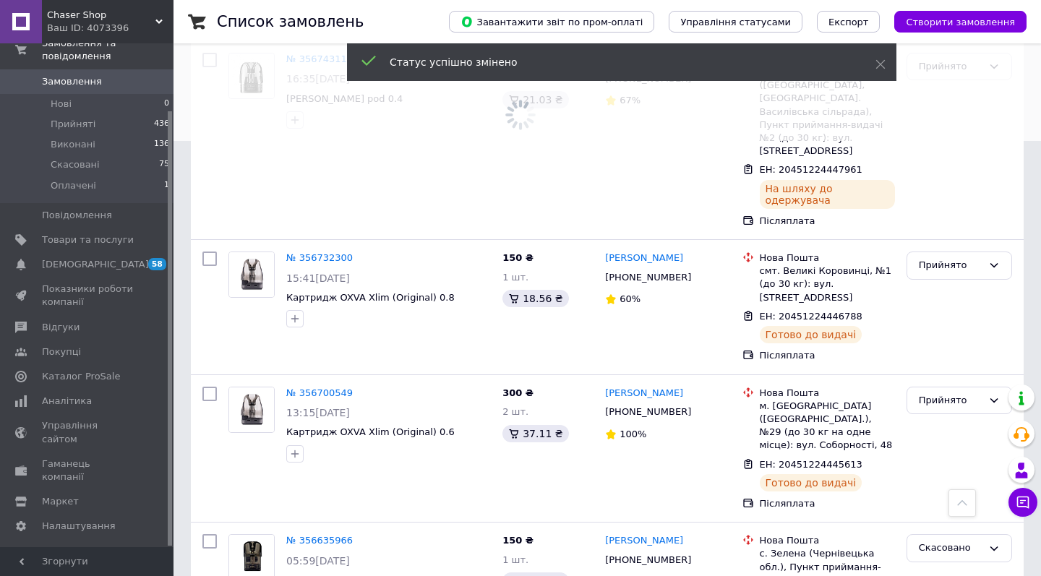
scroll to position [437, 0]
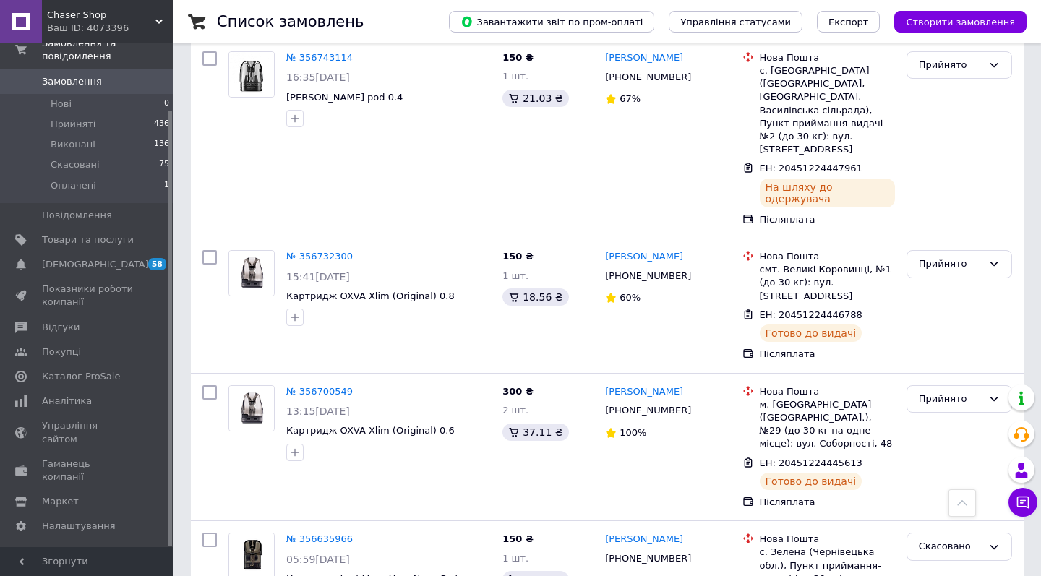
click at [90, 22] on div "Ваш ID: 4073396" at bounding box center [110, 28] width 127 height 13
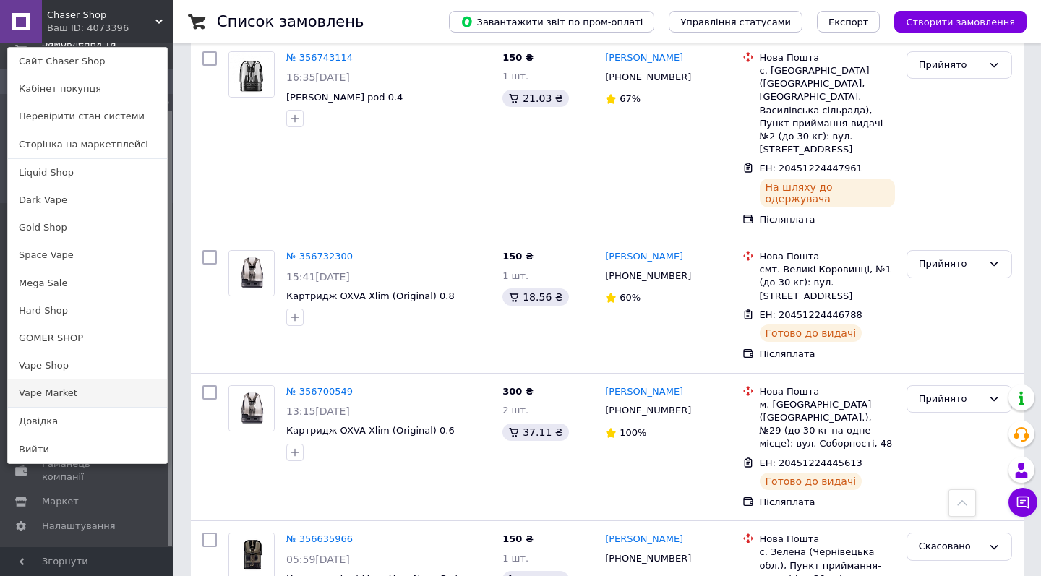
click at [87, 386] on link "Vape Market" at bounding box center [87, 393] width 159 height 27
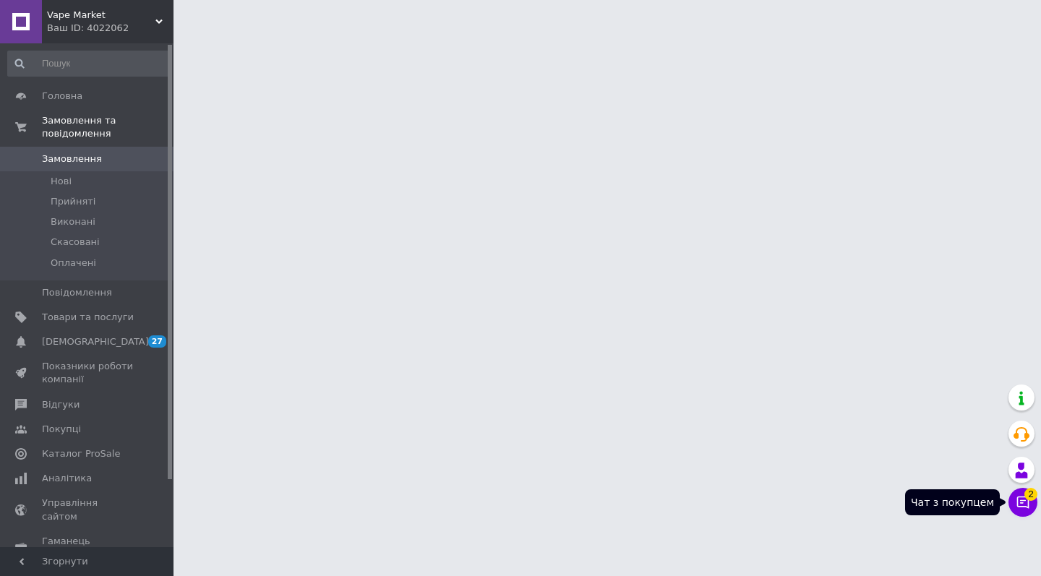
click at [1018, 495] on icon at bounding box center [1023, 502] width 14 height 14
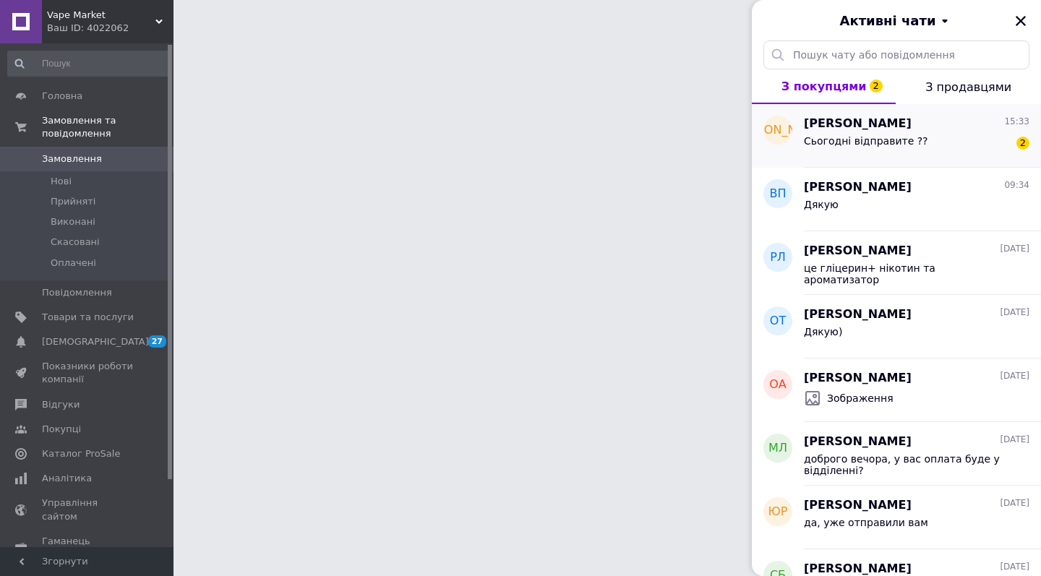
click at [952, 153] on div "Сьогодні відправите ?? 2" at bounding box center [917, 143] width 226 height 23
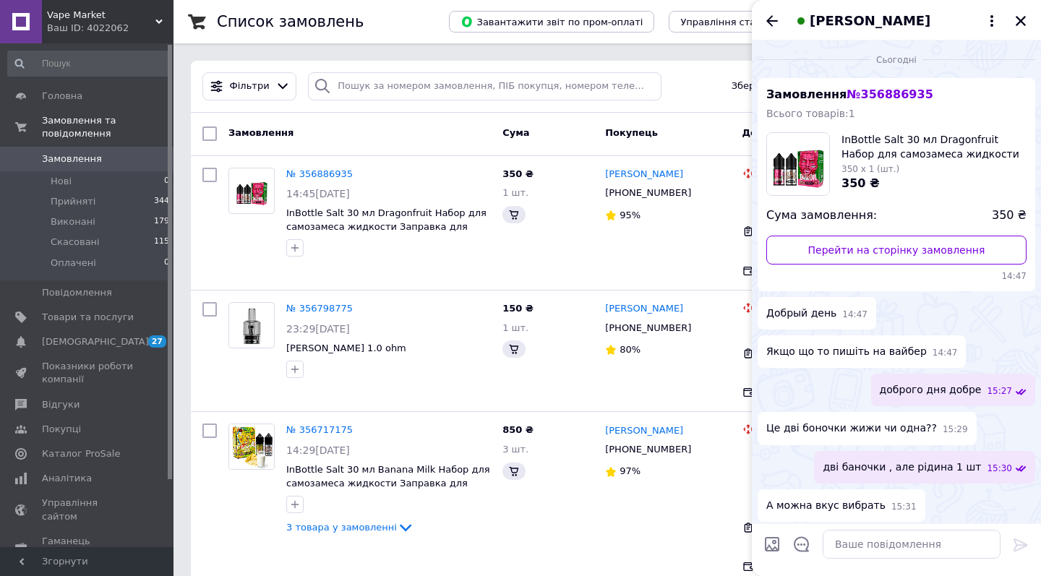
scroll to position [402, 0]
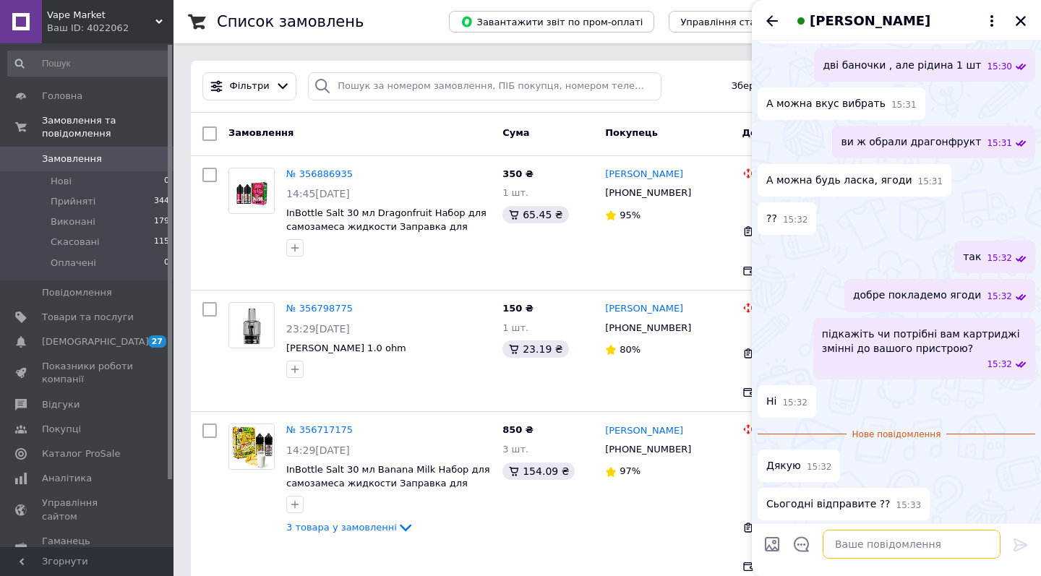
click at [883, 542] on textarea at bounding box center [912, 544] width 178 height 29
type textarea "так"
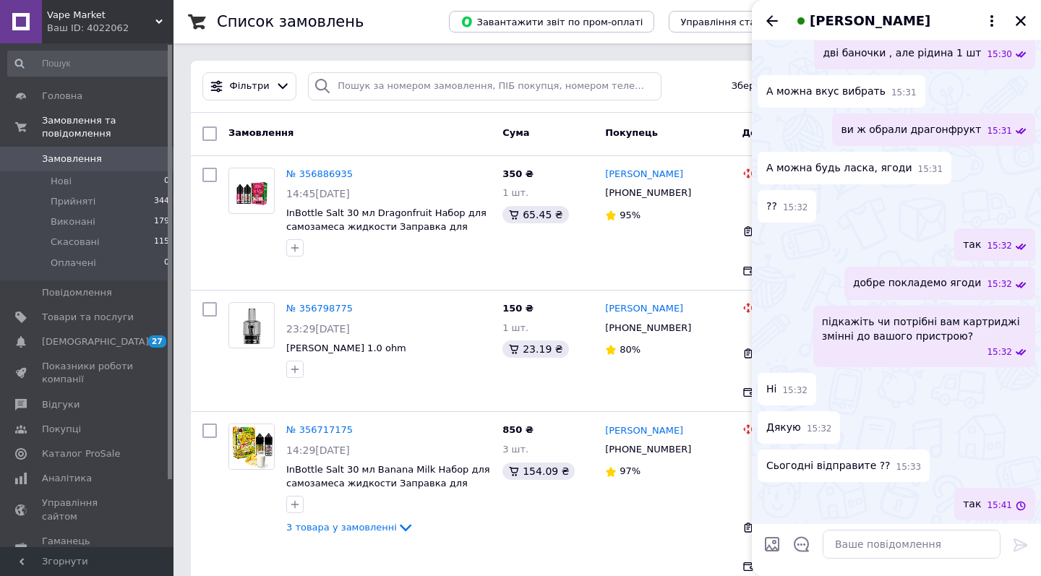
click at [1019, 30] on div "[PERSON_NAME]" at bounding box center [896, 20] width 289 height 40
click at [1020, 18] on icon "Закрити" at bounding box center [1020, 20] width 13 height 13
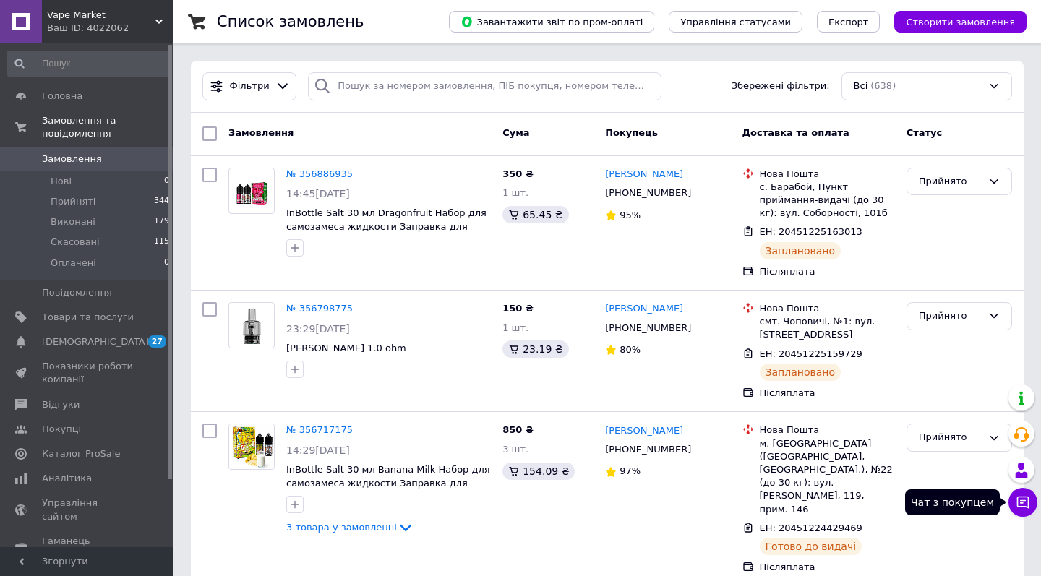
click at [1026, 496] on icon at bounding box center [1023, 502] width 14 height 14
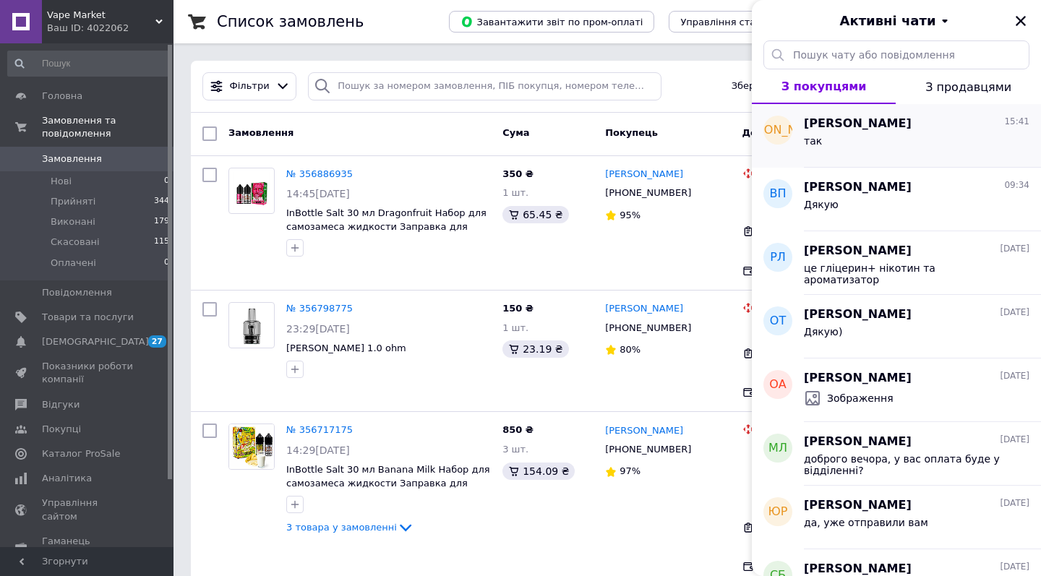
click at [988, 149] on div "так" at bounding box center [917, 143] width 226 height 23
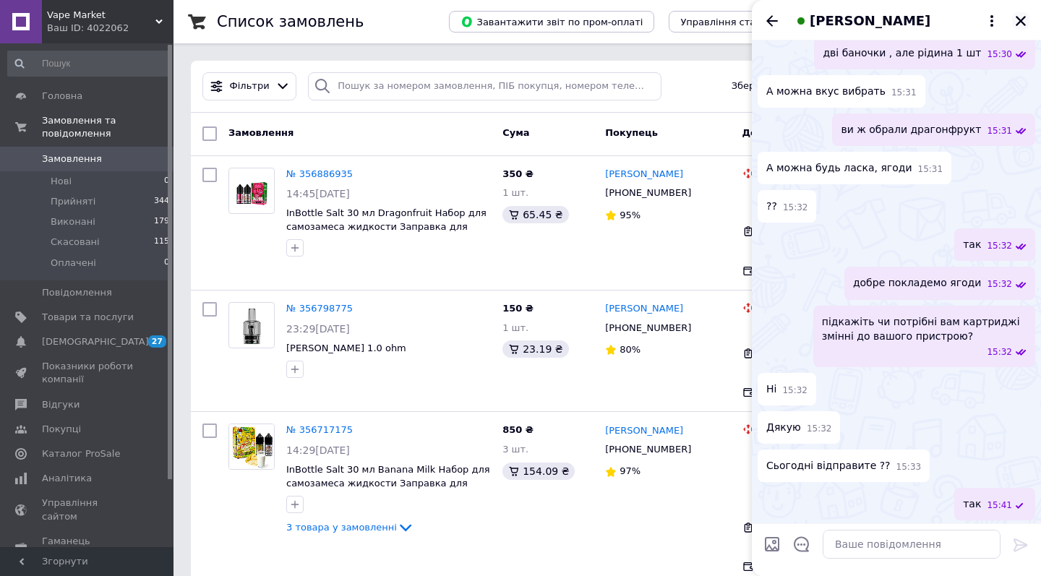
click at [1025, 25] on icon "Закрити" at bounding box center [1021, 21] width 10 height 10
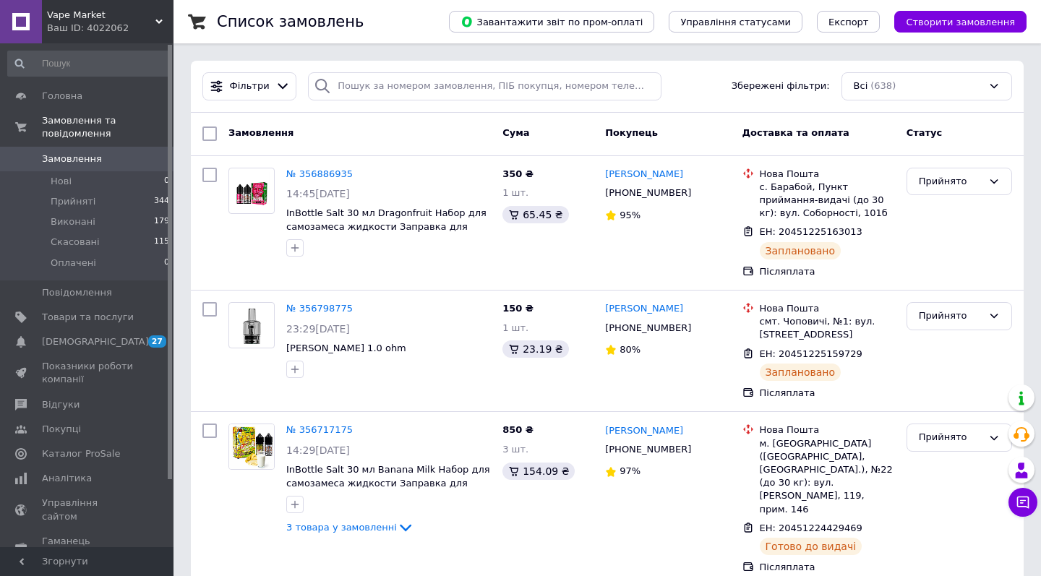
click at [50, 12] on span "Vape Market" at bounding box center [101, 15] width 108 height 13
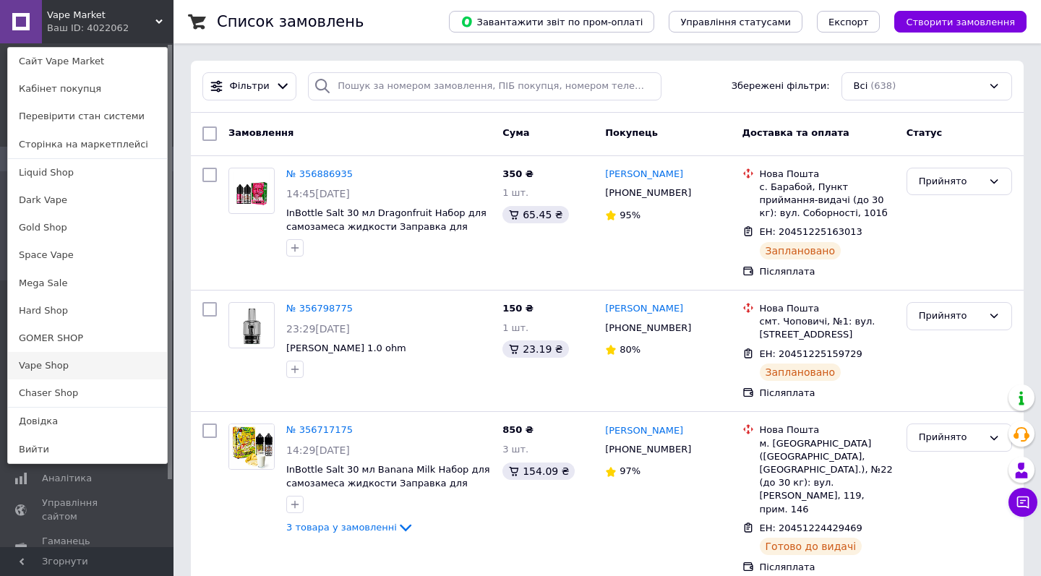
click at [103, 355] on link "Vape Shop" at bounding box center [87, 365] width 159 height 27
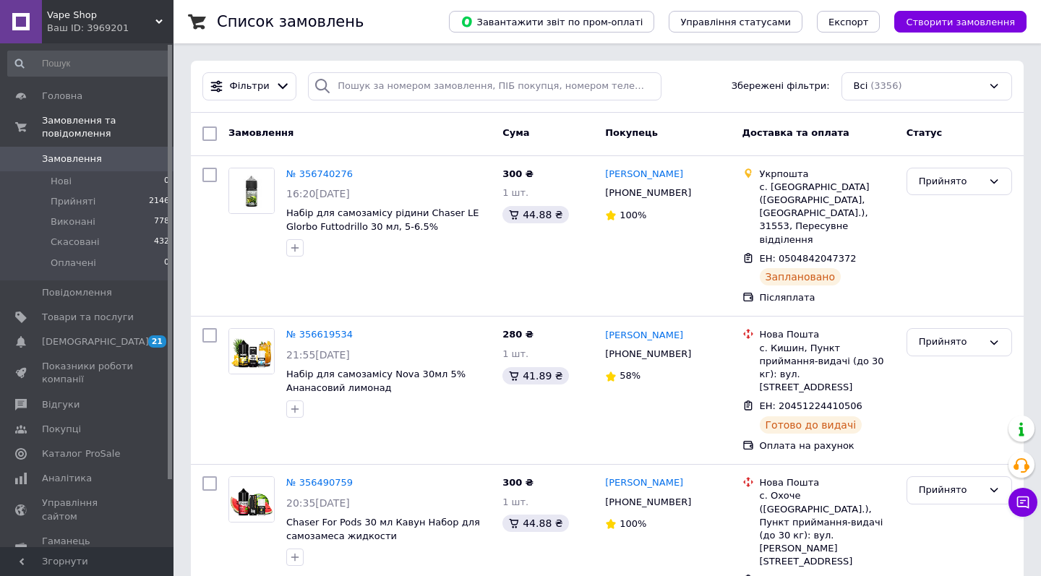
click at [126, 32] on div "Ваш ID: 3969201" at bounding box center [110, 28] width 127 height 13
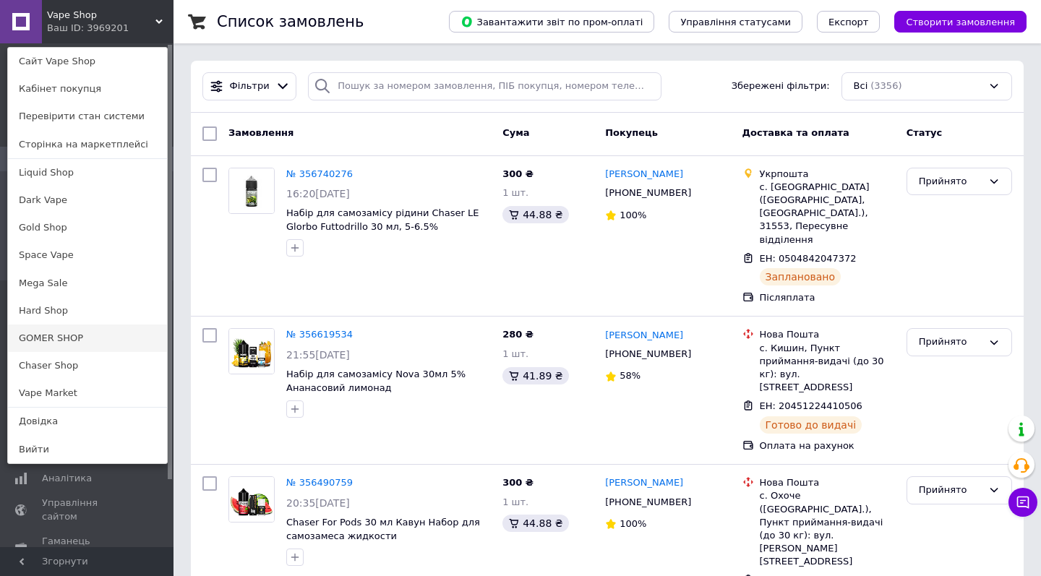
click at [108, 333] on link "GOMER SHOP" at bounding box center [87, 338] width 159 height 27
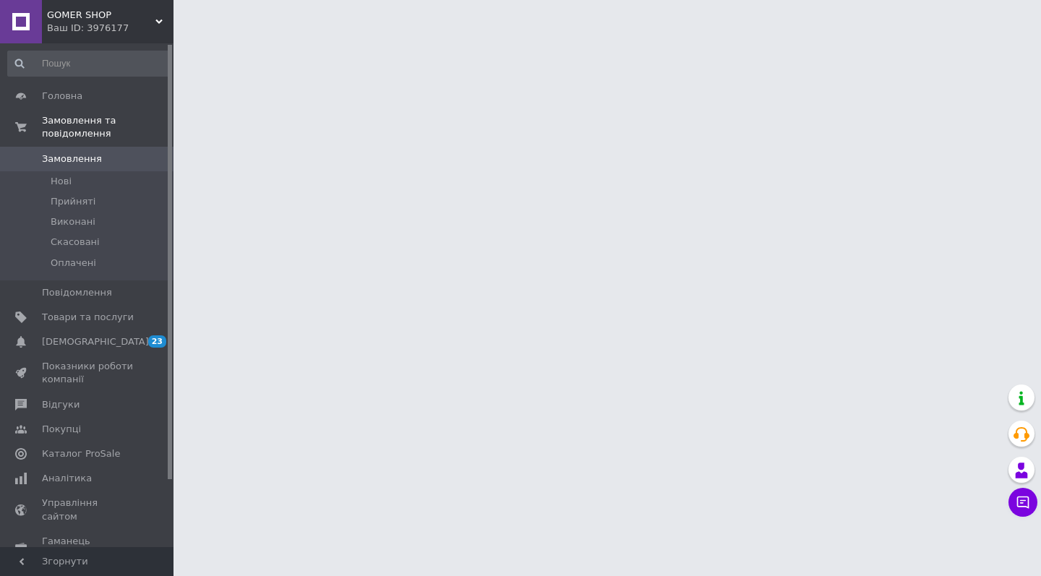
click at [120, 22] on div "Ваш ID: 3976177" at bounding box center [110, 28] width 127 height 13
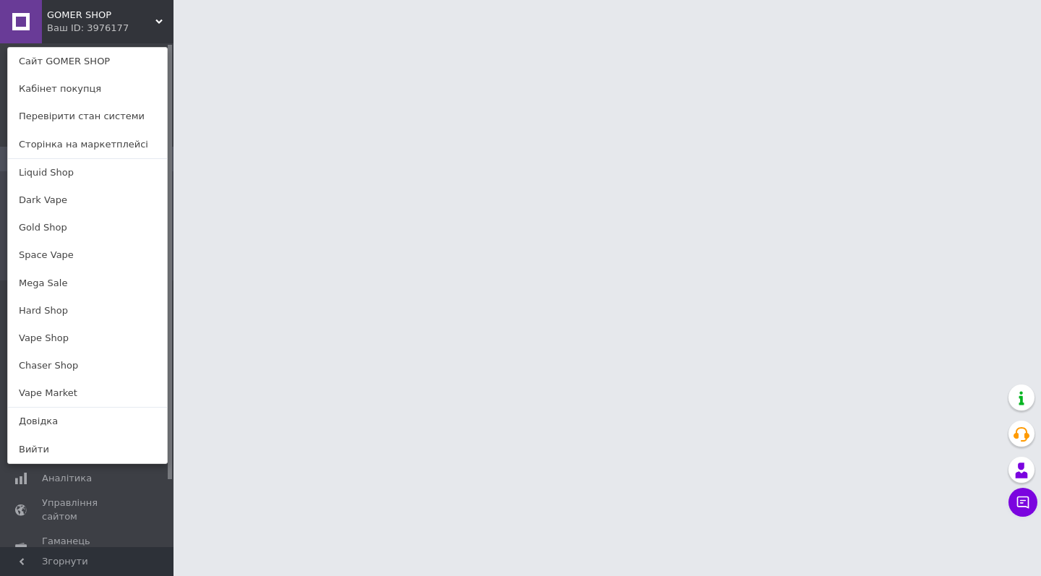
click at [116, 37] on div "GOMER SHOP Ваш ID: 3976177 Сайт GOMER SHOP Кабінет покупця Перевірити стан сист…" at bounding box center [87, 21] width 174 height 43
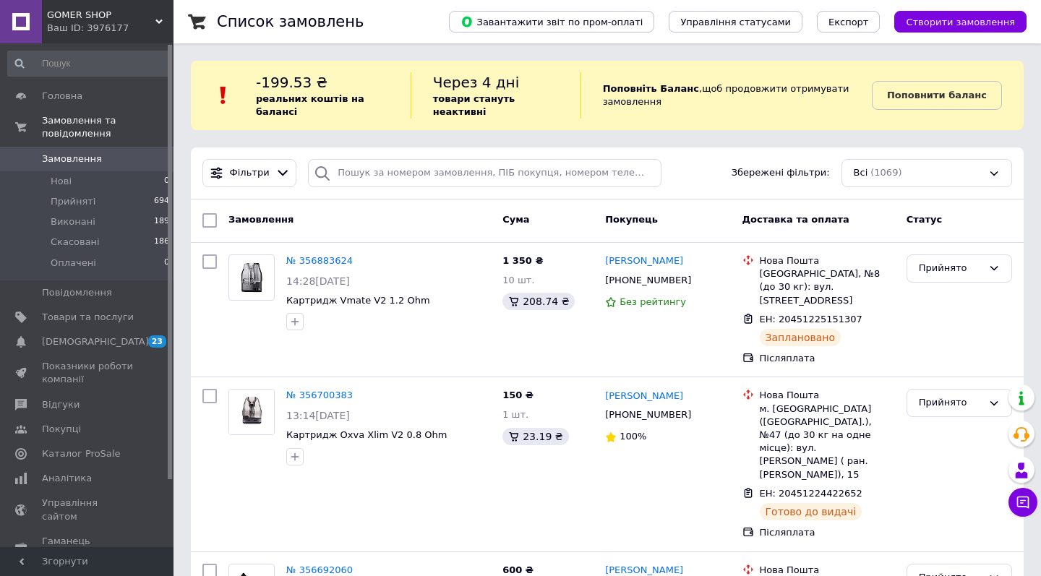
click at [119, 30] on div "Ваш ID: 3976177" at bounding box center [110, 28] width 127 height 13
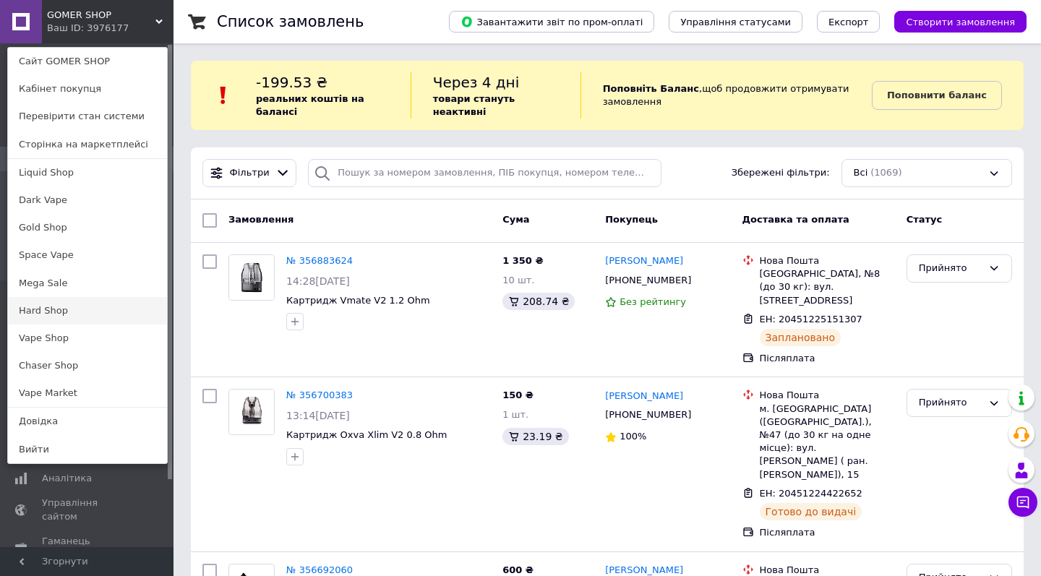
click at [106, 302] on link "Hard Shop" at bounding box center [87, 310] width 159 height 27
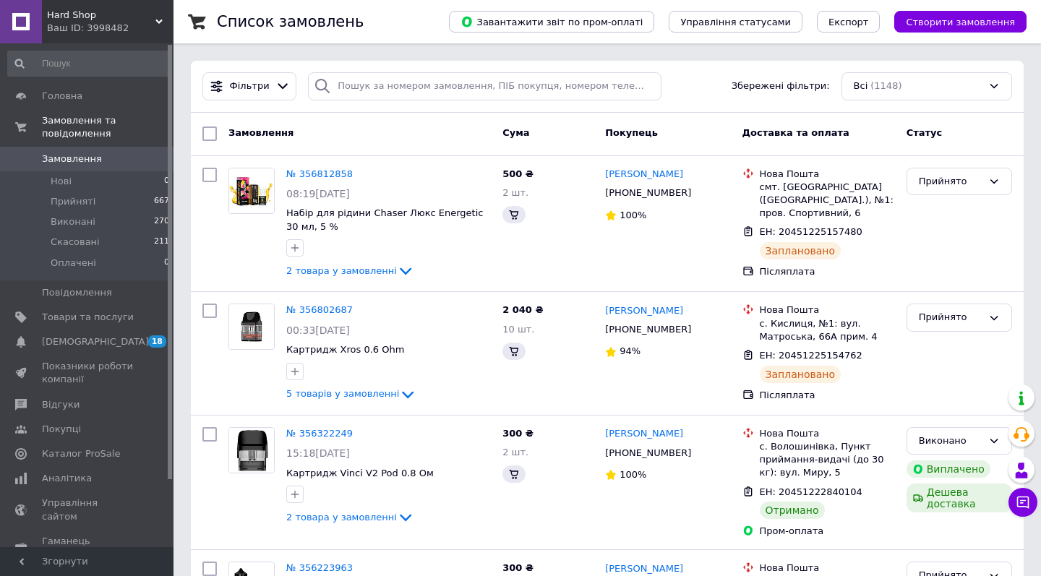
click at [134, 21] on span "Hard Shop" at bounding box center [101, 15] width 108 height 13
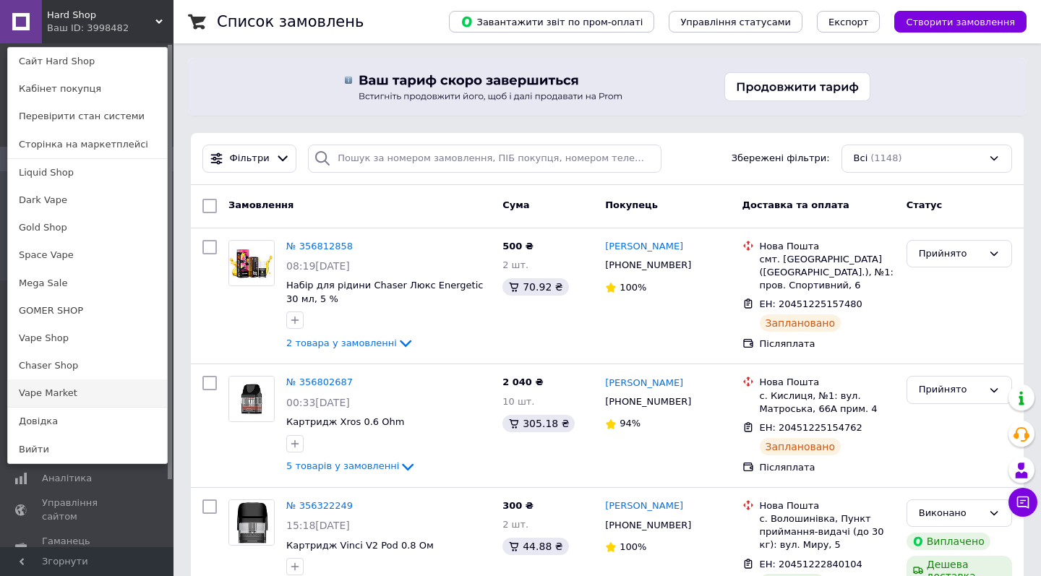
click at [98, 393] on link "Vape Market" at bounding box center [87, 393] width 159 height 27
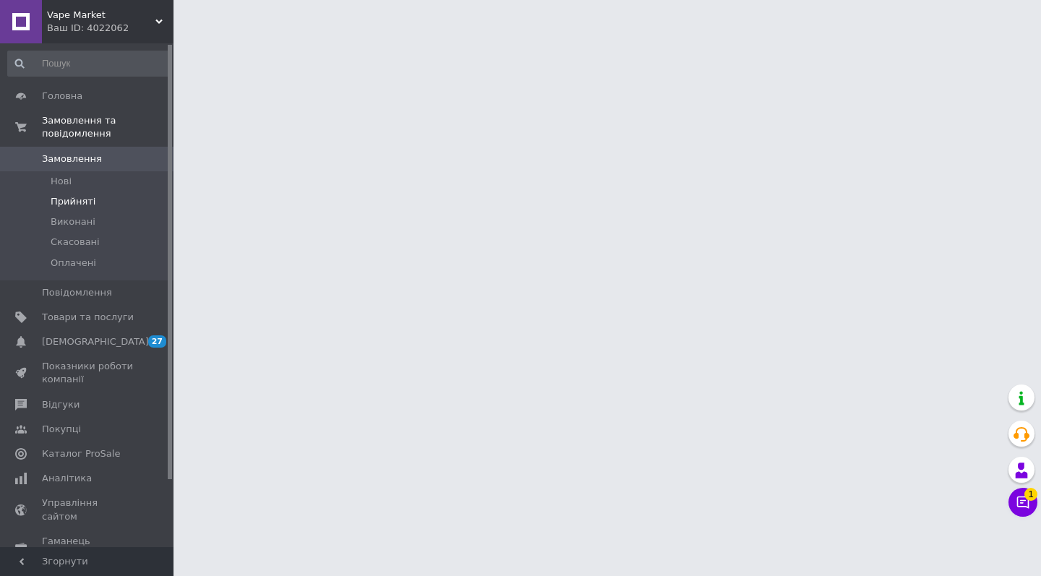
click at [117, 206] on li "Прийняті" at bounding box center [89, 202] width 178 height 20
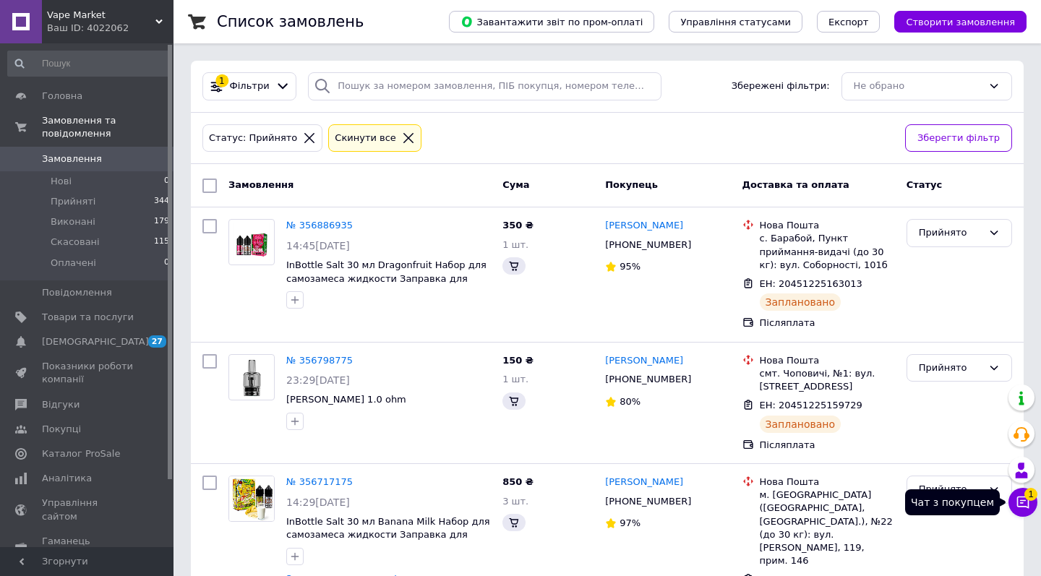
click at [1026, 508] on icon at bounding box center [1023, 502] width 14 height 14
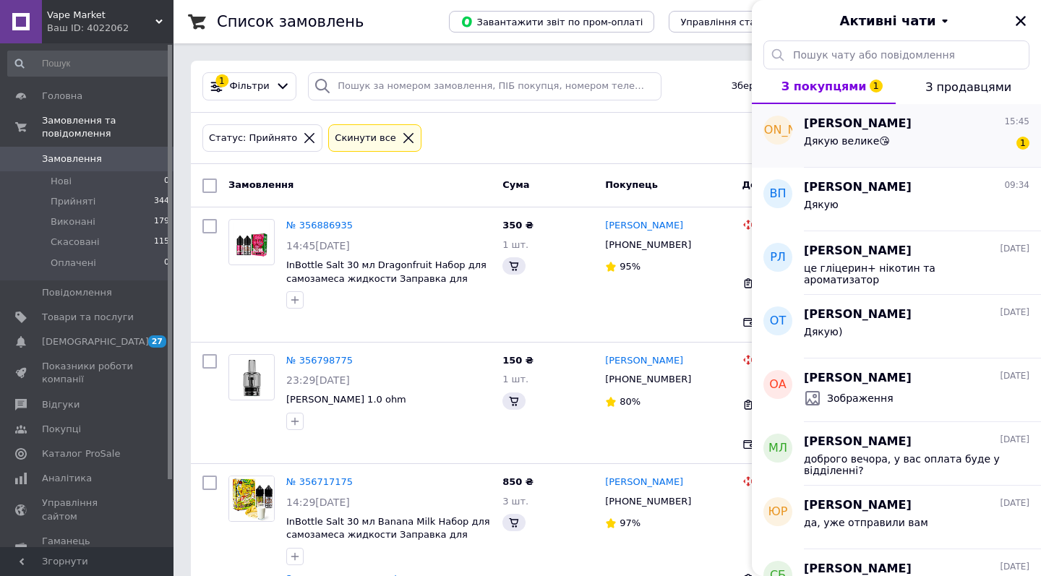
click at [955, 124] on div "Юлія Логочова 15:45" at bounding box center [917, 124] width 226 height 17
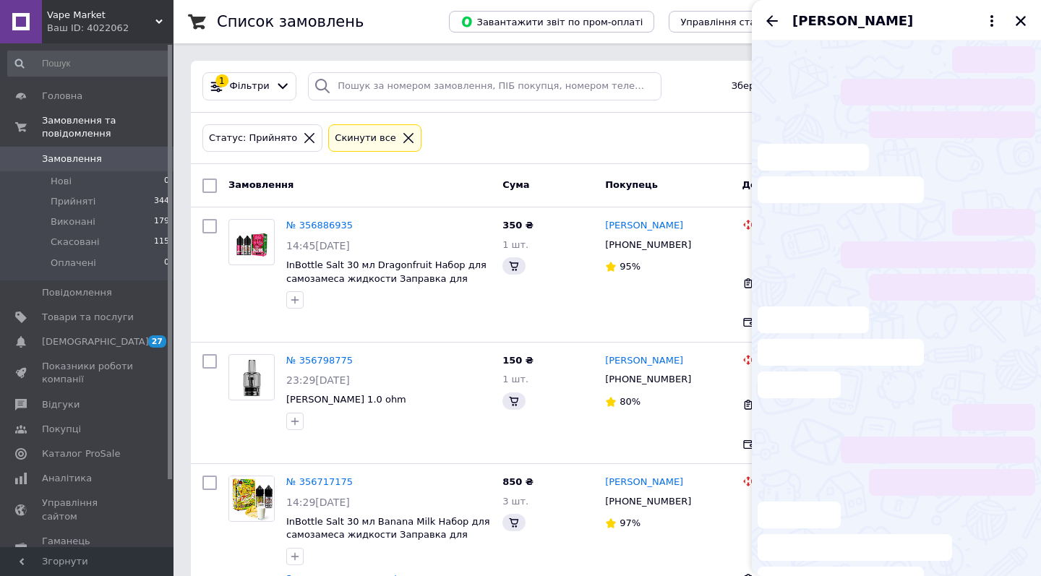
scroll to position [479, 0]
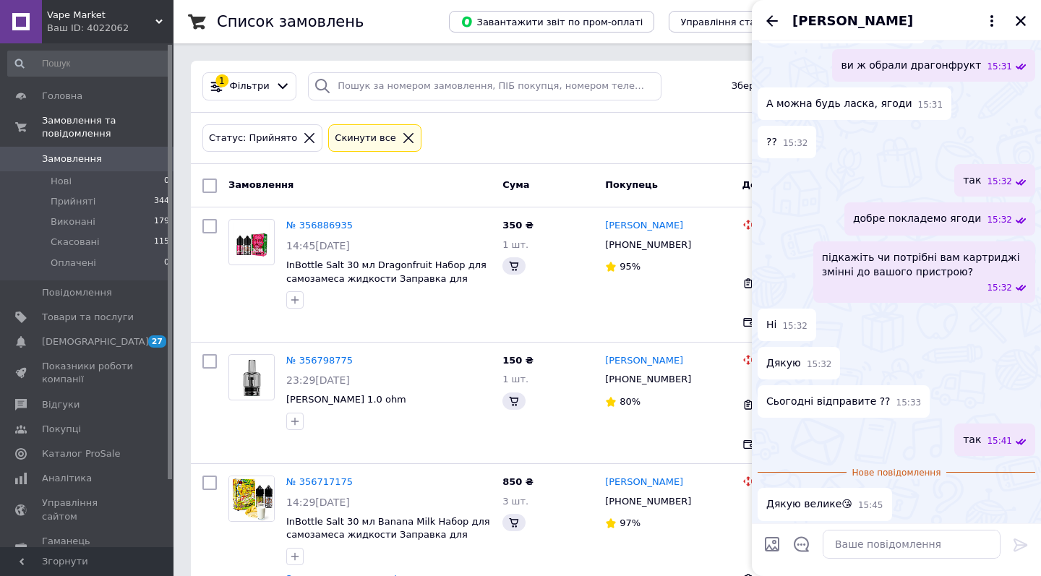
click at [1015, 30] on div "Юлія Логочова" at bounding box center [896, 20] width 289 height 40
click at [1024, 22] on icon "Закрити" at bounding box center [1020, 20] width 13 height 13
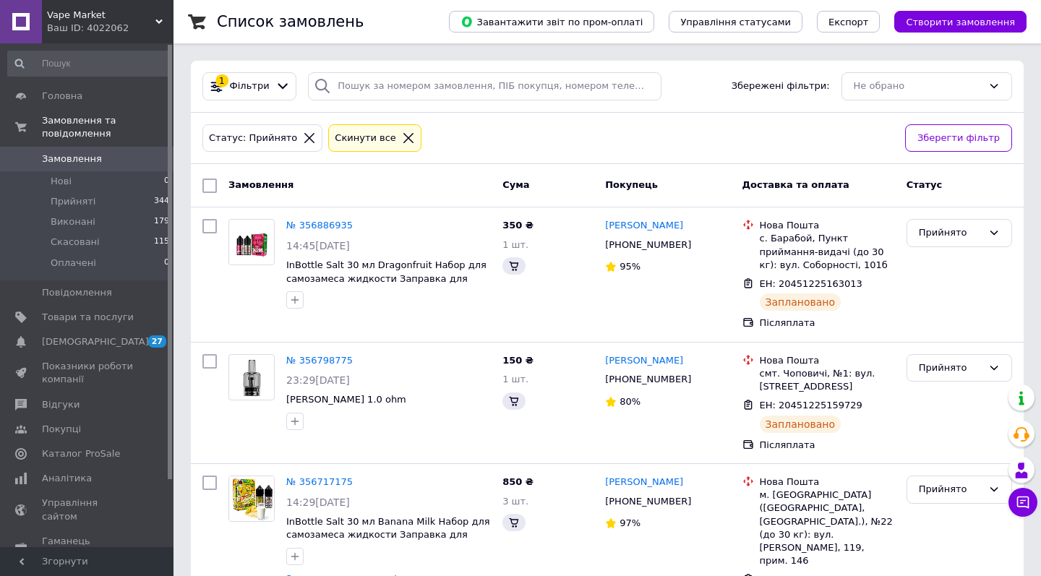
click at [126, 8] on div "Vape Market Ваш ID: 4022062" at bounding box center [108, 21] width 132 height 43
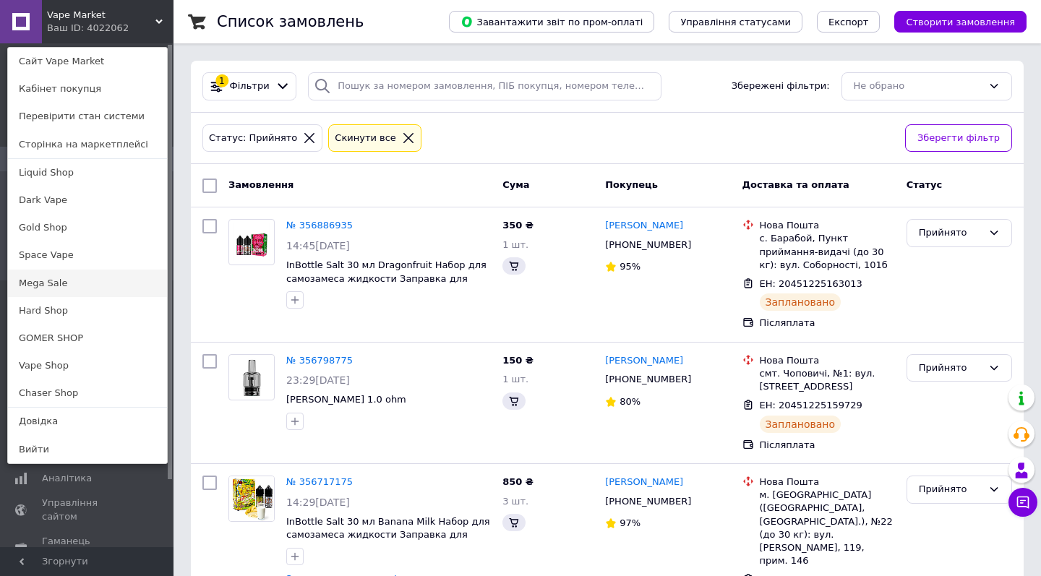
click at [65, 277] on link "Mega Sale" at bounding box center [87, 283] width 159 height 27
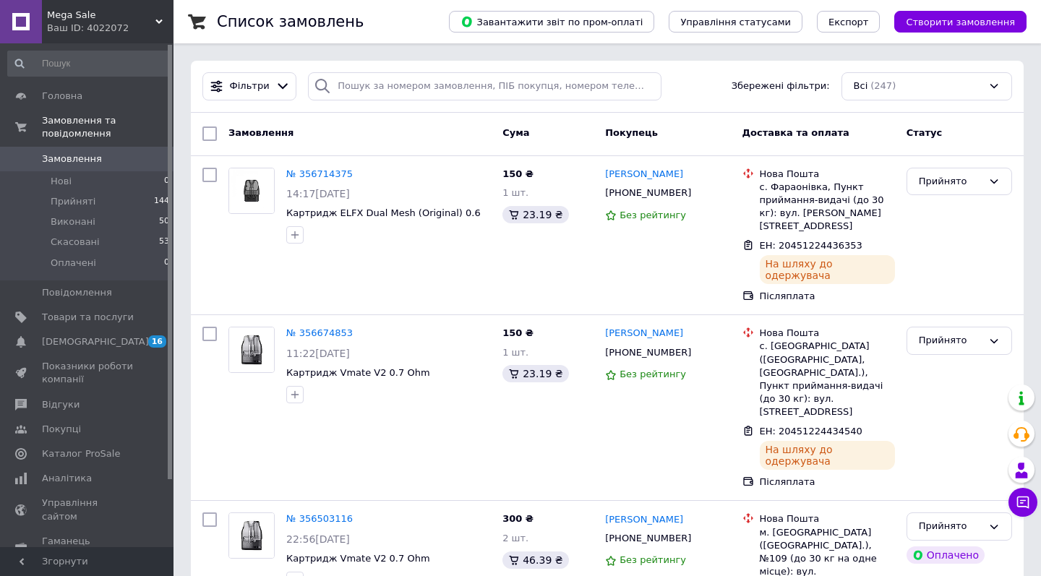
click at [142, 17] on span "Mega Sale" at bounding box center [101, 15] width 108 height 13
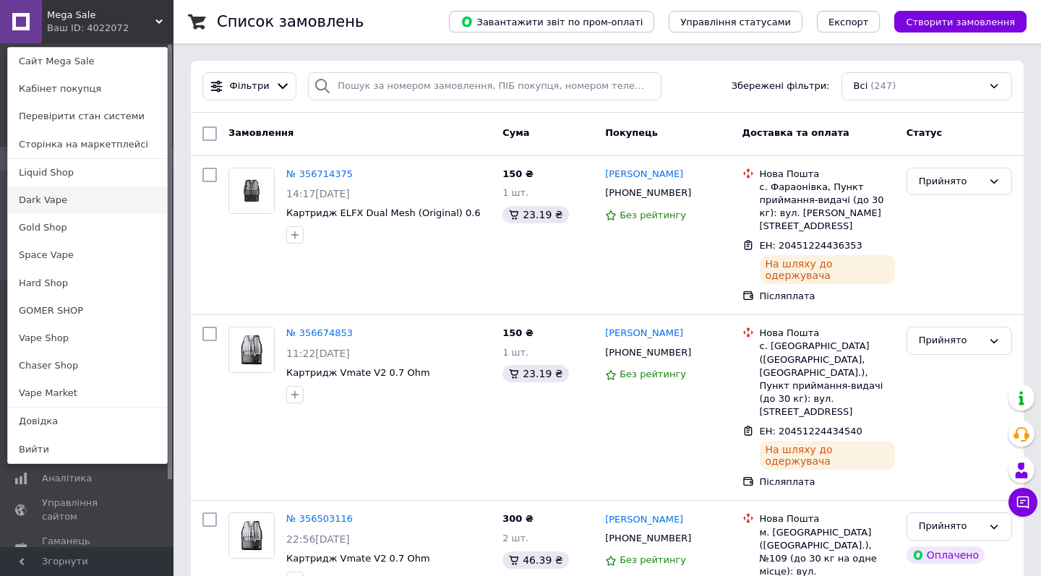
click at [137, 191] on link "Dark Vape" at bounding box center [87, 200] width 159 height 27
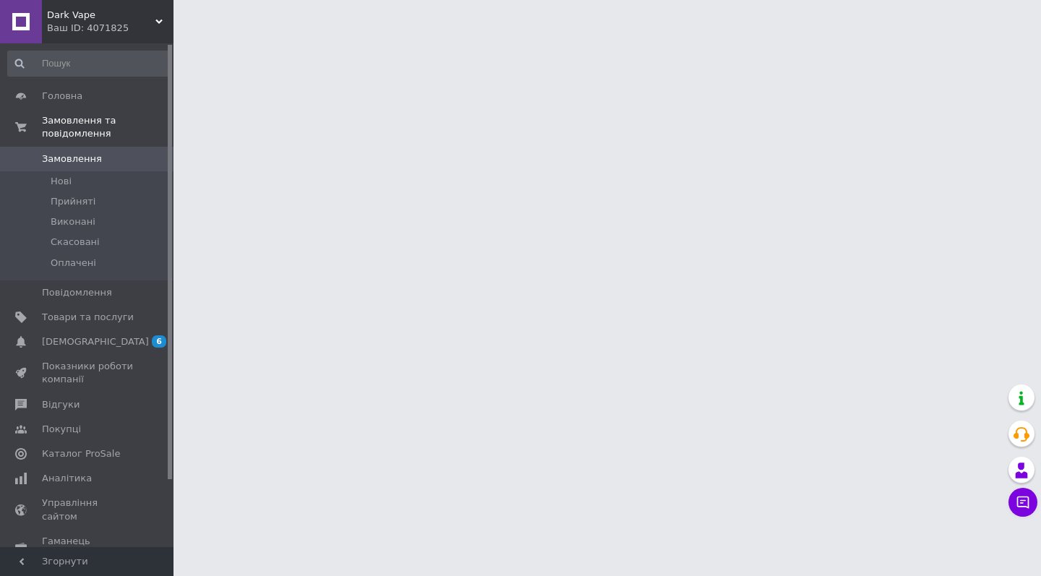
click at [130, 14] on span "Dark Vape" at bounding box center [101, 15] width 108 height 13
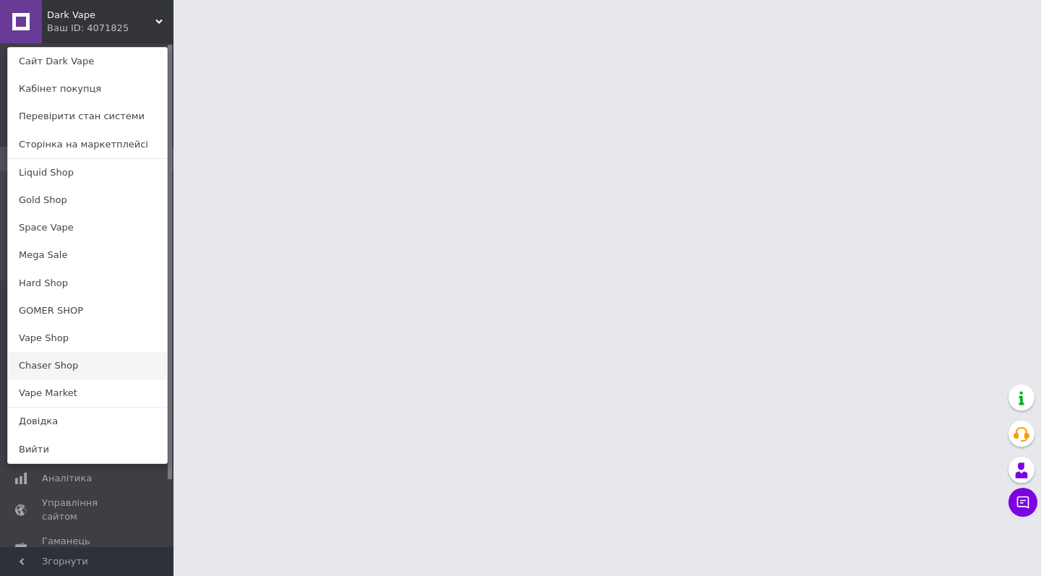
click at [64, 359] on link "Chaser Shop" at bounding box center [87, 365] width 159 height 27
